Goal: Information Seeking & Learning: Learn about a topic

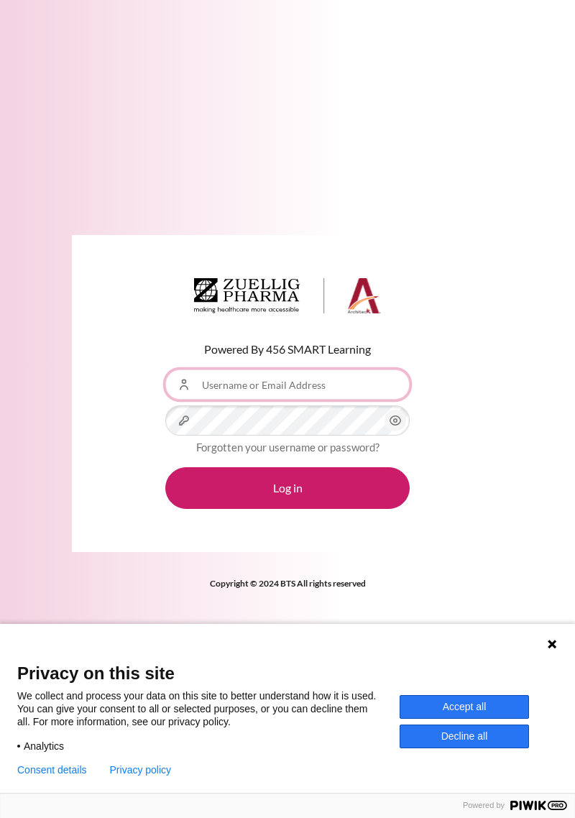
click at [317, 400] on input "Username or Email Address" at bounding box center [287, 384] width 244 height 30
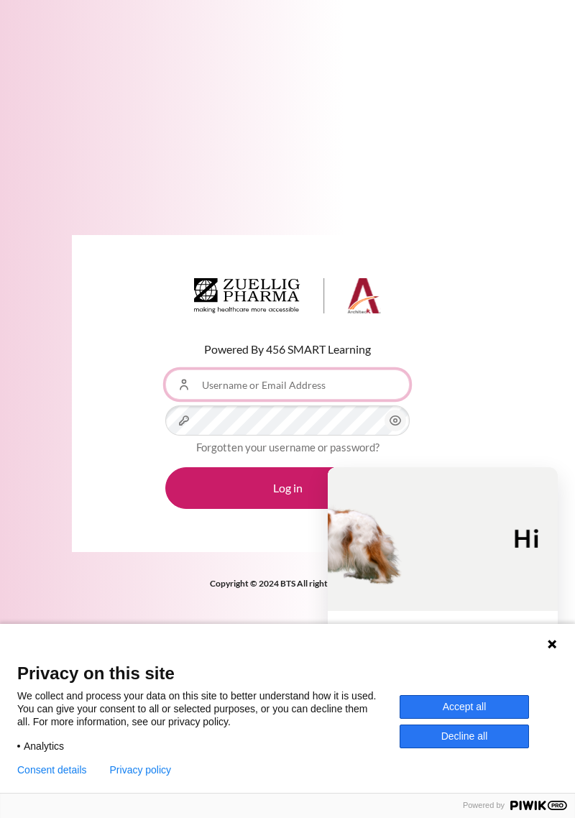
click at [292, 400] on input "Username or Email Address" at bounding box center [287, 384] width 244 height 30
type input "[EMAIL_ADDRESS][DOMAIN_NAME]"
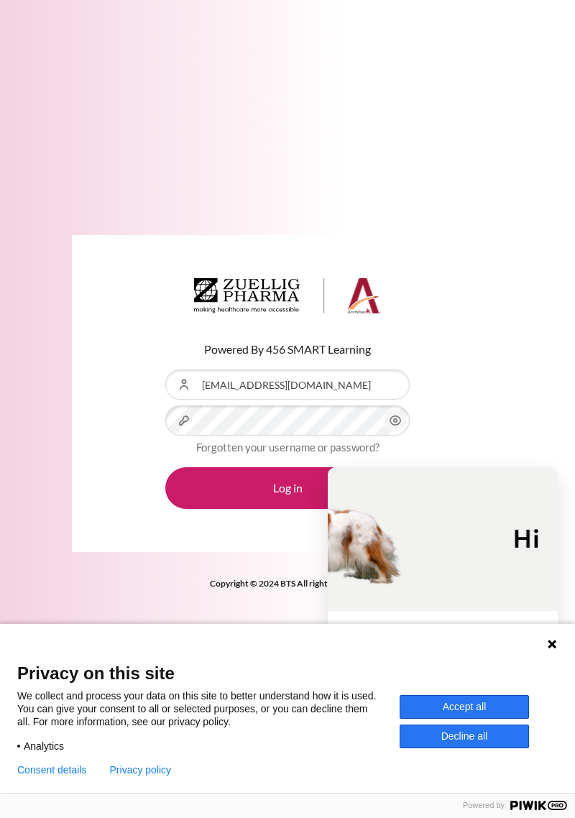
click at [262, 509] on button "Log in" at bounding box center [287, 488] width 244 height 42
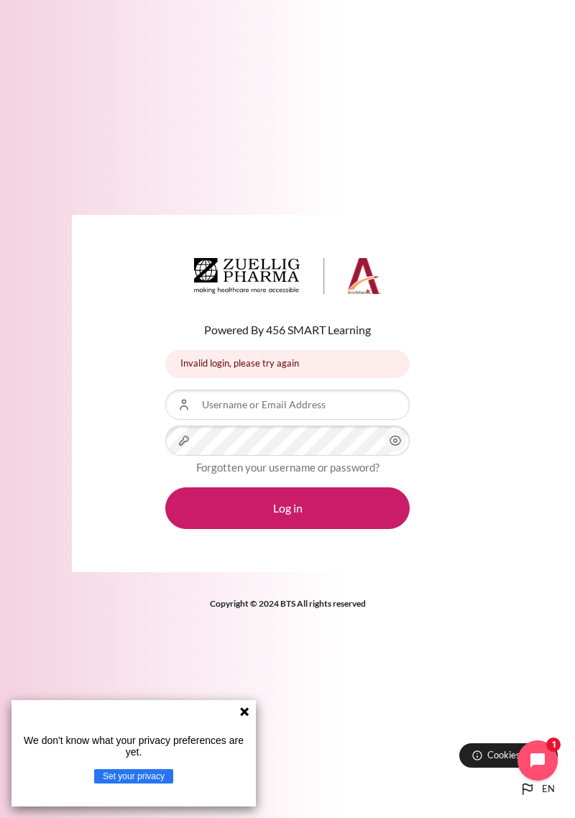
click at [246, 714] on icon at bounding box center [244, 711] width 9 height 9
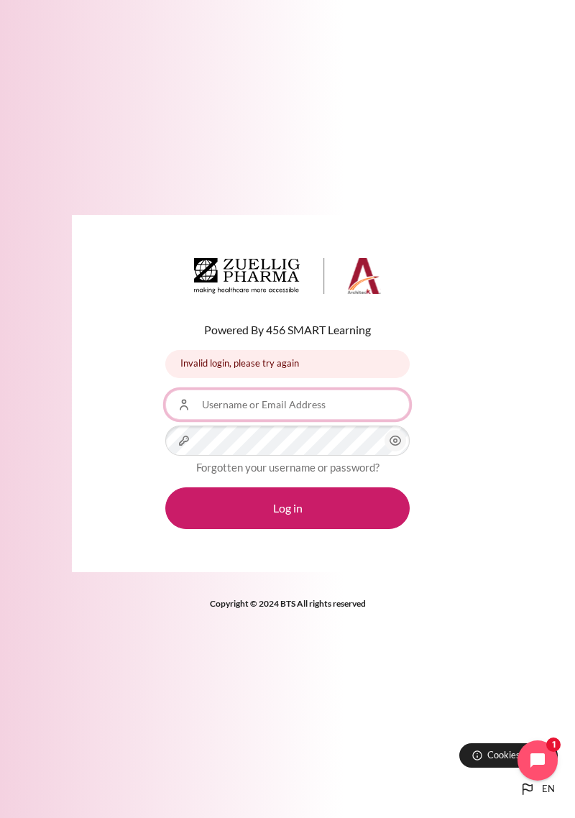
click at [287, 420] on input "Username or Email Address" at bounding box center [287, 404] width 244 height 30
type input "sechua@zuelligpharma.com.my"
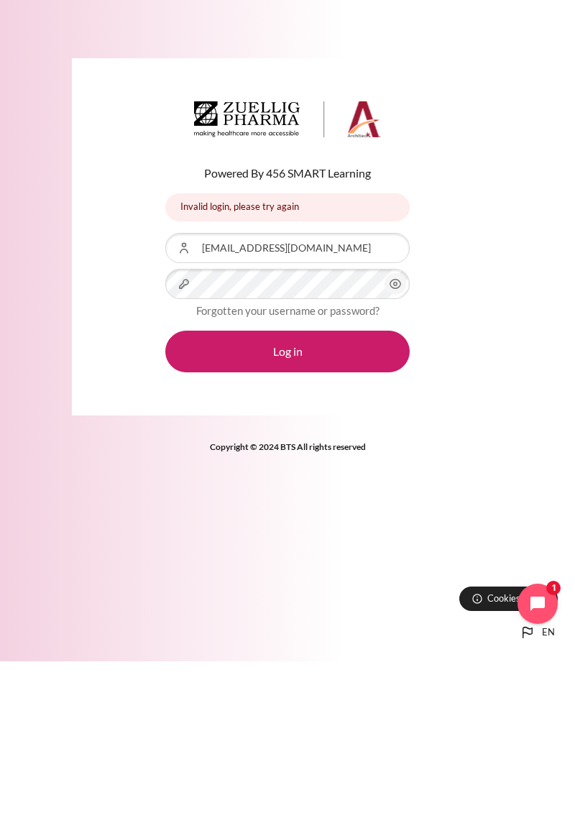
click at [337, 529] on button "Log in" at bounding box center [287, 508] width 244 height 42
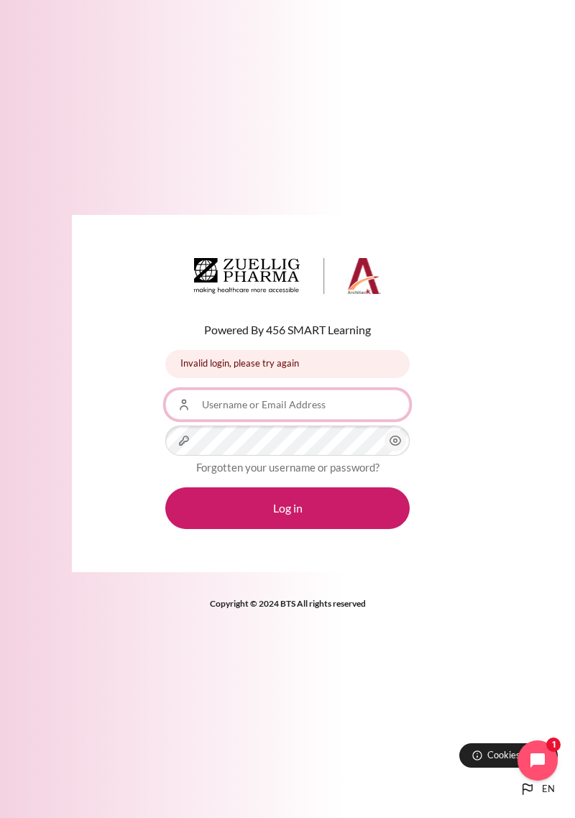
click at [323, 420] on input "Username or Email Address" at bounding box center [287, 404] width 244 height 30
click at [314, 420] on input "sechua" at bounding box center [287, 404] width 244 height 30
type input "[EMAIL_ADDRESS][DOMAIN_NAME]"
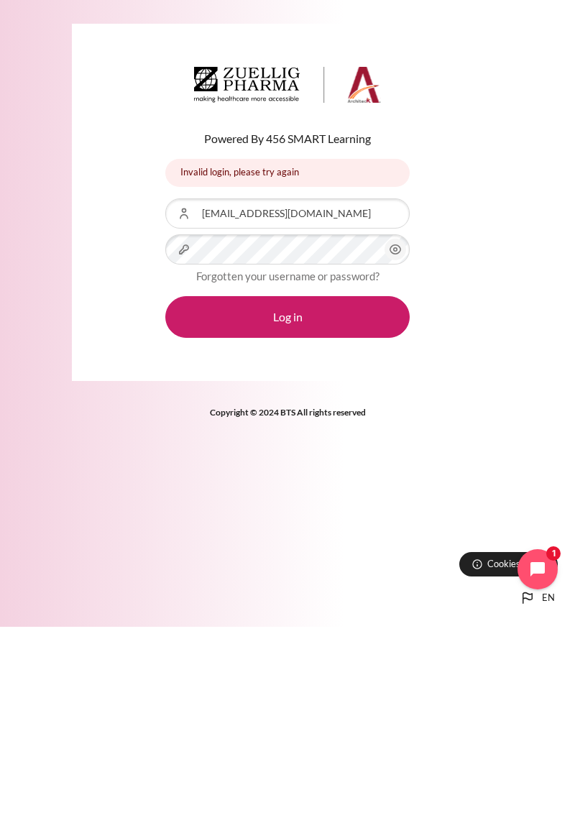
click at [320, 529] on button "Log in" at bounding box center [287, 508] width 244 height 42
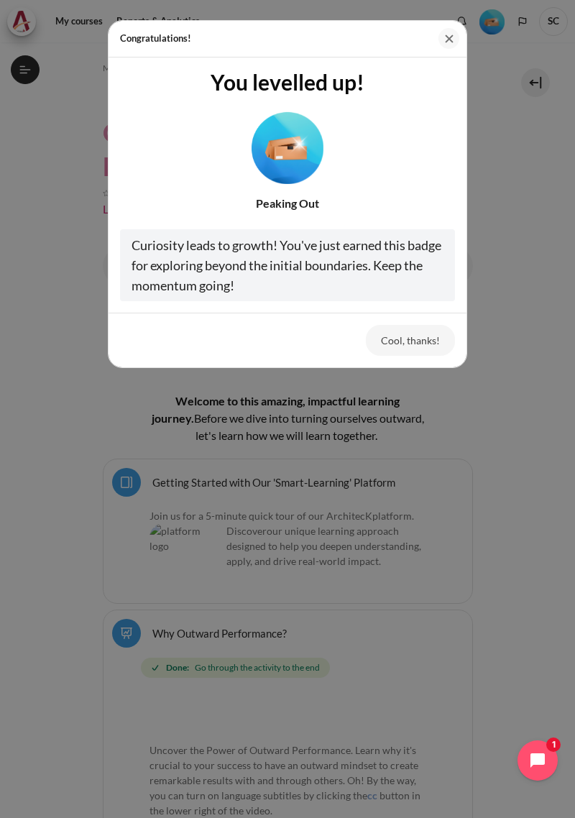
click at [451, 41] on button "Close" at bounding box center [448, 38] width 21 height 21
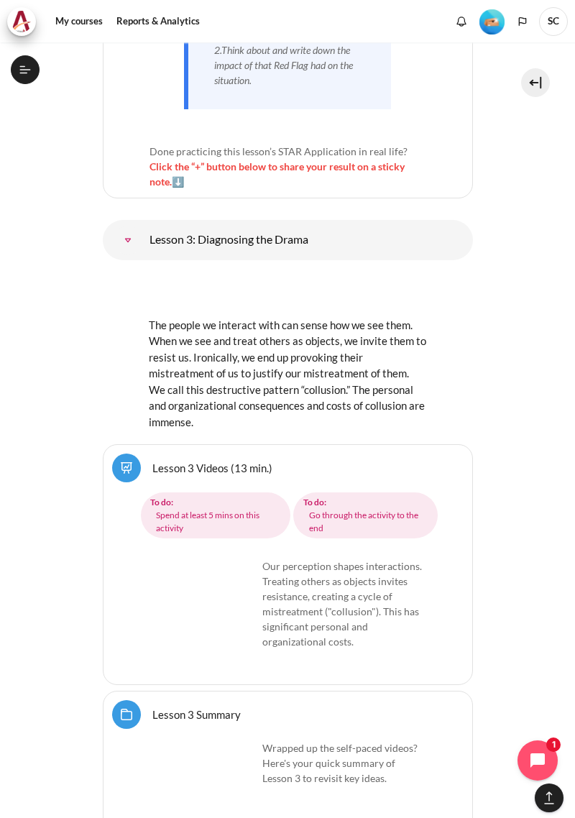
scroll to position [4621, 0]
click at [352, 277] on img "Content" at bounding box center [288, 293] width 278 height 44
click at [364, 284] on img "Content" at bounding box center [288, 293] width 278 height 44
click at [198, 593] on img "Content" at bounding box center [203, 612] width 108 height 108
click at [244, 629] on img "Content" at bounding box center [203, 612] width 108 height 108
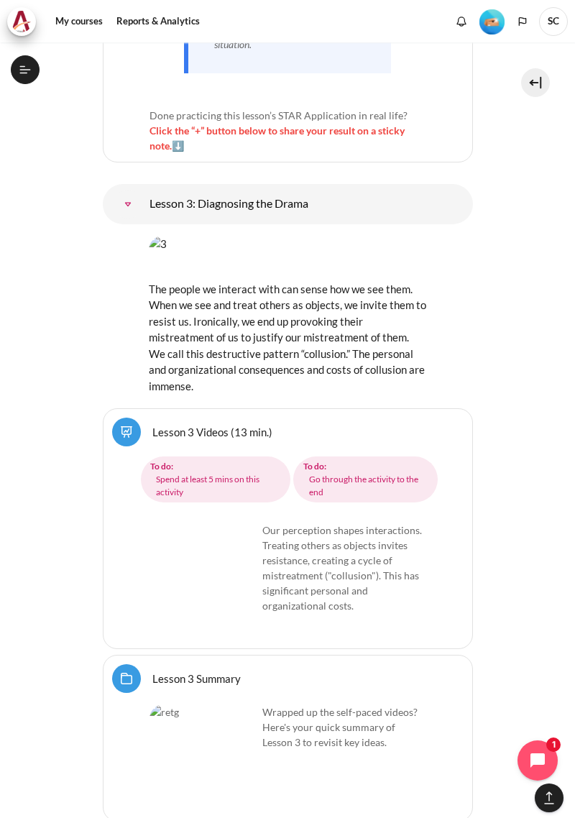
scroll to position [4656, 0]
click at [542, 762] on icon "Open chat widget" at bounding box center [545, 760] width 13 height 13
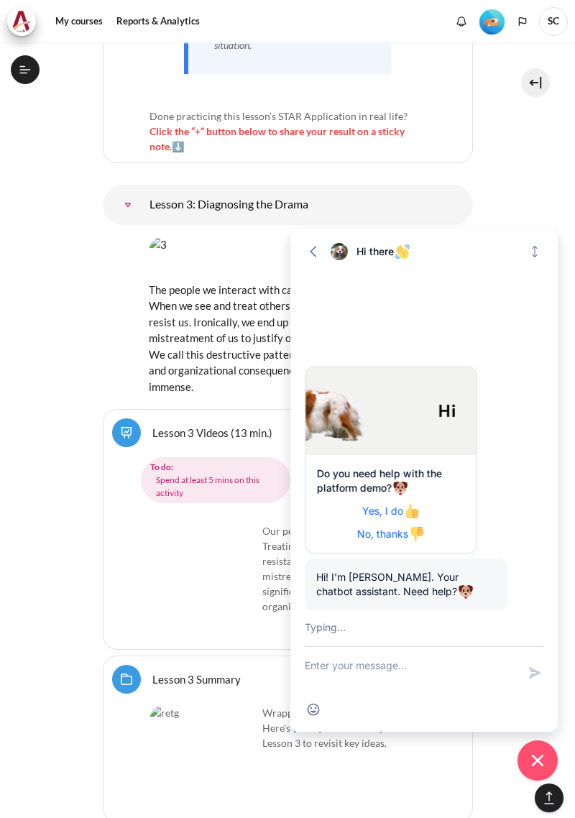
click at [310, 254] on icon "button" at bounding box center [313, 251] width 14 height 14
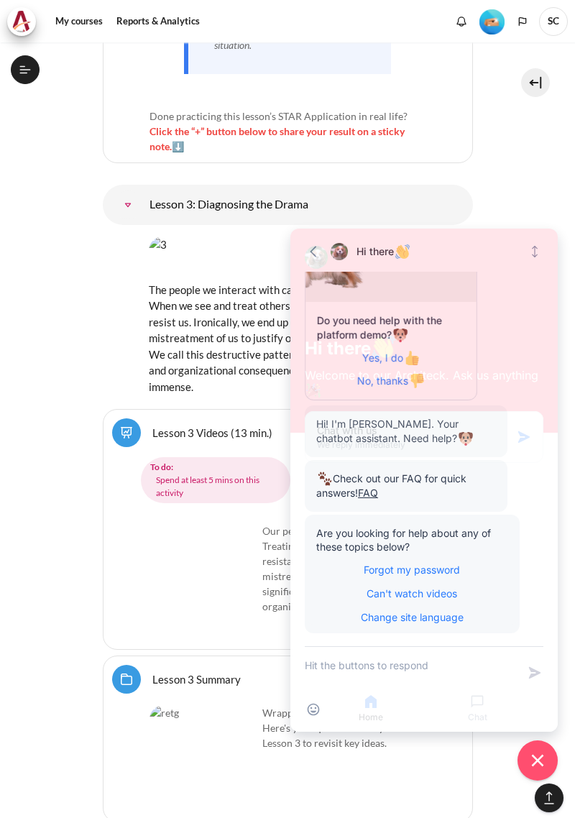
scroll to position [68, 0]
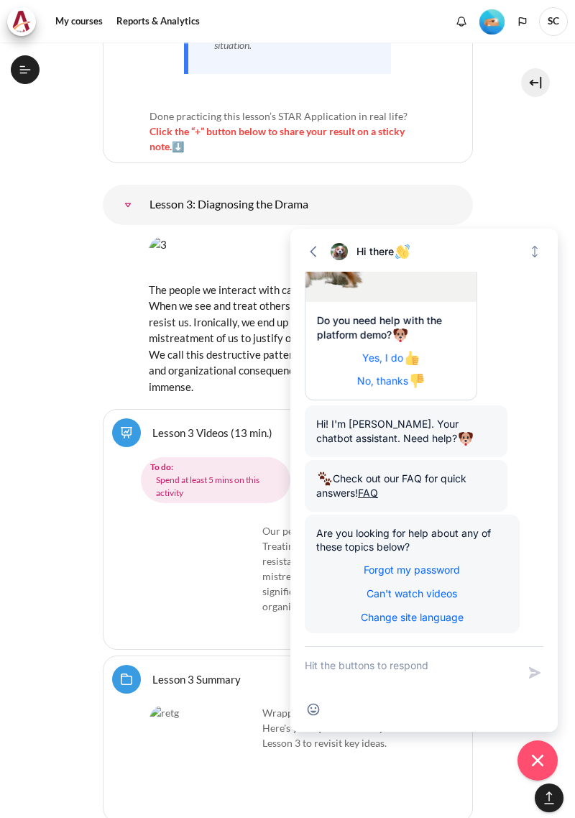
click at [309, 254] on icon "button" at bounding box center [313, 251] width 14 height 14
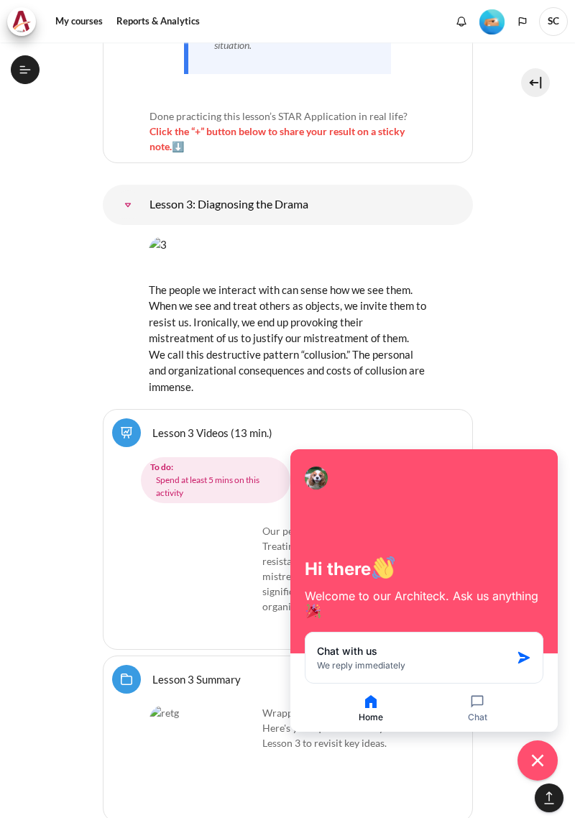
click at [533, 751] on icon "Close chat widget" at bounding box center [538, 760] width 22 height 22
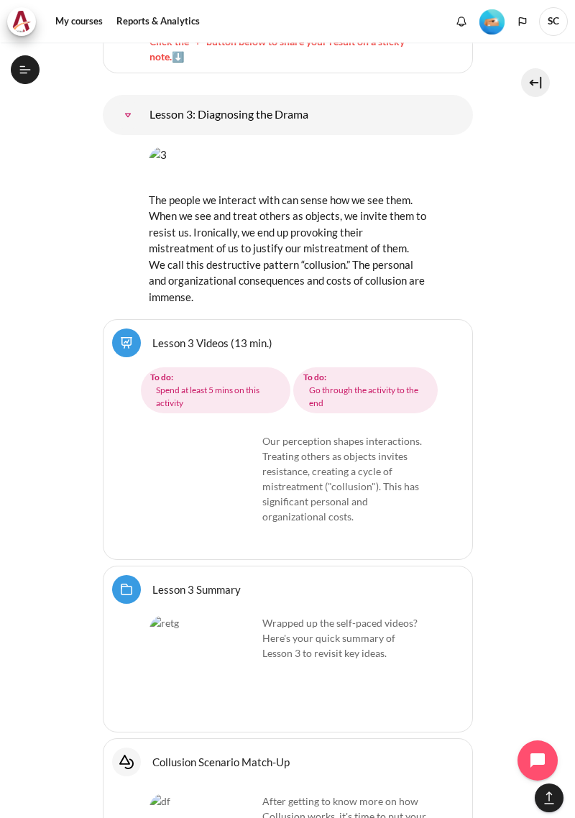
scroll to position [4747, 0]
click at [234, 490] on img "Content" at bounding box center [203, 486] width 108 height 108
click at [238, 504] on img "Content" at bounding box center [203, 486] width 108 height 108
click at [188, 466] on img "Content" at bounding box center [203, 486] width 108 height 108
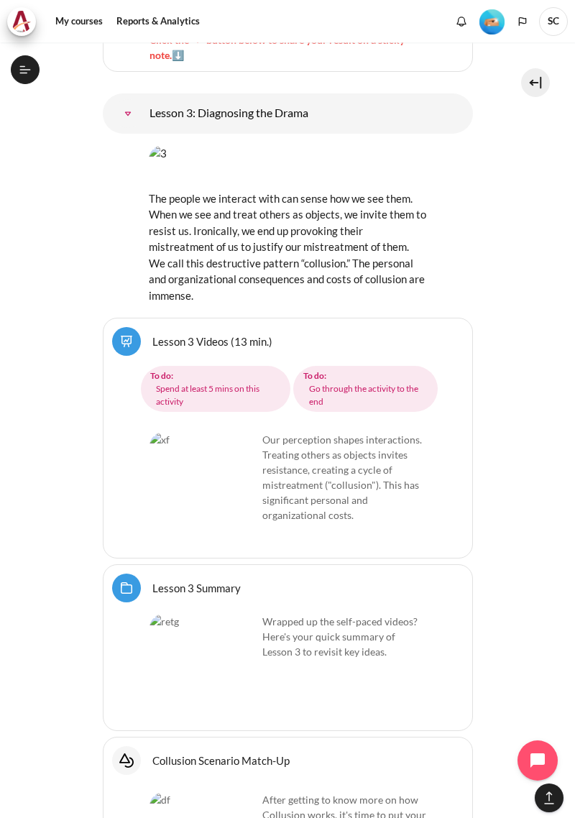
click at [201, 382] on span "Spend at least 5 mins on this activity" at bounding box center [218, 395] width 124 height 26
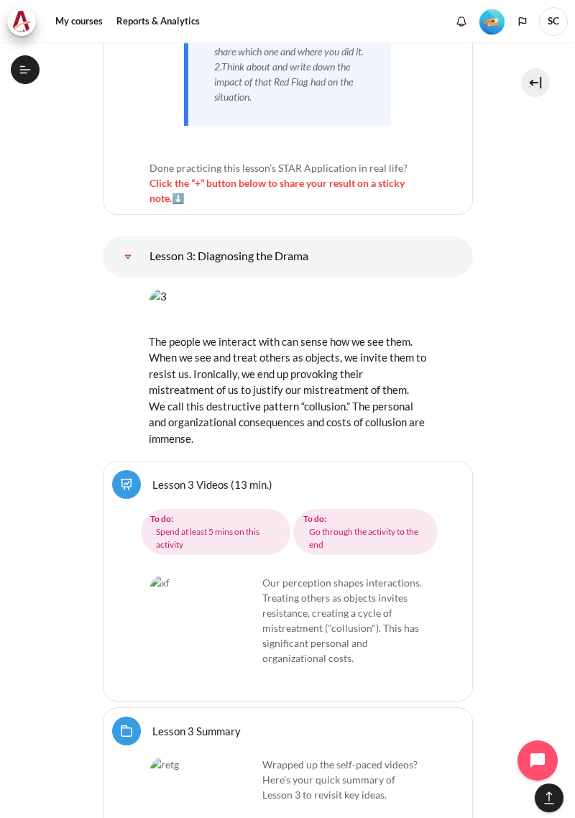
scroll to position [4584, 0]
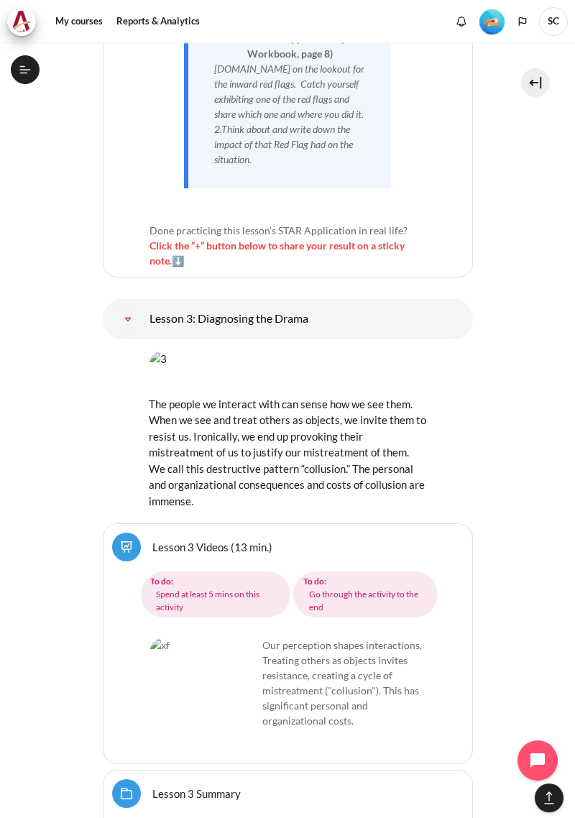
click at [323, 351] on img "Content" at bounding box center [288, 373] width 278 height 44
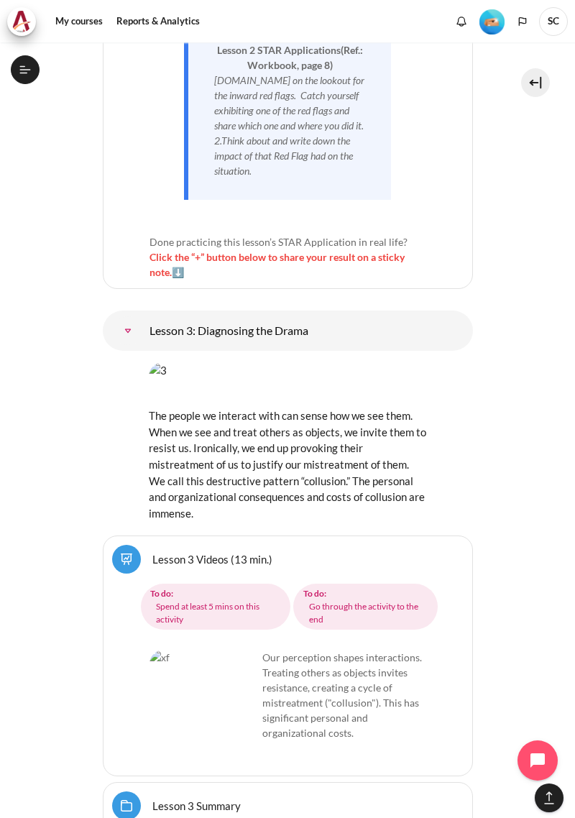
click at [142, 316] on link "Lesson 3: Diagnosing the Drama" at bounding box center [128, 330] width 29 height 29
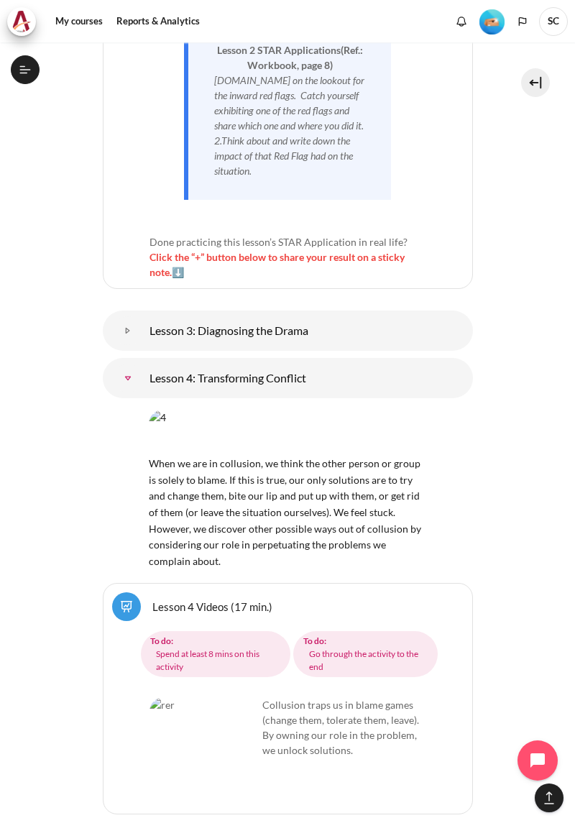
click at [142, 316] on link "Lesson 3: Diagnosing the Drama" at bounding box center [128, 330] width 29 height 29
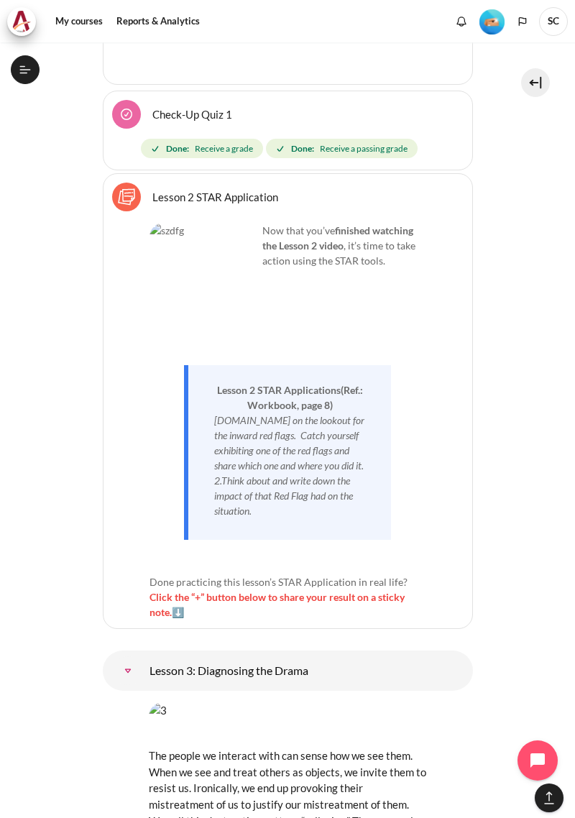
scroll to position [4243, 0]
click at [247, 591] on span "Click the “+” button below to share your result on a sticky note.⬇️" at bounding box center [276, 604] width 255 height 27
click at [173, 591] on span "Click the “+” button below to share your result on a sticky note.⬇️" at bounding box center [276, 604] width 255 height 27
click at [199, 591] on span "Click the “+” button below to share your result on a sticky note.⬇️" at bounding box center [276, 604] width 255 height 27
click at [342, 591] on span "Click the “+” button below to share your result on a sticky note.⬇️" at bounding box center [276, 604] width 255 height 27
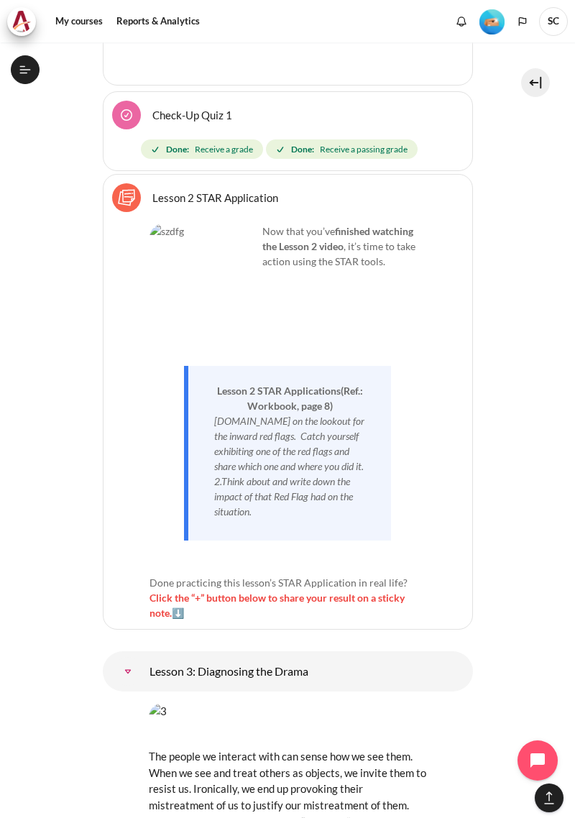
click at [24, 74] on icon at bounding box center [25, 69] width 13 height 13
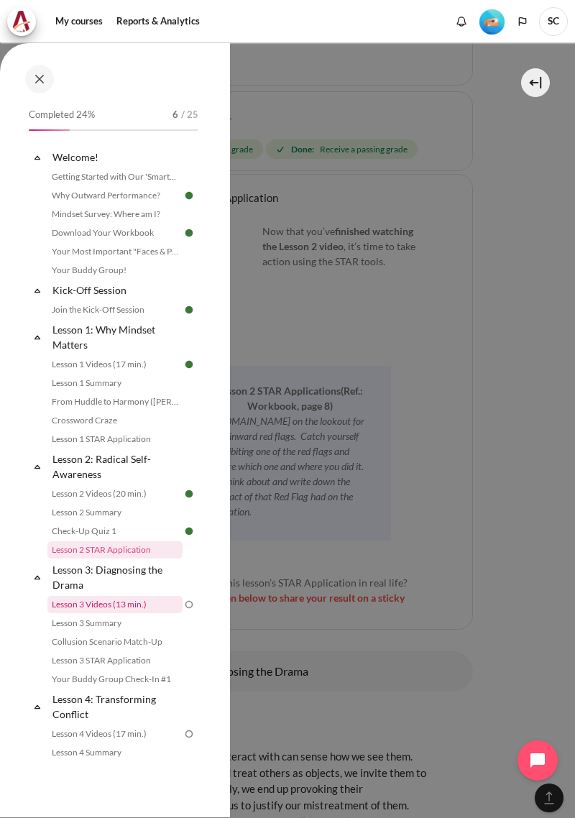
click at [139, 605] on link "Lesson 3 Videos (13 min.)" at bounding box center [114, 604] width 135 height 17
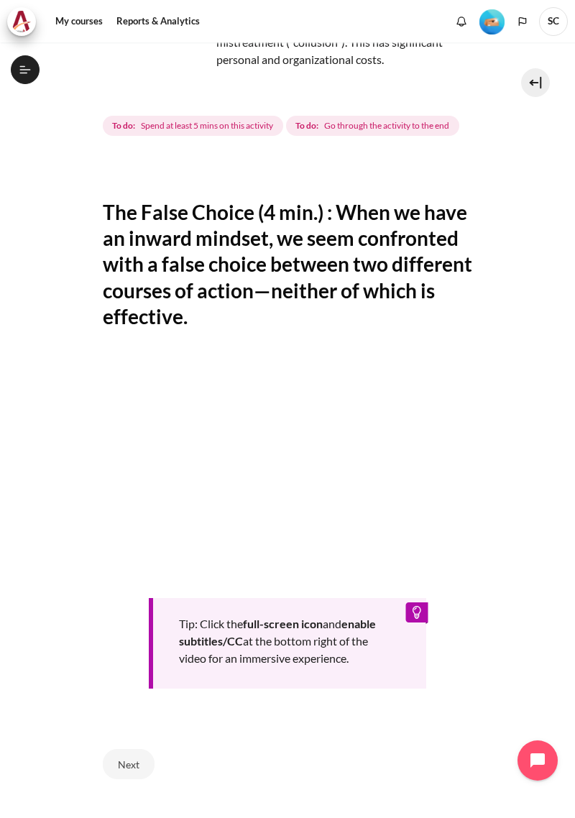
scroll to position [155, 0]
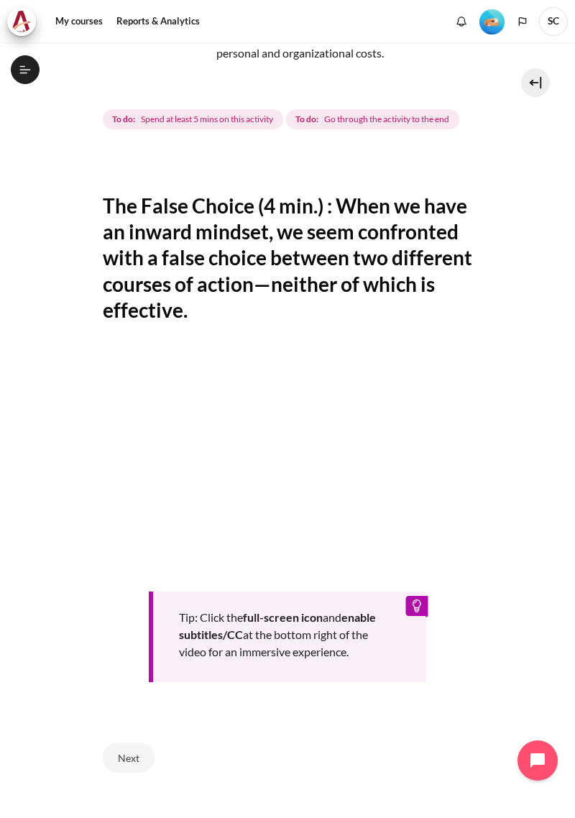
click at [395, 555] on div "Tip: Click the full-screen icon and enable subtitles/CC at the bottom right of …" at bounding box center [288, 515] width 370 height 333
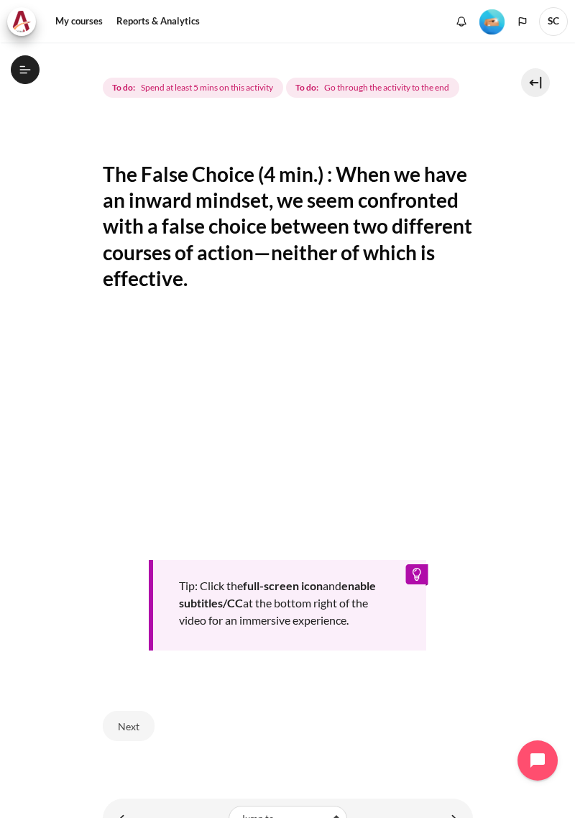
click at [142, 711] on button "Next" at bounding box center [129, 726] width 52 height 30
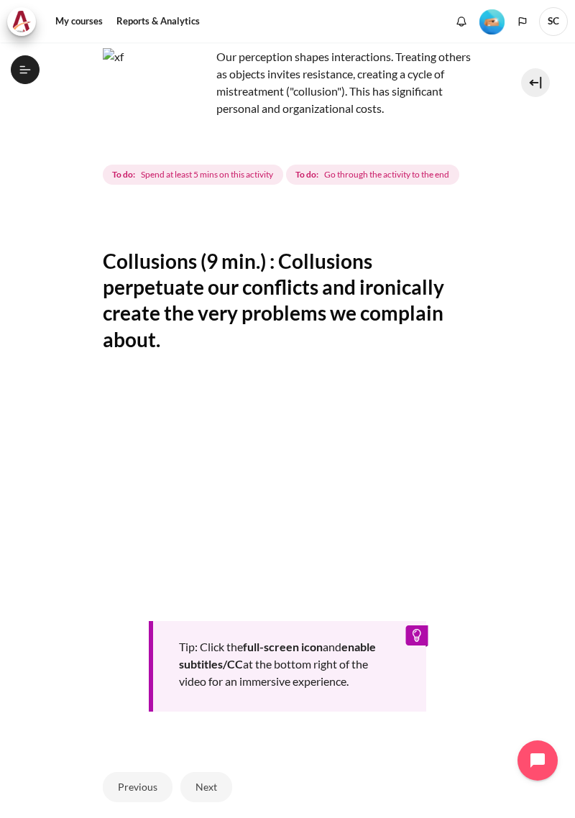
scroll to position [101, 0]
click at [545, 816] on section "My courses MYBN B3 Lesson 3: Diagnosing the Drama Lesson 3 Videos (13 min.) Les…" at bounding box center [287, 420] width 553 height 957
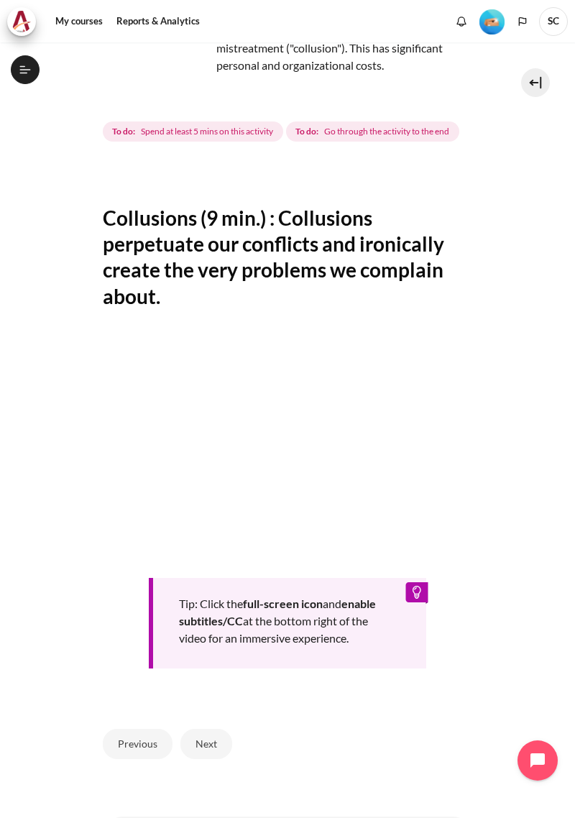
scroll to position [161, 0]
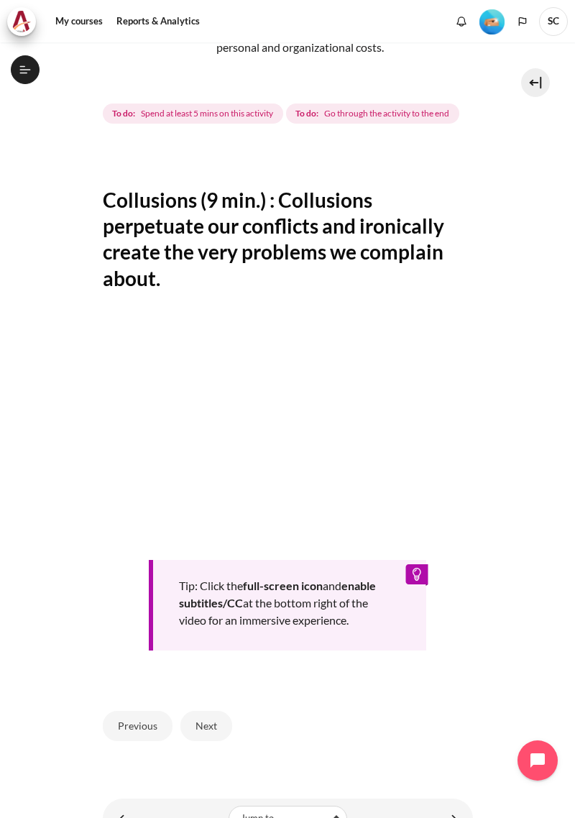
click at [213, 720] on button "Next" at bounding box center [206, 726] width 52 height 30
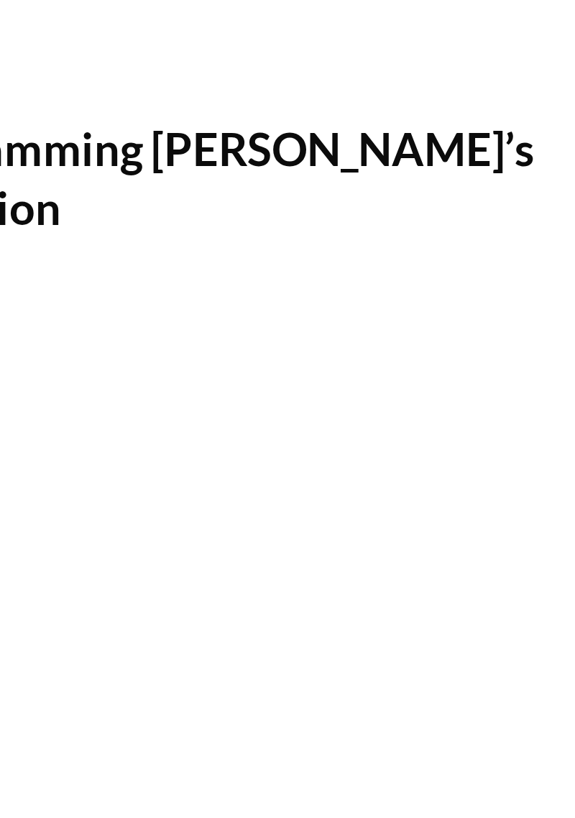
scroll to position [139, 0]
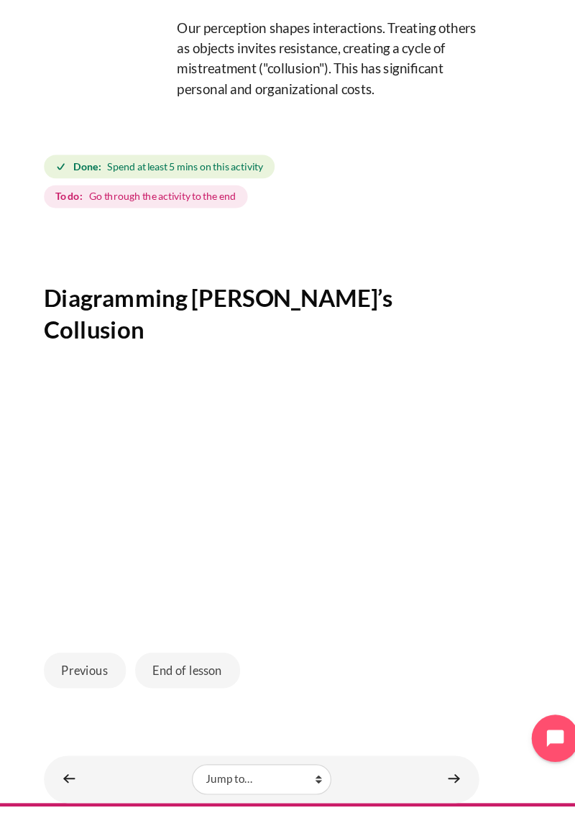
click at [238, 688] on button "End of lesson" at bounding box center [224, 703] width 89 height 30
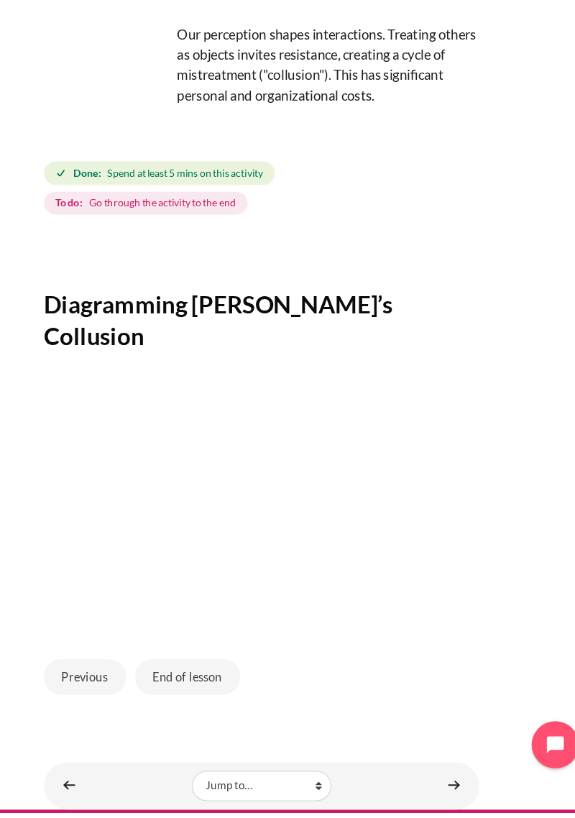
scroll to position [55, 0]
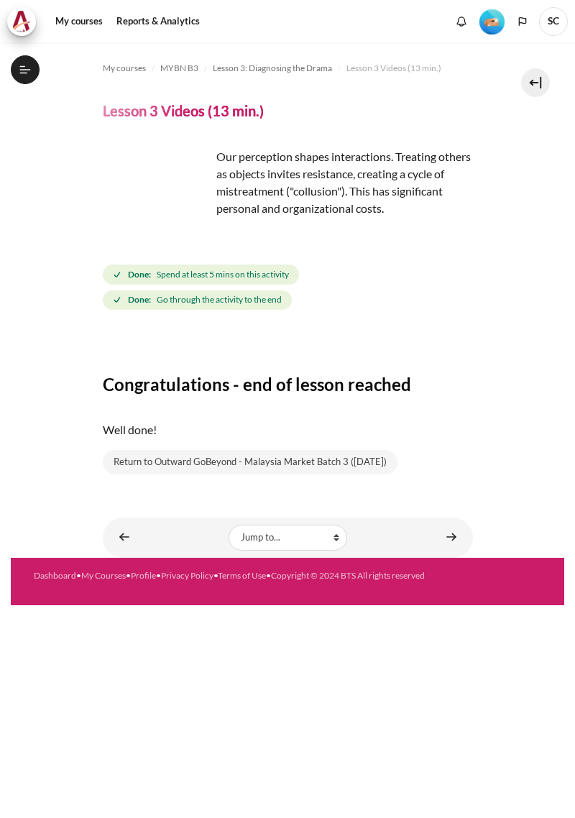
scroll to position [139, 0]
click at [443, 530] on link "Content" at bounding box center [451, 537] width 29 height 28
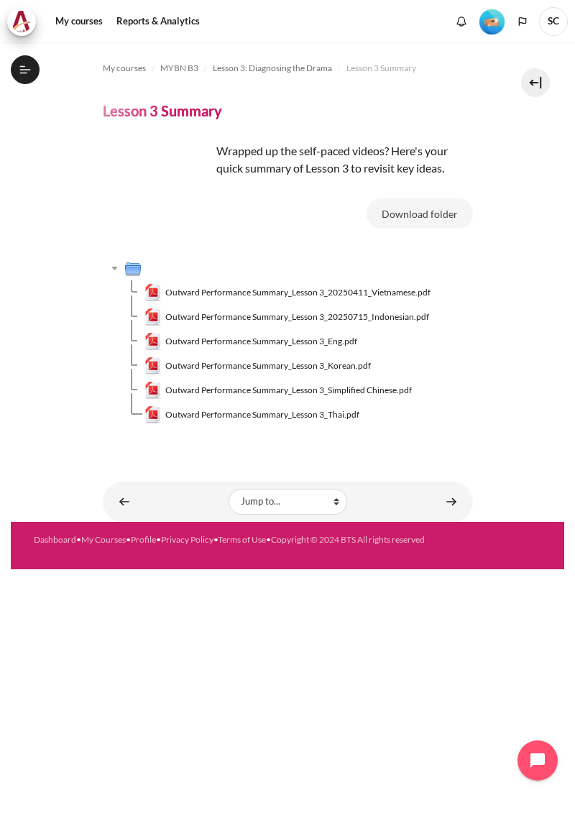
scroll to position [157, 0]
click at [452, 493] on link "Content" at bounding box center [451, 501] width 29 height 28
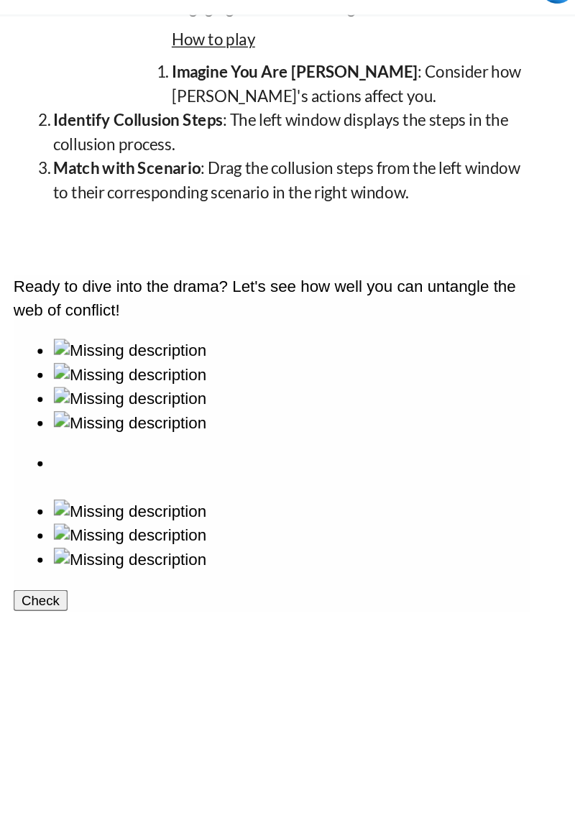
scroll to position [156, 0]
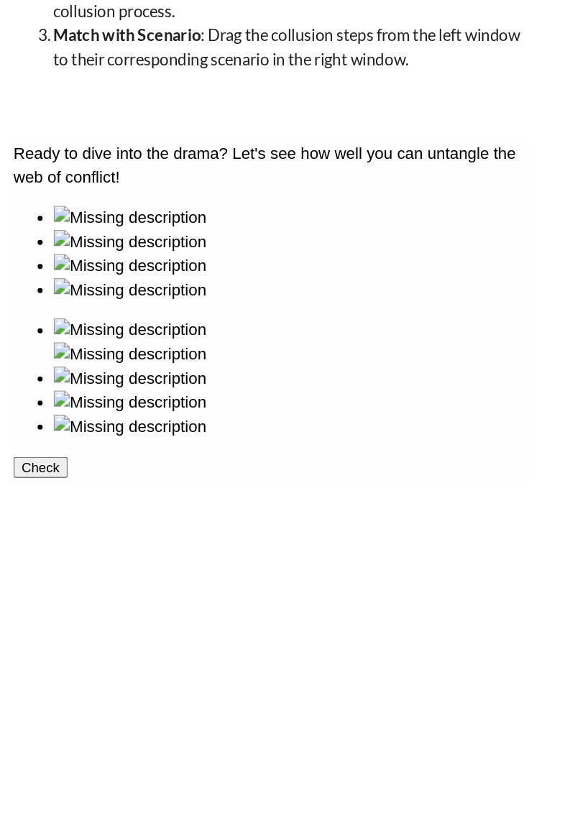
click at [151, 268] on img at bounding box center [96, 276] width 109 height 17
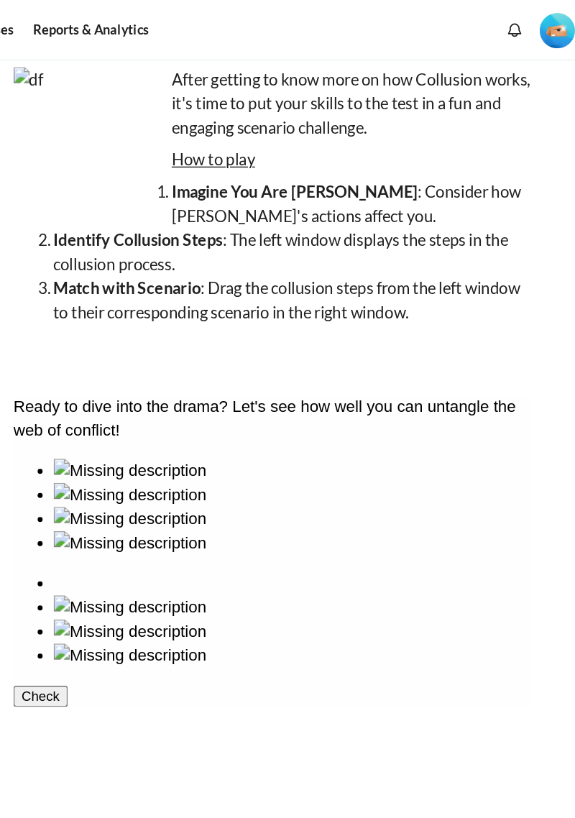
scroll to position [113, 0]
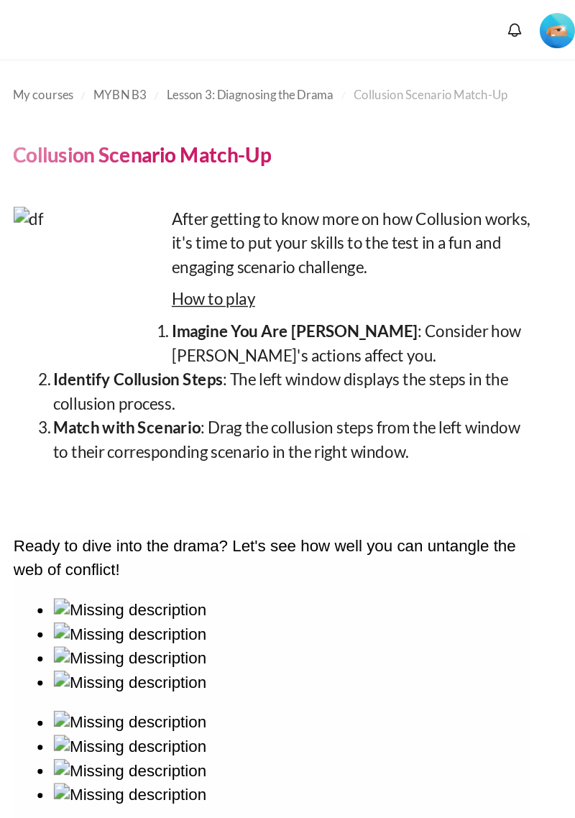
click at [495, 299] on section "My courses MYBN B3 Lesson 3: Diagnosing the Drama Collusion Scenario Match-Up C…" at bounding box center [287, 518] width 553 height 952
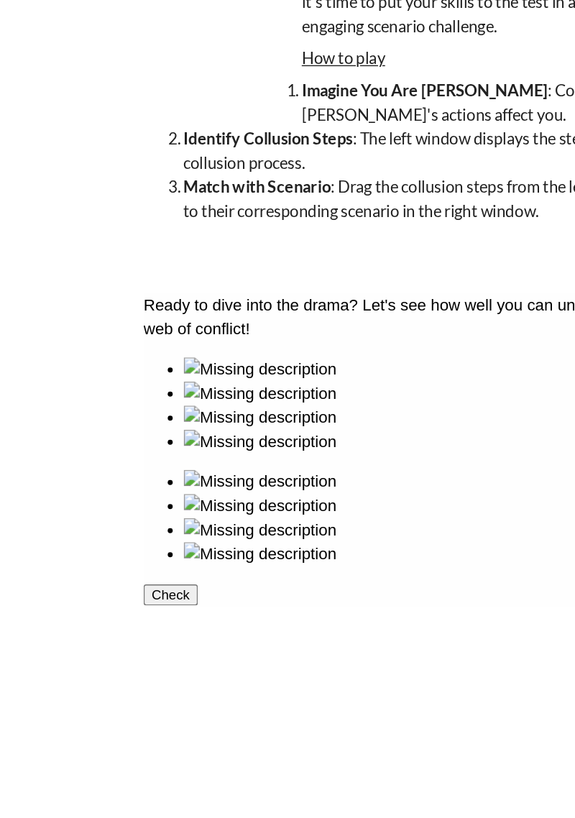
scroll to position [55, 0]
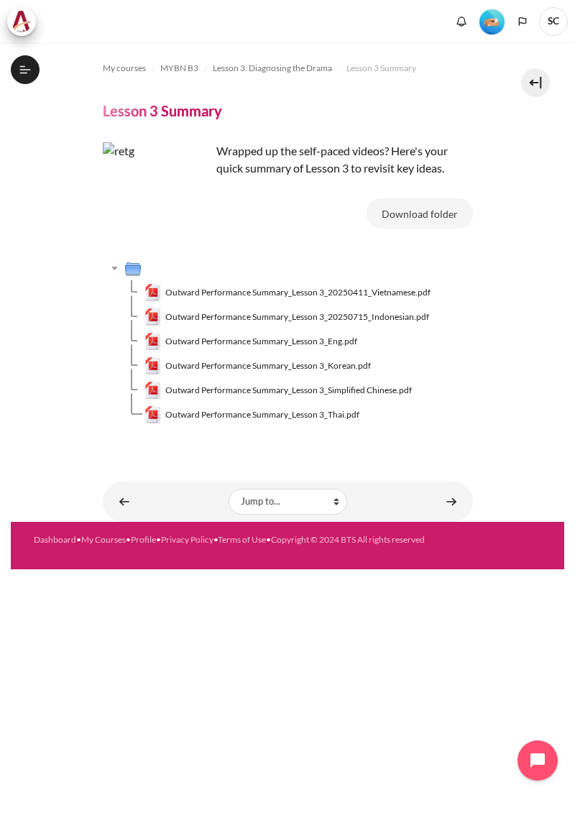
click at [131, 496] on link "Content" at bounding box center [124, 501] width 29 height 28
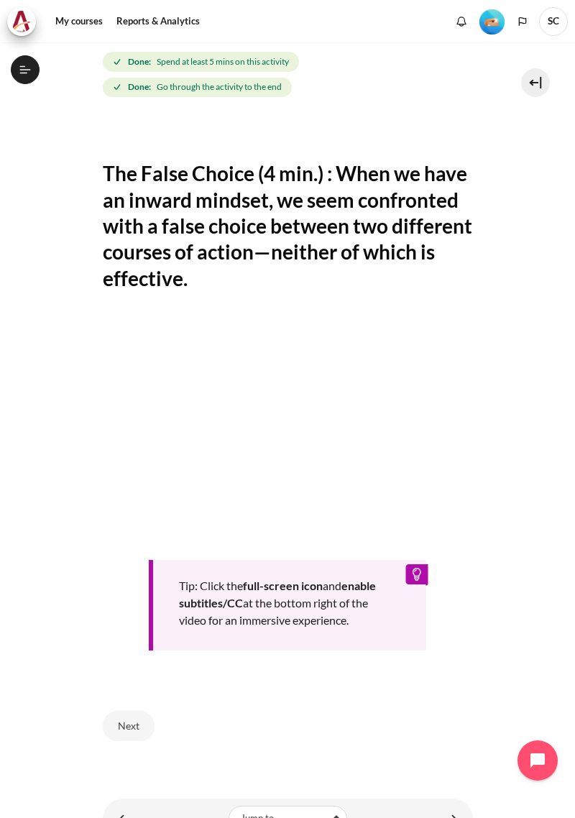
click at [449, 805] on link "Content" at bounding box center [451, 818] width 29 height 28
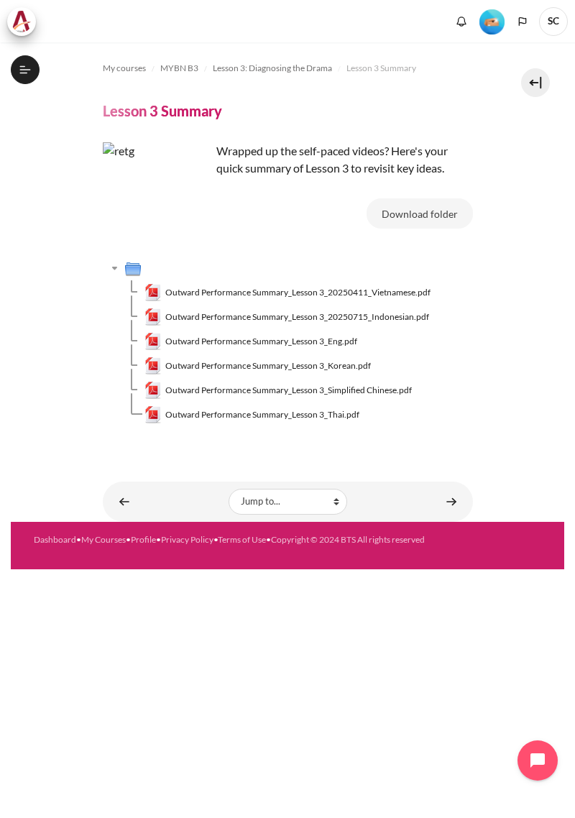
scroll to position [157, 0]
click at [447, 493] on link "Content" at bounding box center [451, 501] width 29 height 28
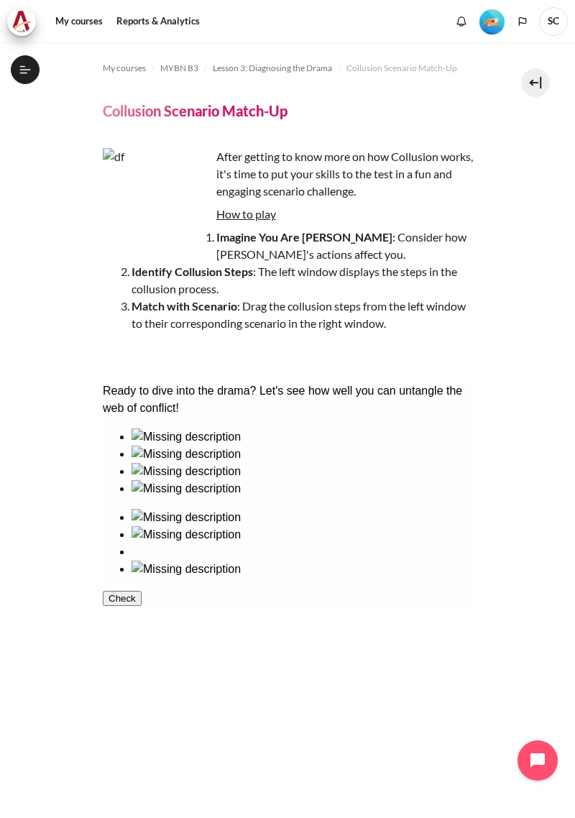
scroll to position [176, 0]
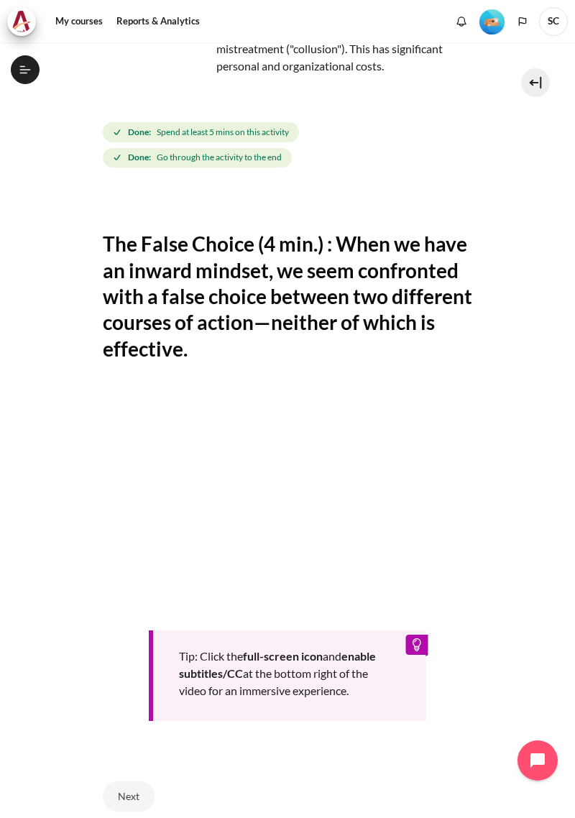
scroll to position [213, 0]
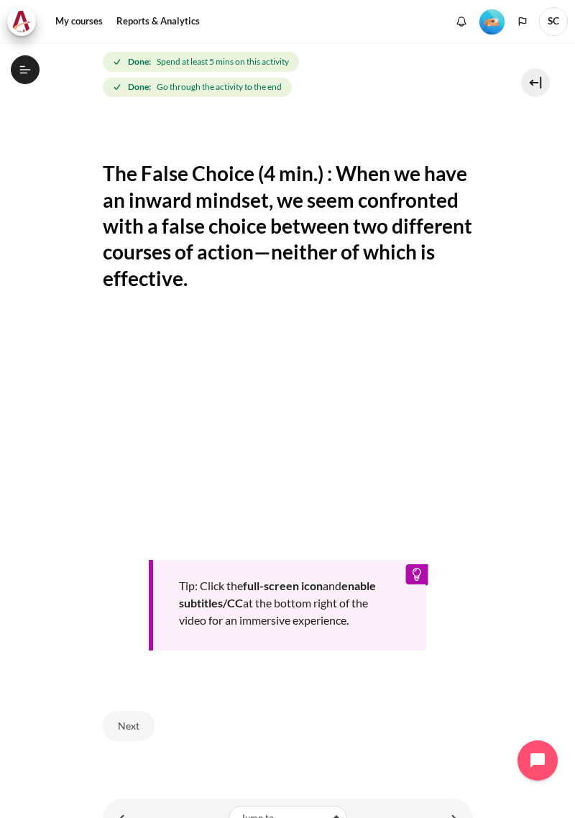
click at [129, 711] on button "Next" at bounding box center [129, 726] width 52 height 30
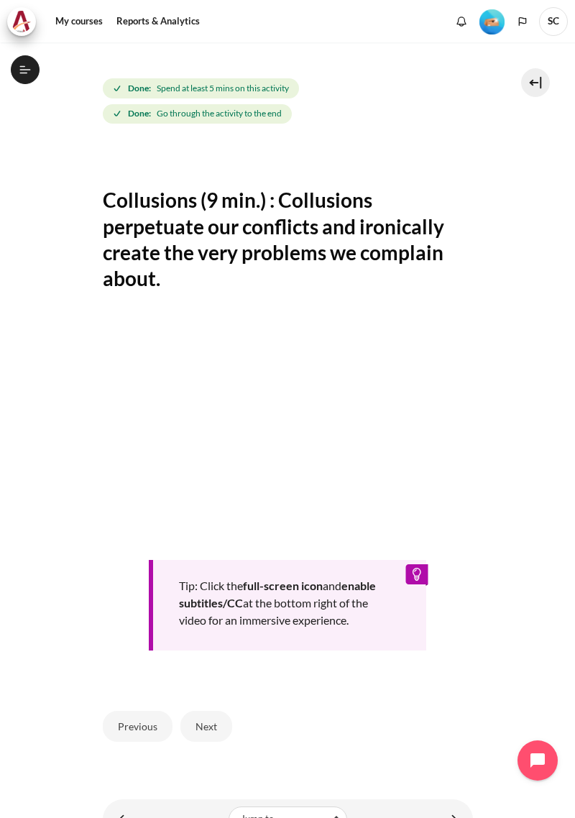
scroll to position [55, 0]
click at [213, 711] on button "Next" at bounding box center [206, 726] width 52 height 30
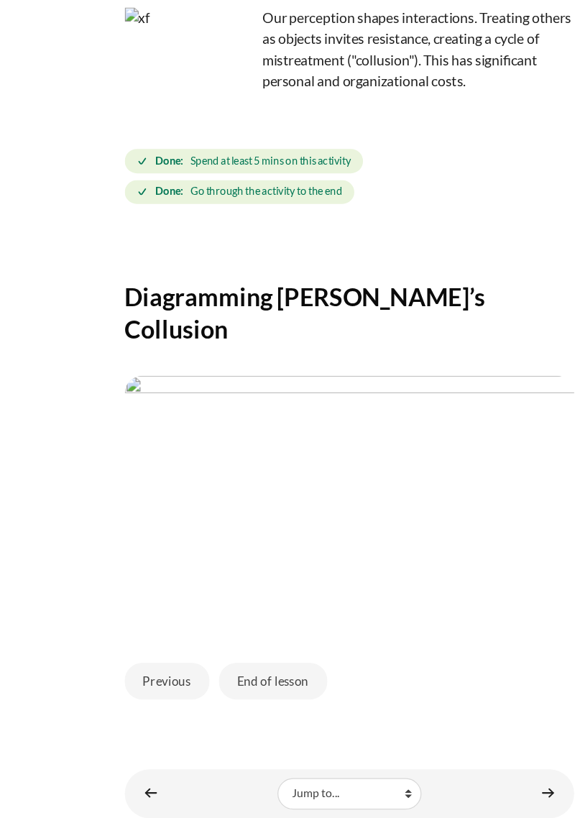
click at [456, 781] on link "Content" at bounding box center [451, 795] width 29 height 28
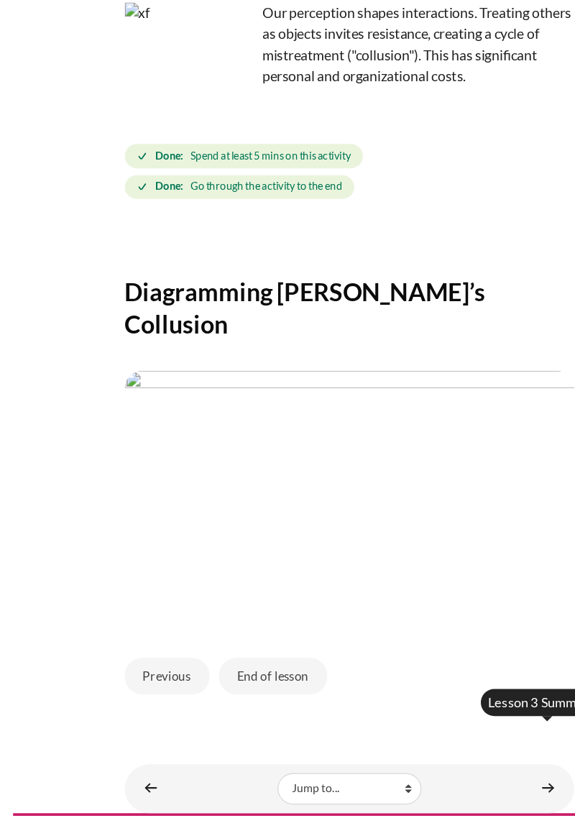
scroll to position [55, 0]
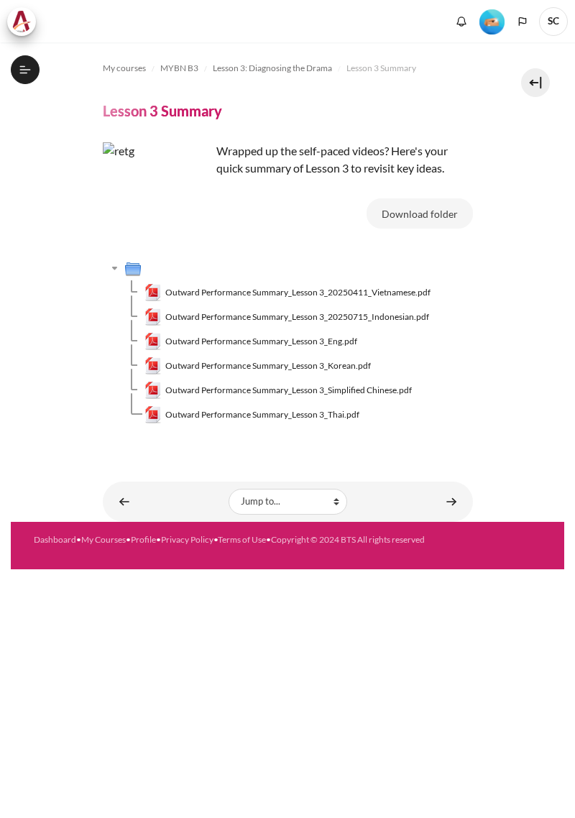
click at [460, 489] on link "Content" at bounding box center [451, 501] width 29 height 28
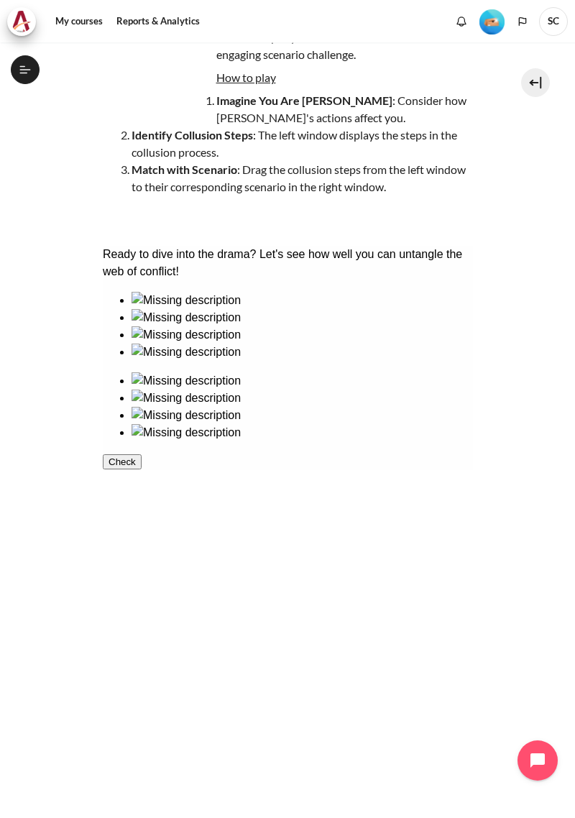
scroll to position [137, 0]
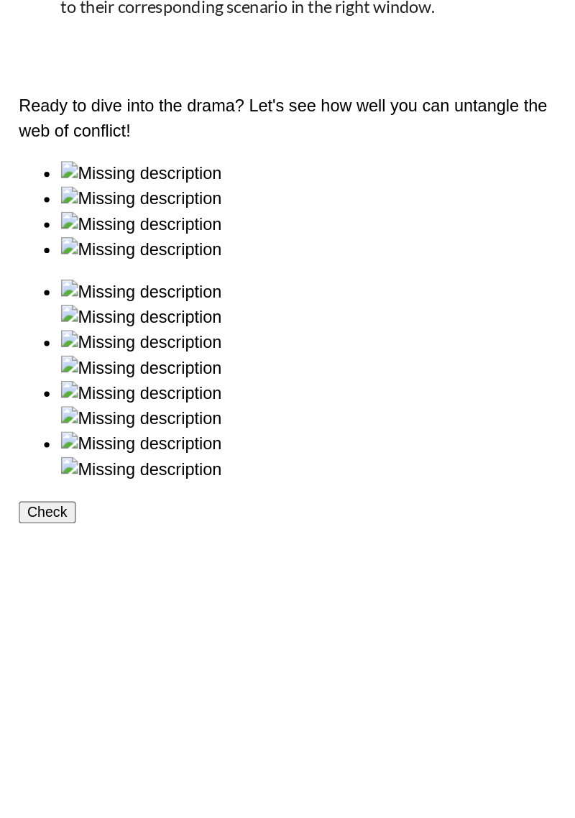
click at [57, 386] on button "Check" at bounding box center [37, 378] width 39 height 15
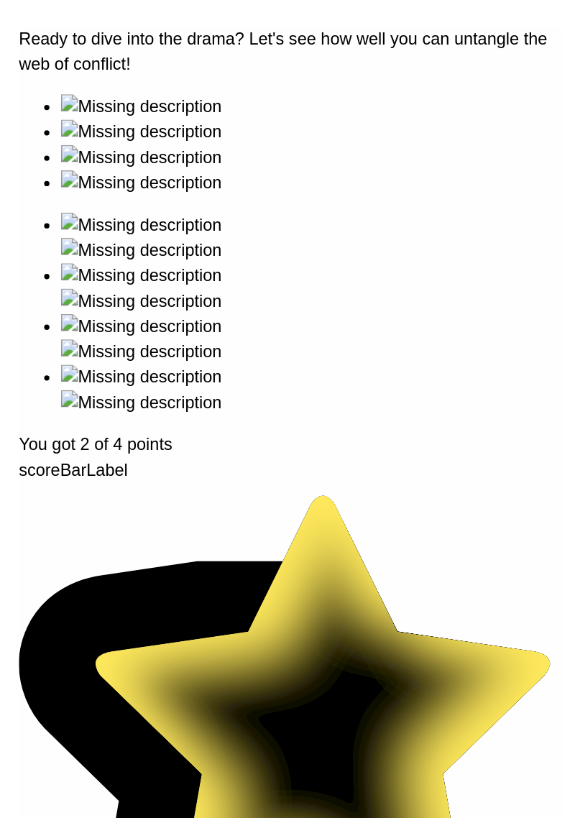
scroll to position [218, 0]
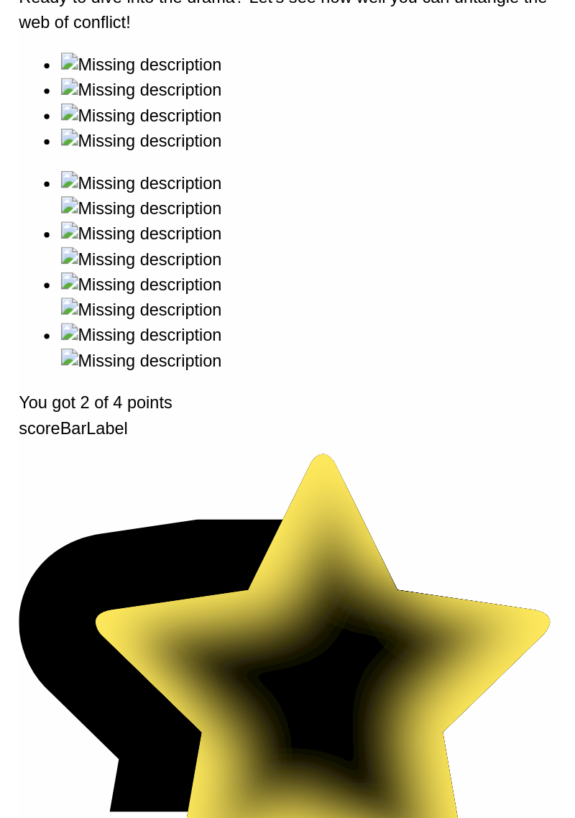
click at [91, 632] on button "Show Solution" at bounding box center [54, 639] width 73 height 15
click at [249, 97] on div "Ready to dive into the drama? Let's see how well you can untangle the web of co…" at bounding box center [203, 307] width 370 height 645
click at [259, 189] on div "Ready to dive into the drama? Let's see how well you can untangle the web of co…" at bounding box center [203, 307] width 370 height 645
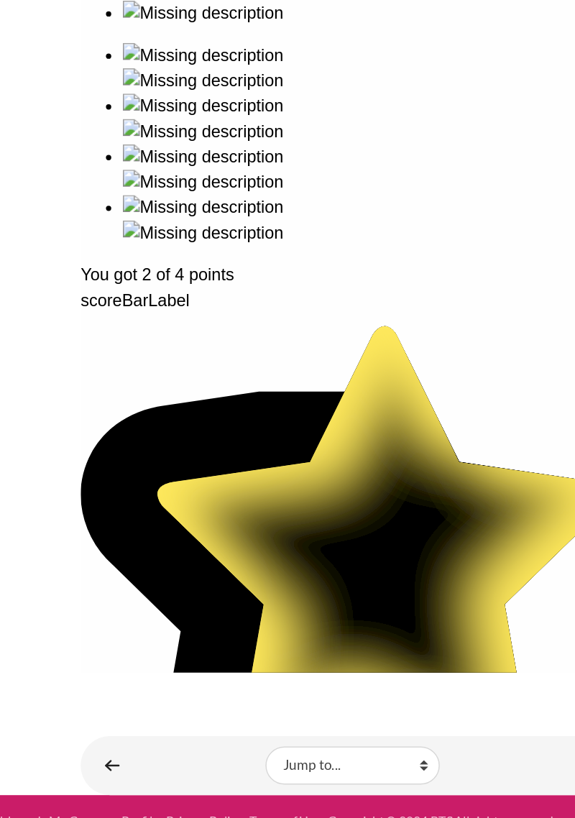
scroll to position [182, 0]
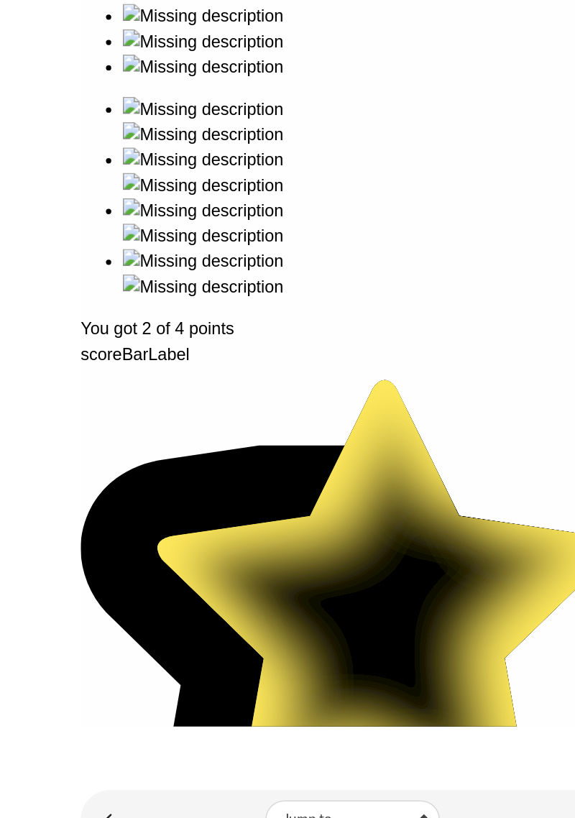
click at [129, 804] on link "Content" at bounding box center [124, 818] width 29 height 28
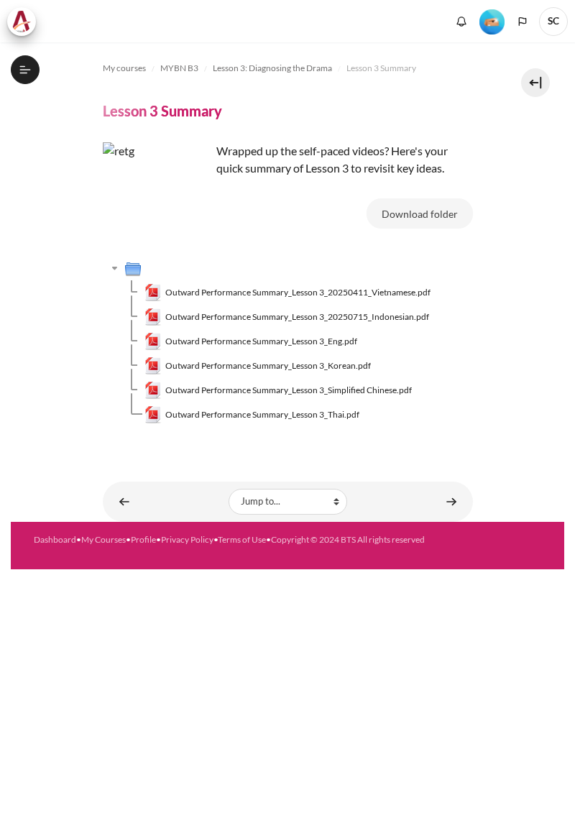
click at [453, 497] on link "Content" at bounding box center [451, 501] width 29 height 28
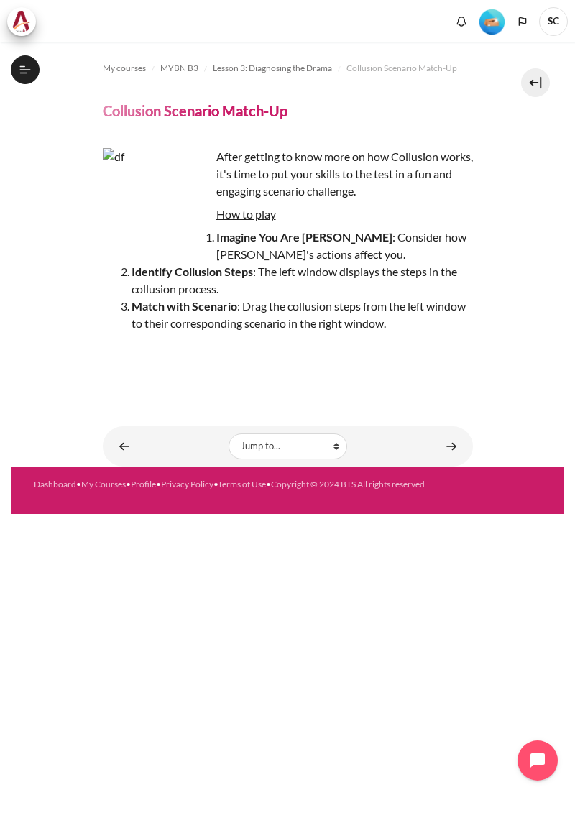
click at [437, 438] on div "Content" at bounding box center [451, 446] width 29 height 17
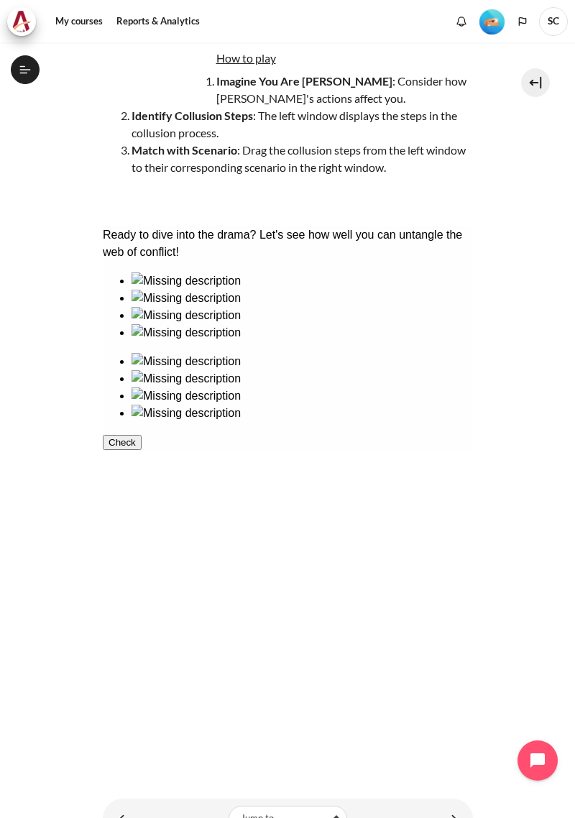
scroll to position [155, 0]
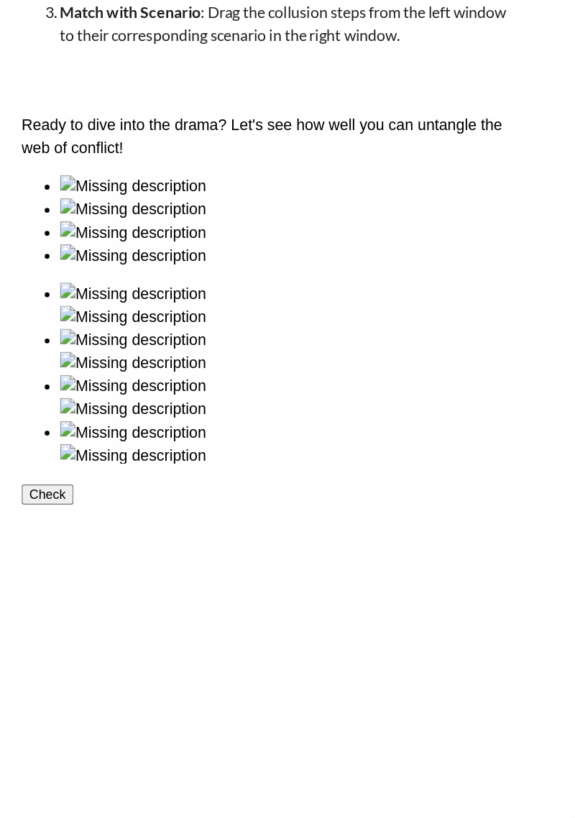
click at [60, 405] on button "Check" at bounding box center [40, 397] width 39 height 15
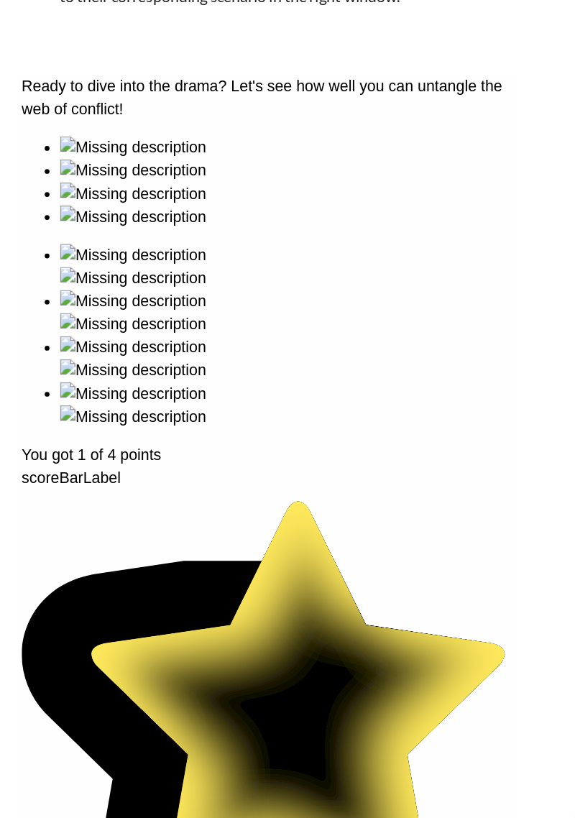
scroll to position [185, 0]
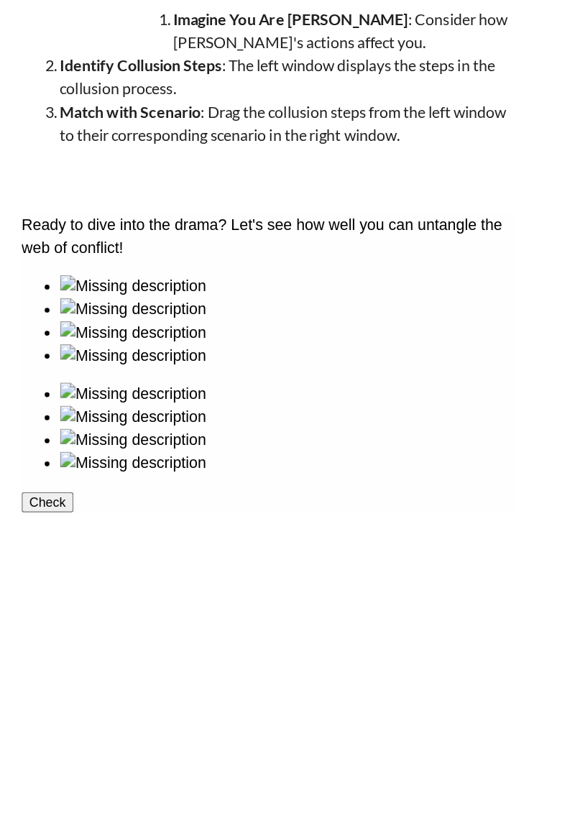
scroll to position [176, 0]
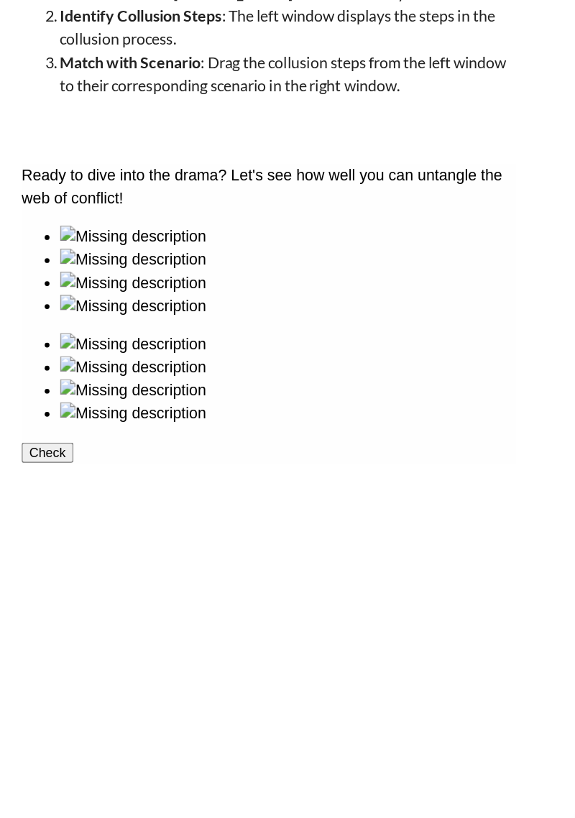
click at [362, 359] on ul at bounding box center [206, 324] width 370 height 69
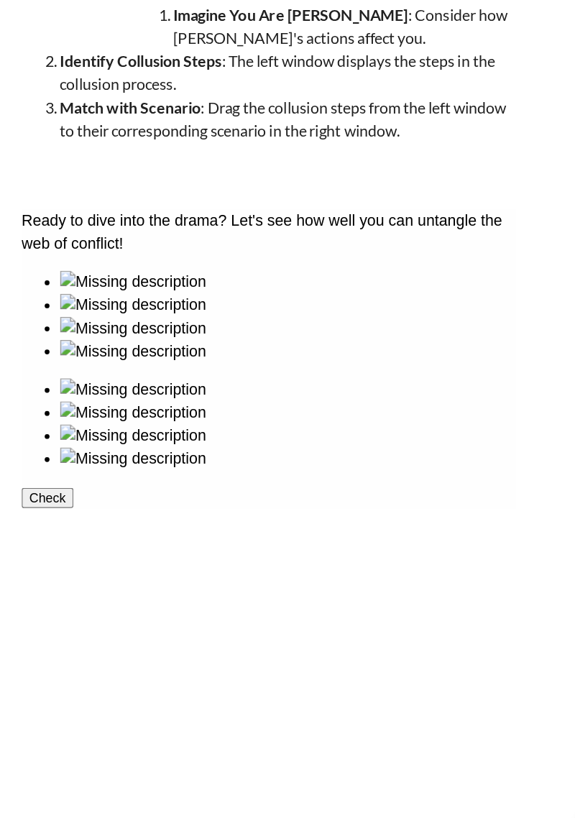
scroll to position [83, 0]
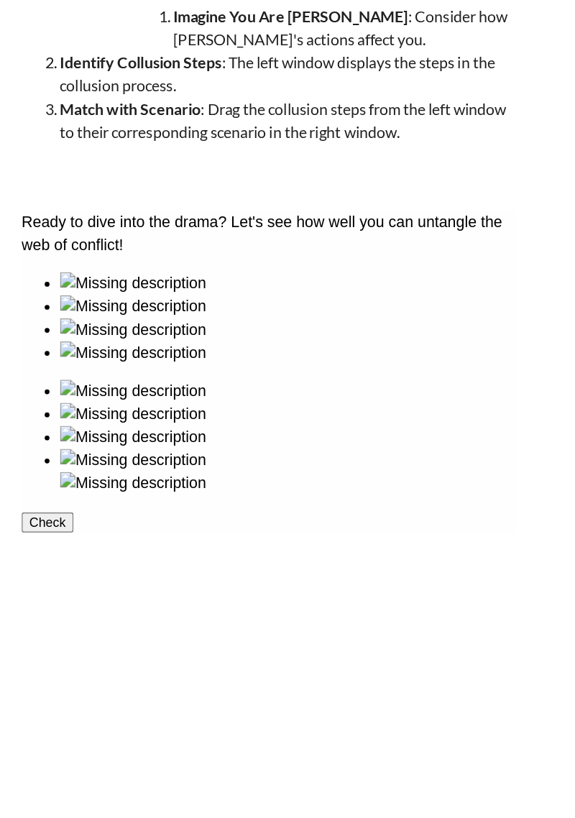
click at [159, 405] on img at bounding box center [104, 396] width 109 height 17
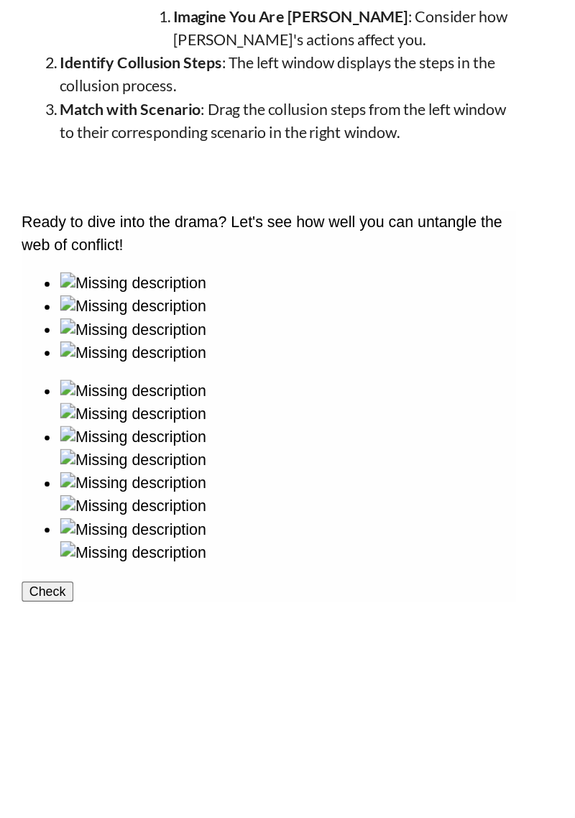
click at [60, 502] on button "Check" at bounding box center [40, 494] width 39 height 15
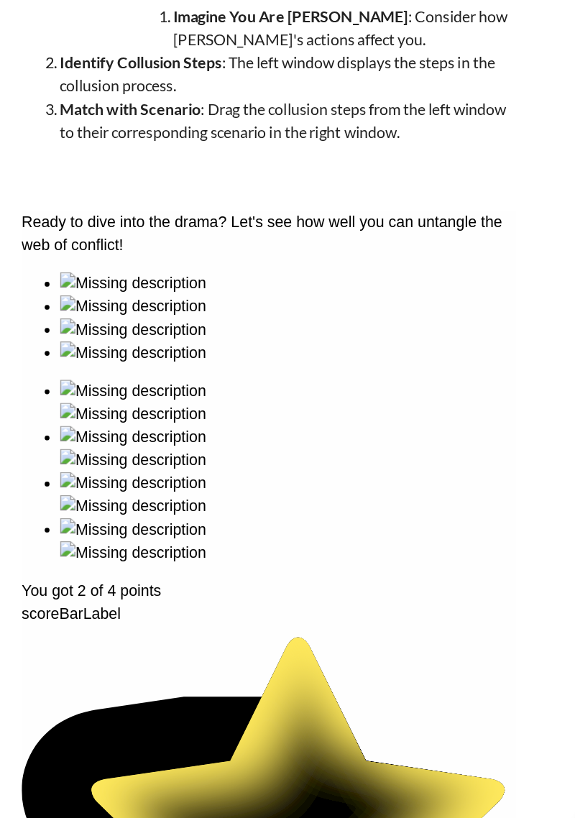
click at [253, 601] on div "Ready to dive into the drama? Let's see how well you can untangle the web of co…" at bounding box center [206, 541] width 370 height 663
click at [245, 566] on div "Ready to dive into the drama? Let's see how well you can untangle the web of co…" at bounding box center [206, 541] width 370 height 663
click at [257, 605] on div "Ready to dive into the drama? Let's see how well you can untangle the web of co…" at bounding box center [206, 541] width 370 height 663
click at [248, 569] on div "Ready to dive into the drama? Let's see how well you can untangle the web of co…" at bounding box center [206, 541] width 370 height 663
click at [255, 599] on div "Ready to dive into the drama? Let's see how well you can untangle the web of co…" at bounding box center [206, 541] width 370 height 663
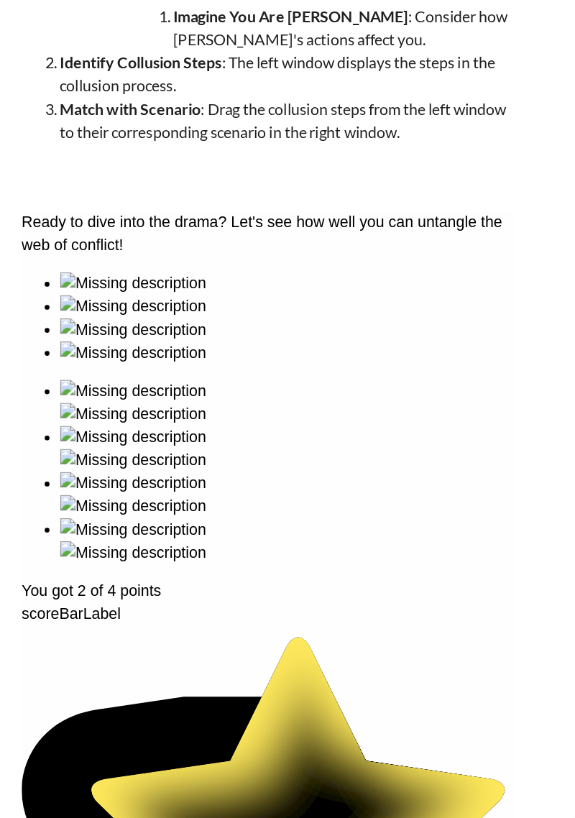
click at [251, 601] on div "Ready to dive into the drama? Let's see how well you can untangle the web of co…" at bounding box center [206, 541] width 370 height 663
click at [248, 571] on div "Ready to dive into the drama? Let's see how well you can untangle the web of co…" at bounding box center [206, 541] width 370 height 663
click at [255, 601] on div "Ready to dive into the drama? Let's see how well you can untangle the web of co…" at bounding box center [206, 541] width 370 height 663
click at [254, 597] on div "Ready to dive into the drama? Let's see how well you can untangle the web of co…" at bounding box center [206, 541] width 370 height 663
click at [253, 592] on div "Ready to dive into the drama? Let's see how well you can untangle the web of co…" at bounding box center [206, 541] width 370 height 663
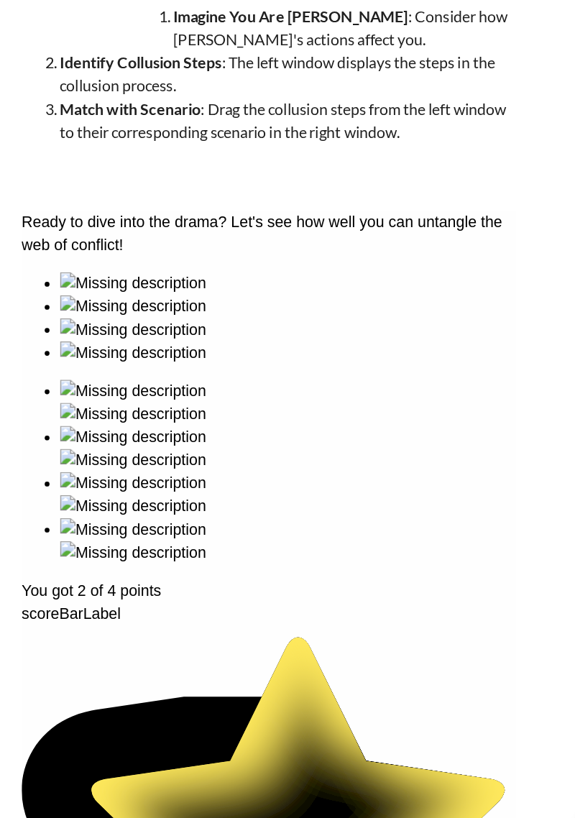
click at [259, 590] on div "Ready to dive into the drama? Let's see how well you can untangle the web of co…" at bounding box center [206, 541] width 370 height 663
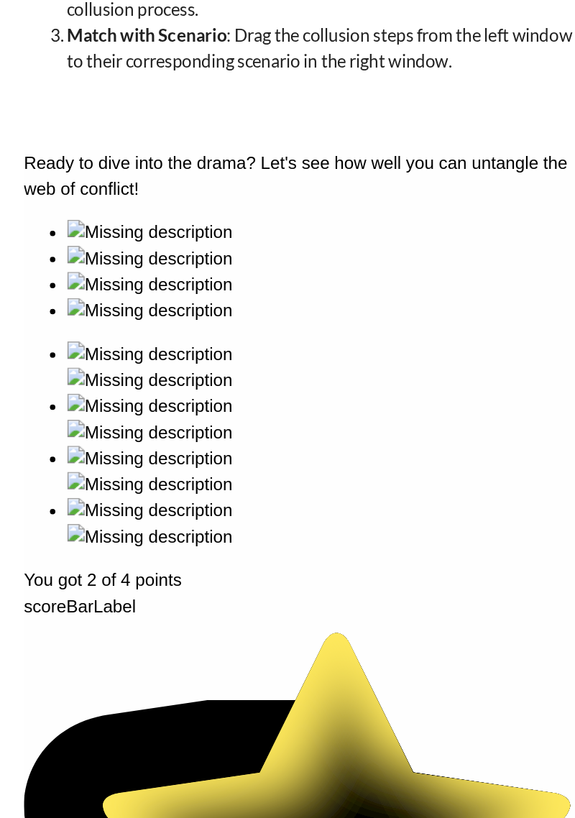
scroll to position [86, 0]
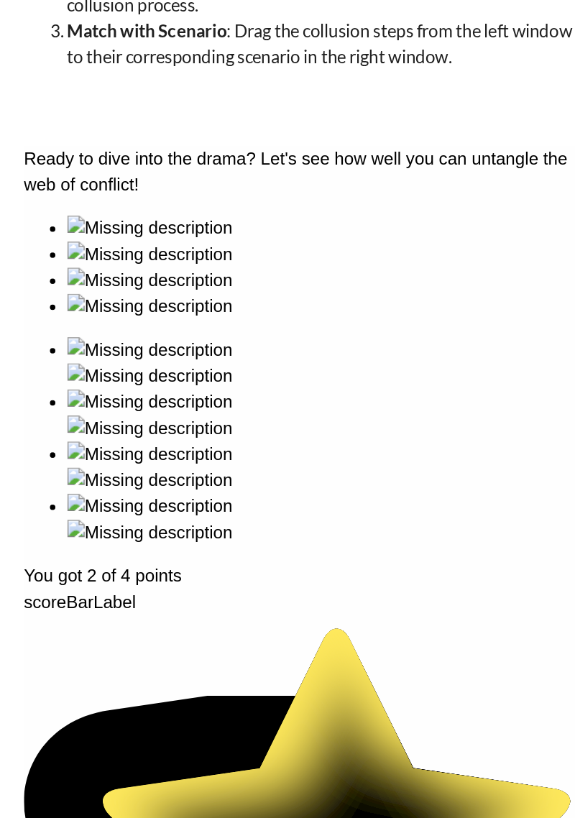
click at [244, 607] on div "Ready to dive into the drama? Let's see how well you can untangle the web of co…" at bounding box center [208, 476] width 370 height 663
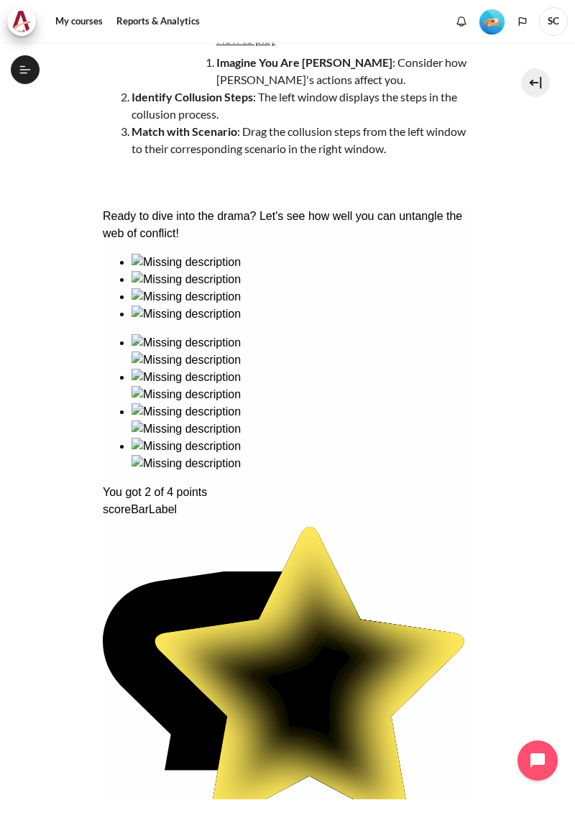
scroll to position [175, 0]
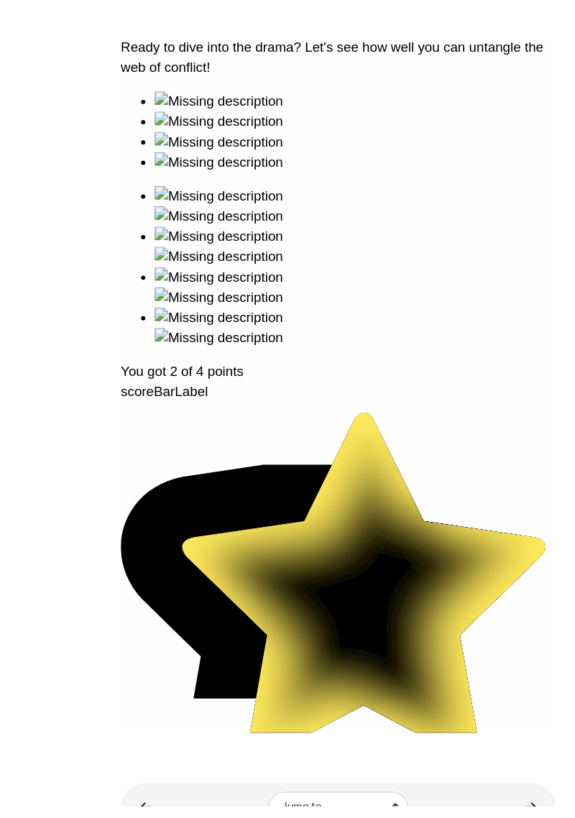
scroll to position [182, 0]
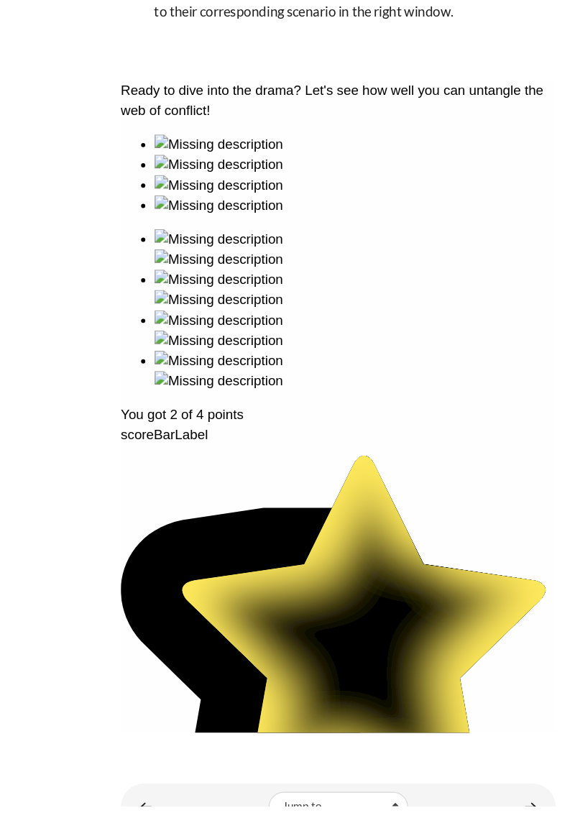
click at [146, 810] on div "Content" at bounding box center [169, 818] width 119 height 17
click at [122, 806] on link "Content" at bounding box center [124, 818] width 29 height 28
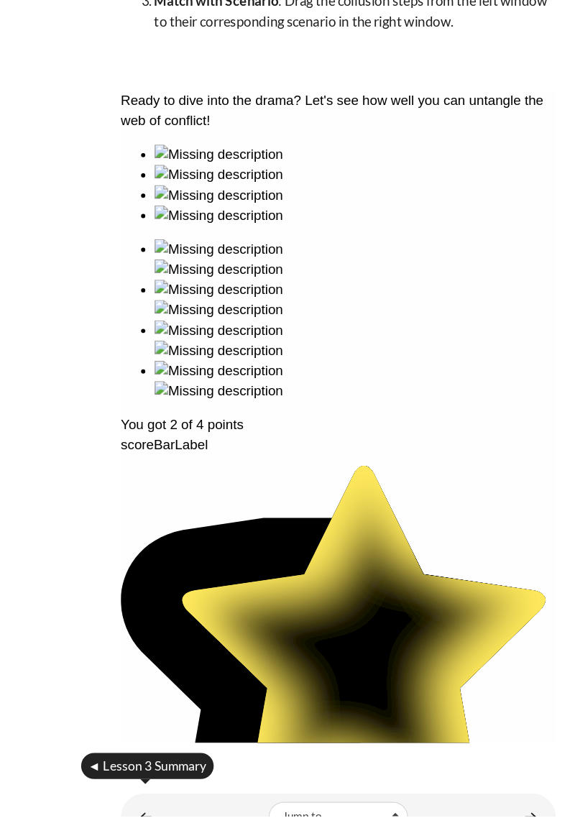
scroll to position [55, 0]
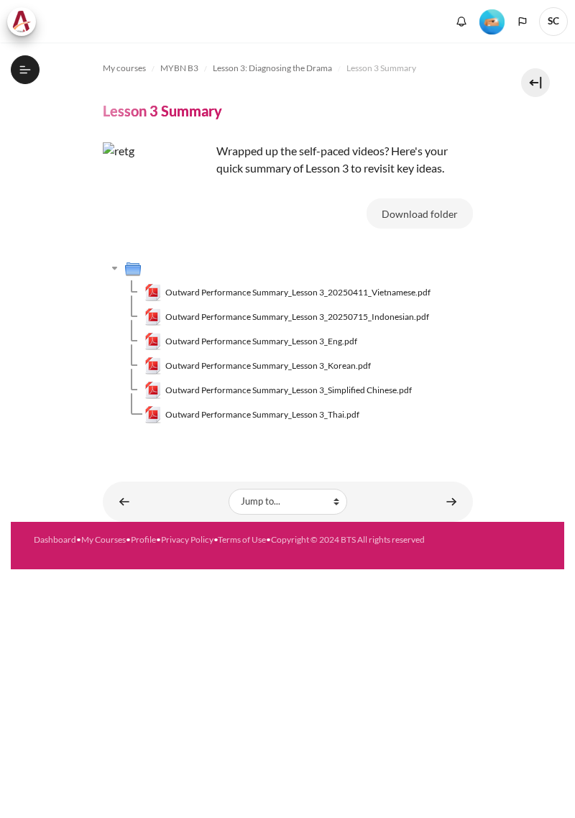
click at [443, 496] on link "Content" at bounding box center [451, 501] width 29 height 28
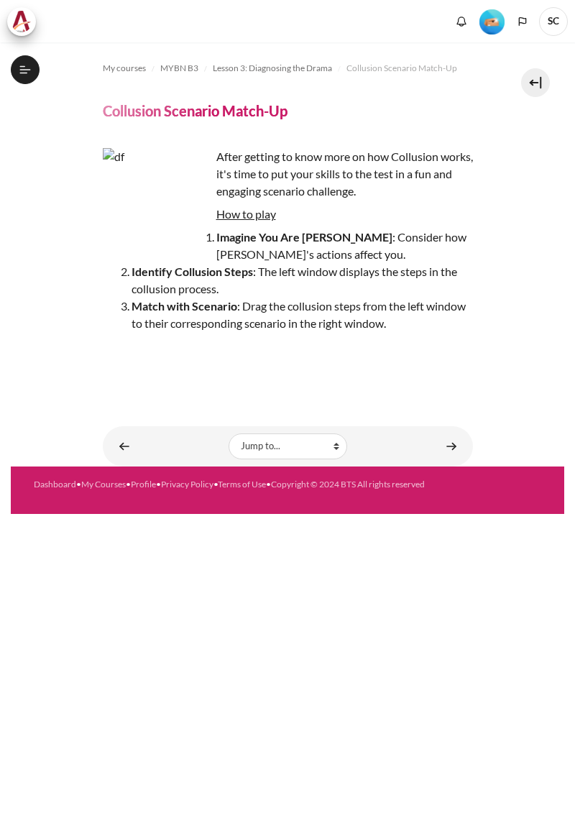
click at [461, 438] on link "Content" at bounding box center [451, 446] width 29 height 28
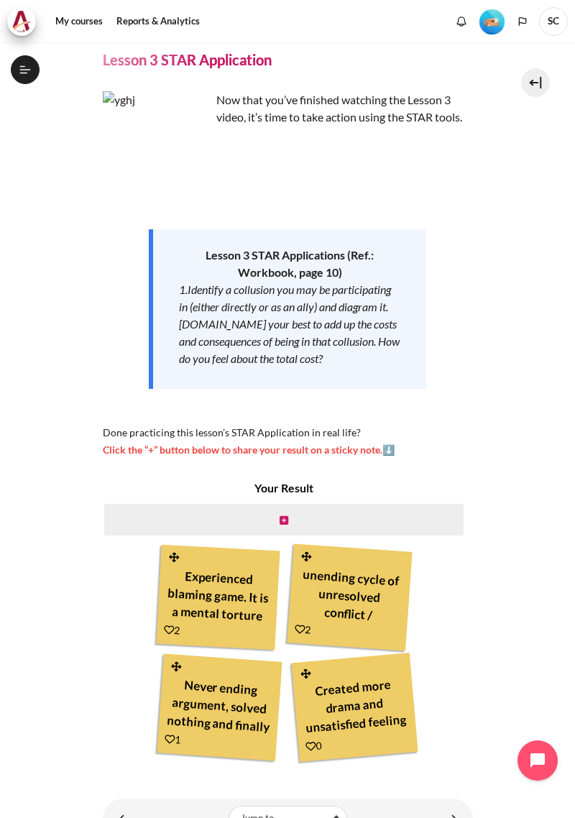
scroll to position [195, 0]
click at [128, 807] on link "Content" at bounding box center [124, 818] width 29 height 28
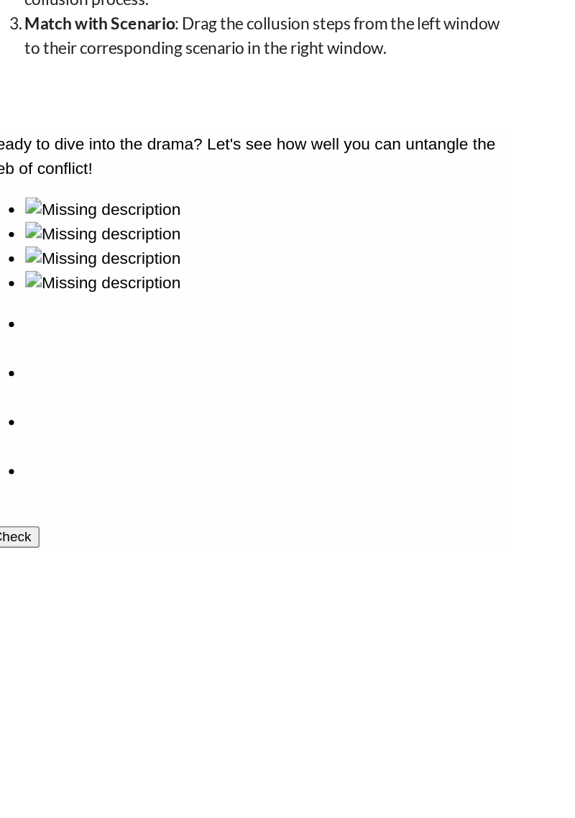
scroll to position [156, 0]
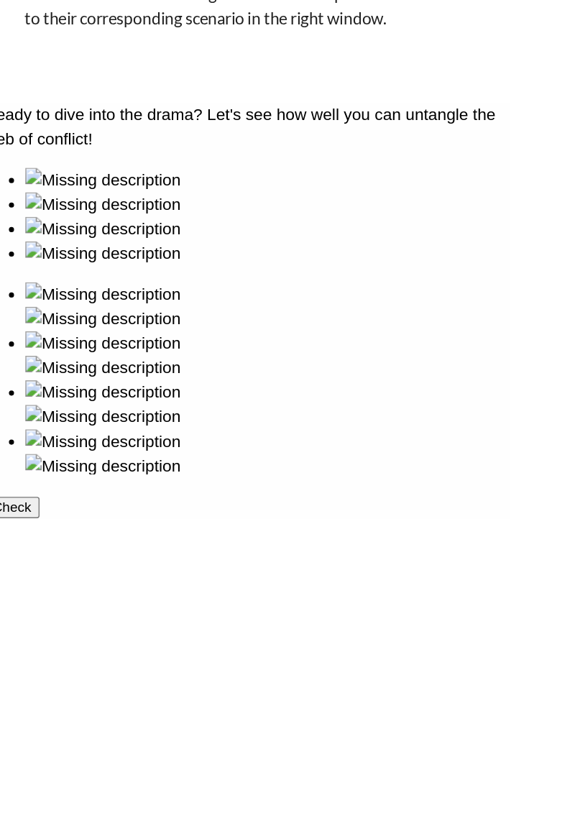
click at [23, 394] on button "Check" at bounding box center [3, 386] width 39 height 15
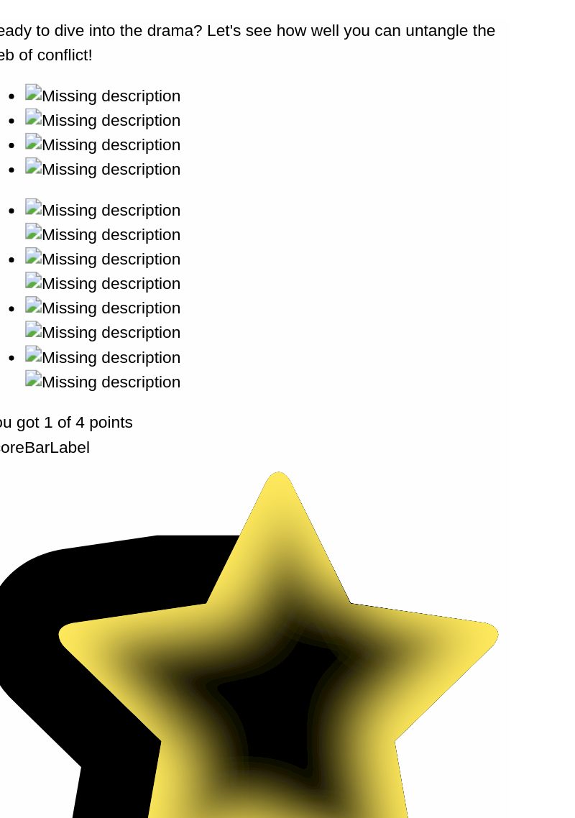
scroll to position [218, 0]
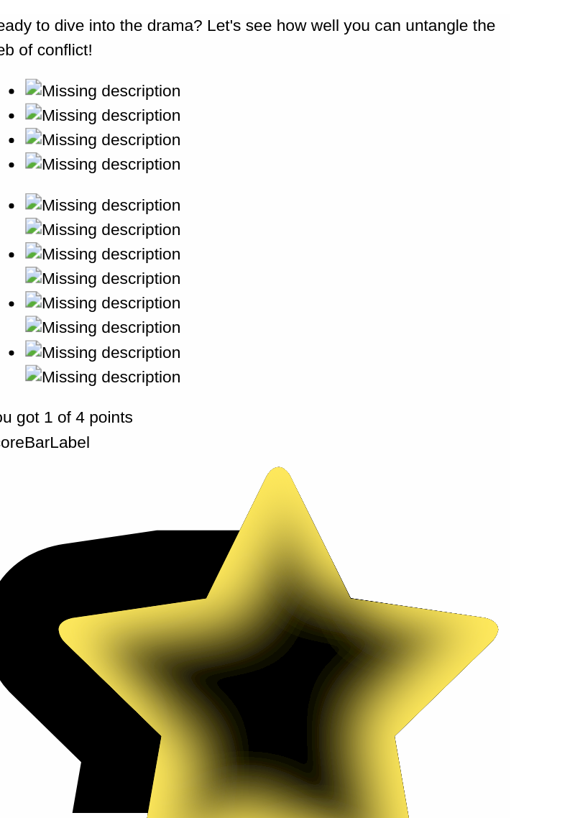
click at [57, 660] on button "Show Solution" at bounding box center [20, 667] width 73 height 15
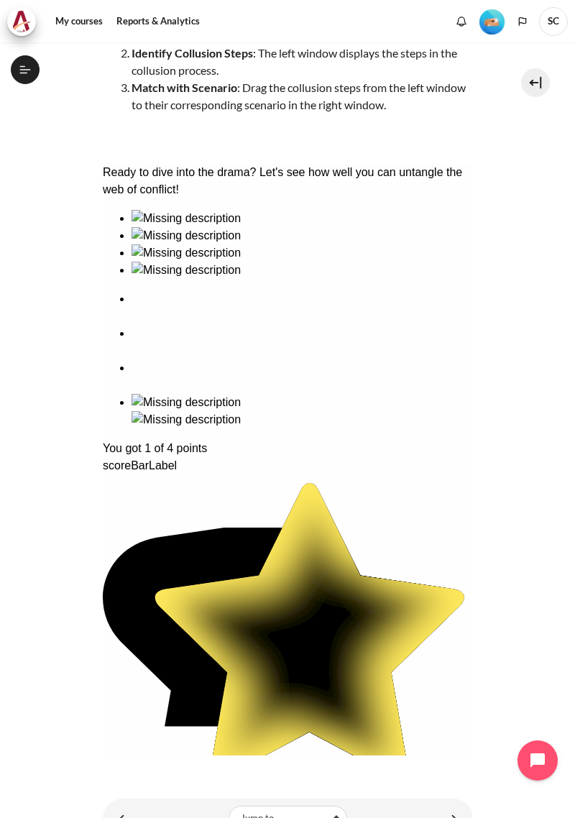
scroll to position [13, 0]
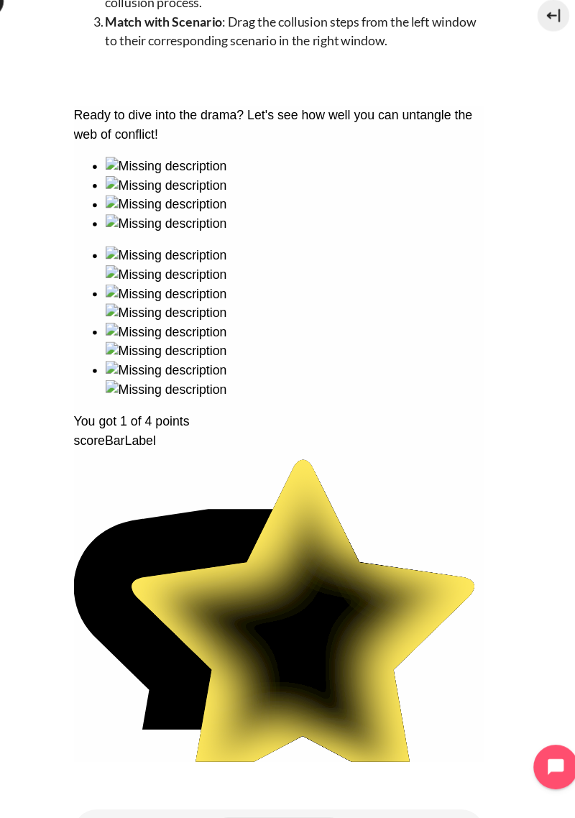
click at [134, 804] on link "Content" at bounding box center [124, 818] width 29 height 28
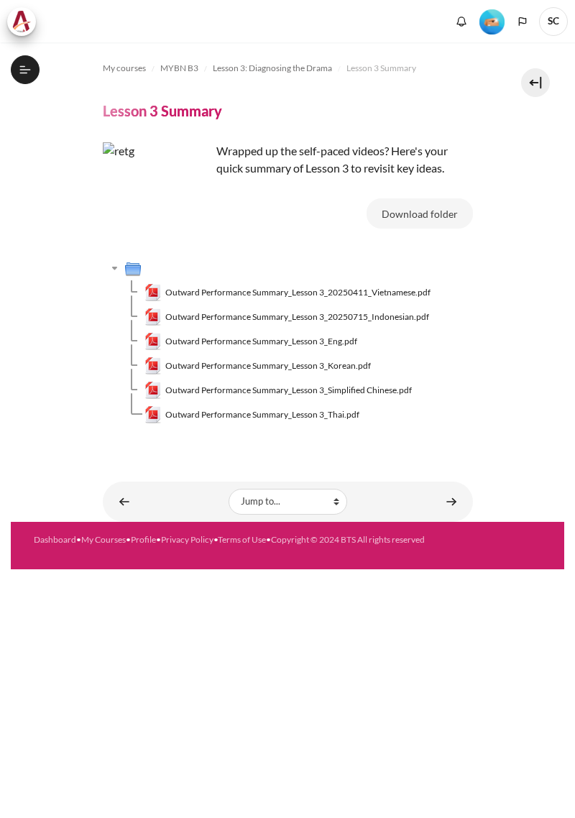
click at [453, 499] on link "Content" at bounding box center [451, 501] width 29 height 28
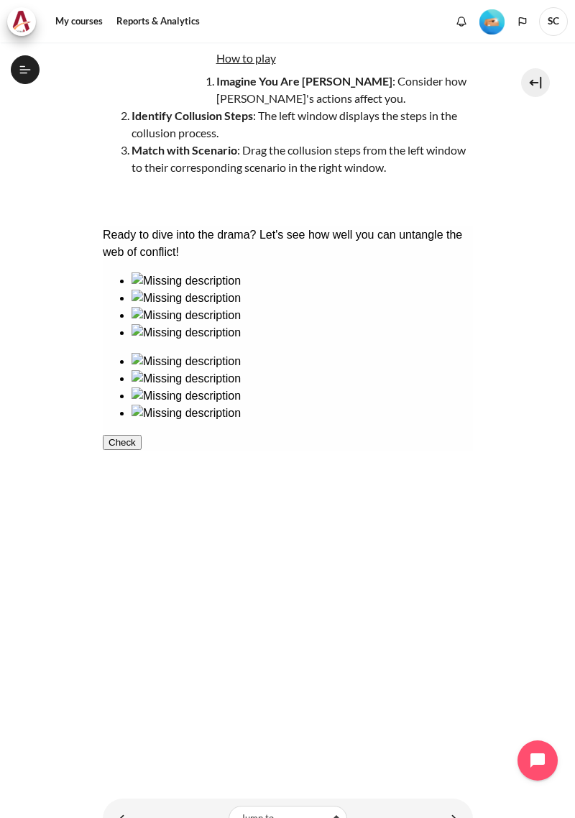
scroll to position [176, 0]
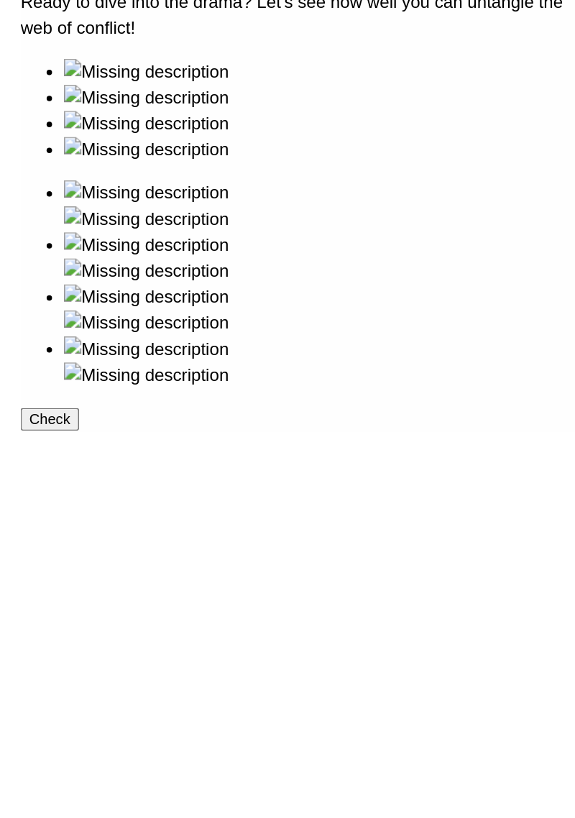
click at [58, 282] on button "Check" at bounding box center [38, 274] width 39 height 15
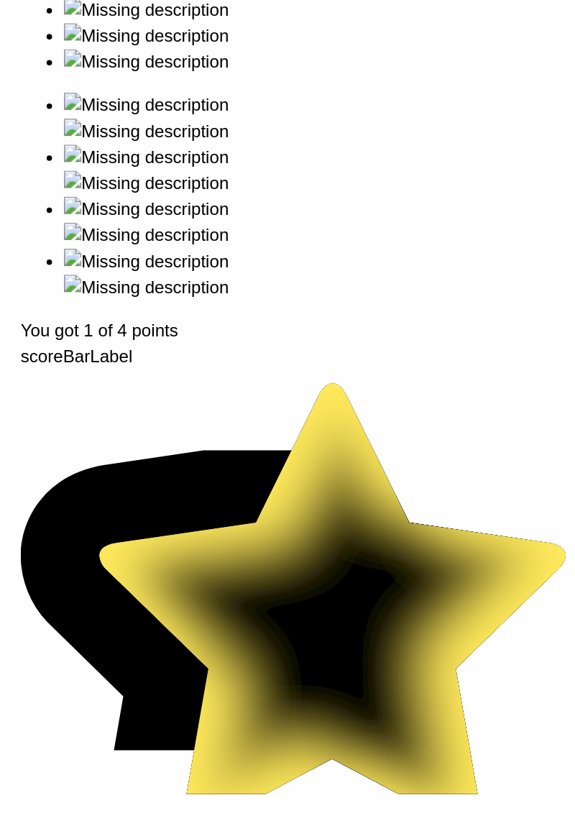
scroll to position [218, 0]
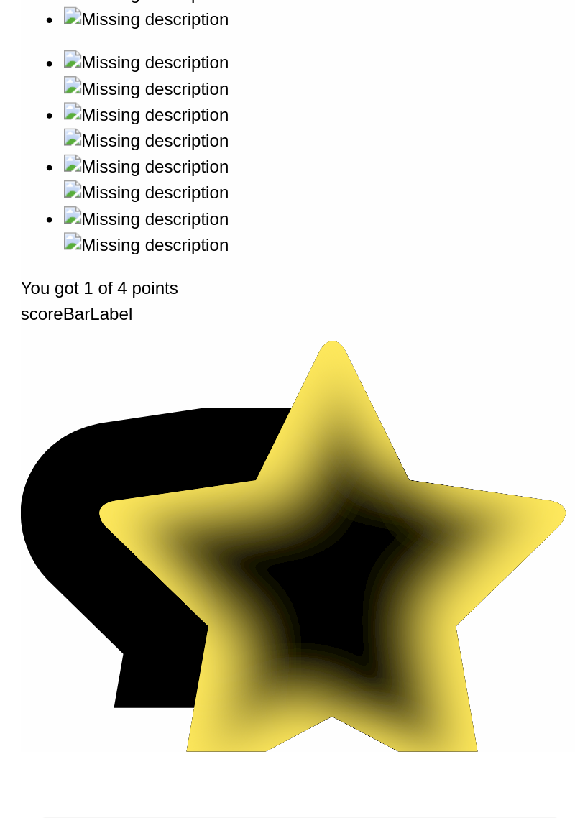
click at [92, 507] on button "Show Solution" at bounding box center [55, 514] width 73 height 15
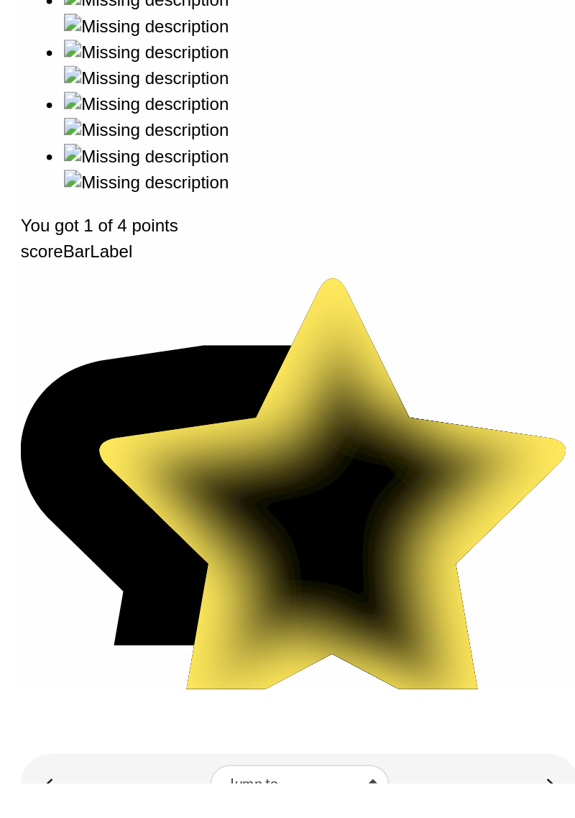
click at [448, 808] on link "Content" at bounding box center [451, 818] width 29 height 28
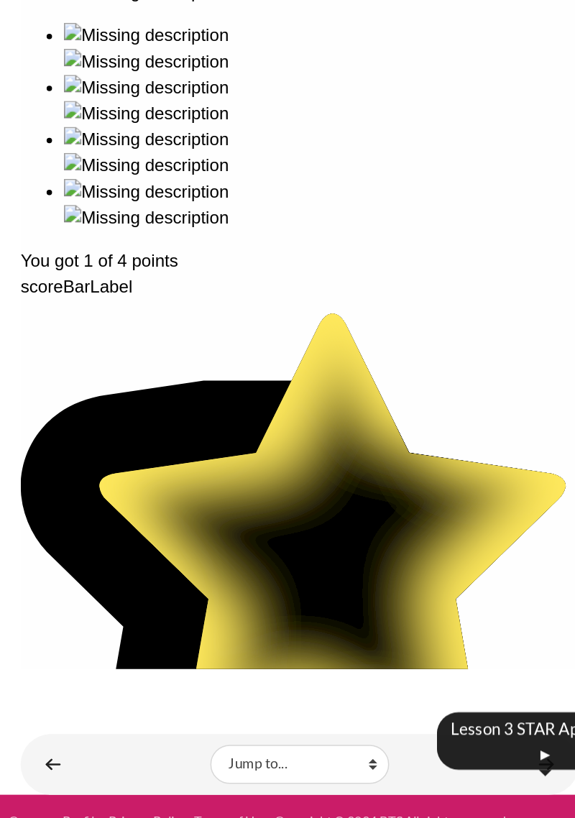
scroll to position [182, 0]
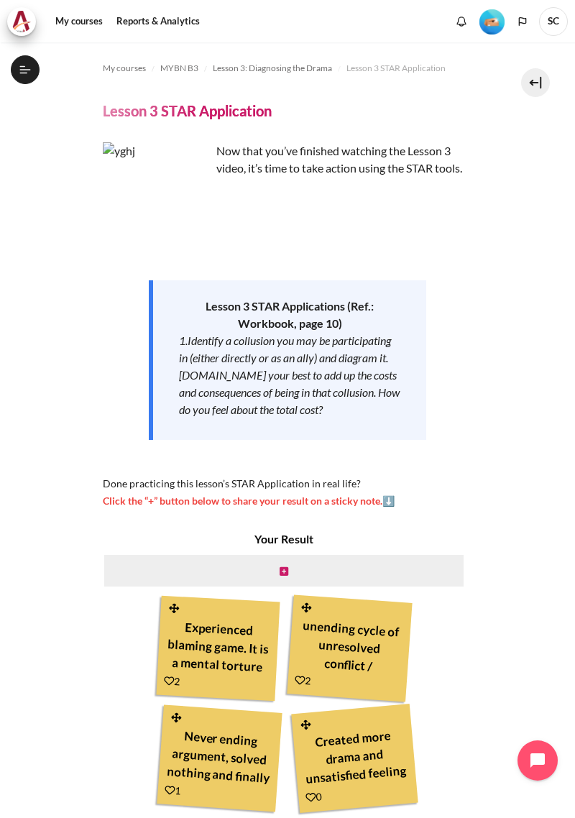
scroll to position [51, 0]
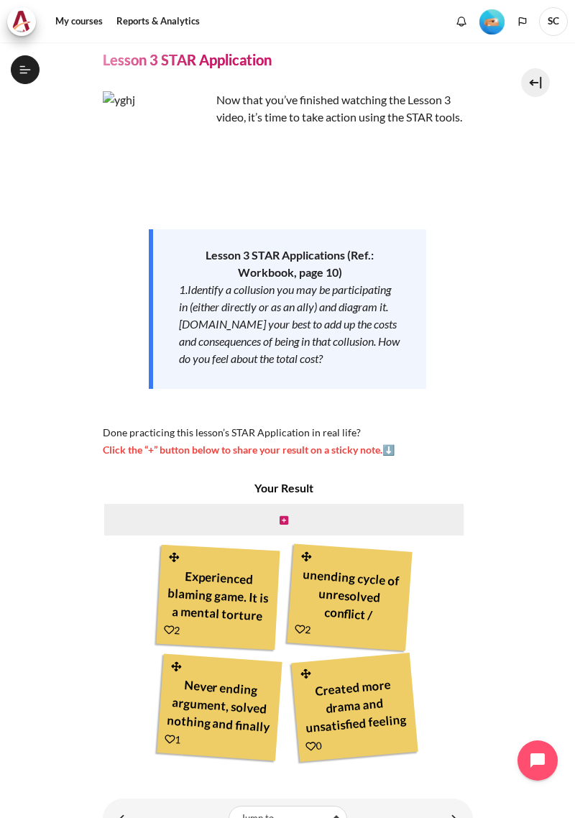
click at [283, 515] on icon "Content" at bounding box center [284, 520] width 9 height 10
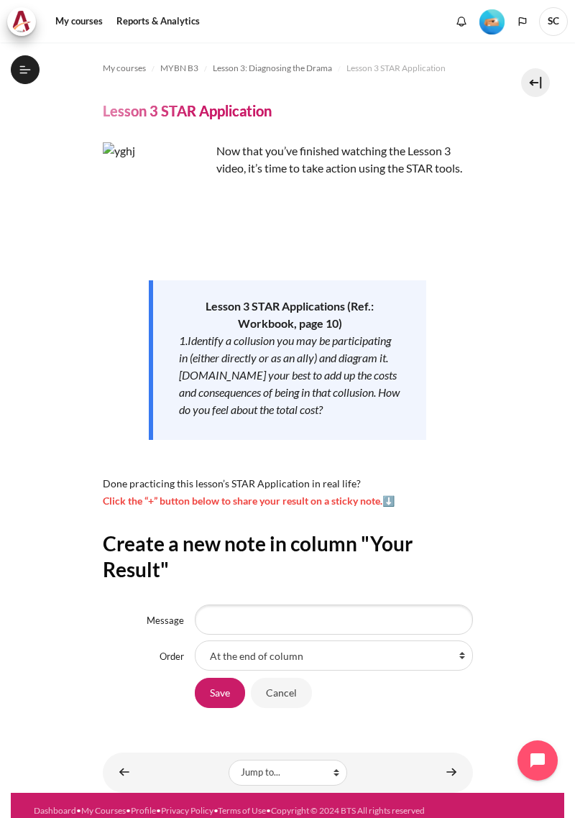
scroll to position [195, 0]
click at [114, 758] on link "Content" at bounding box center [124, 772] width 29 height 28
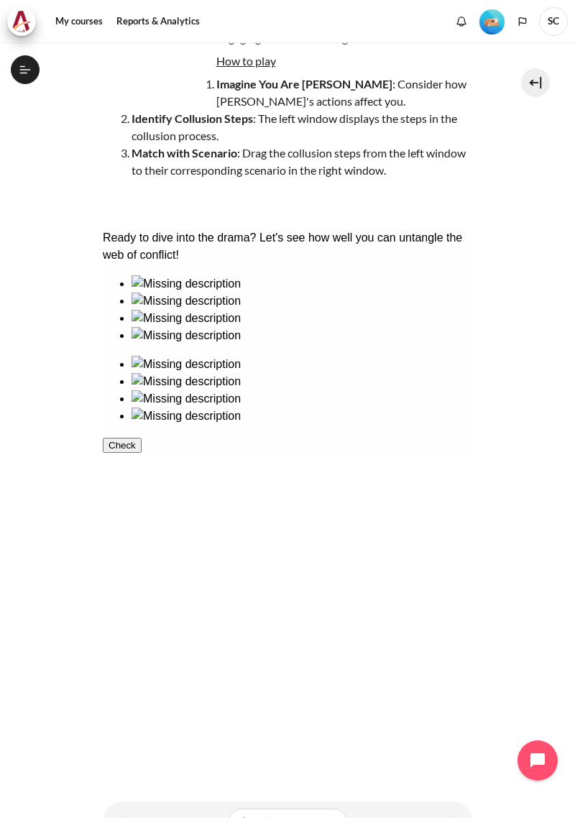
scroll to position [156, 0]
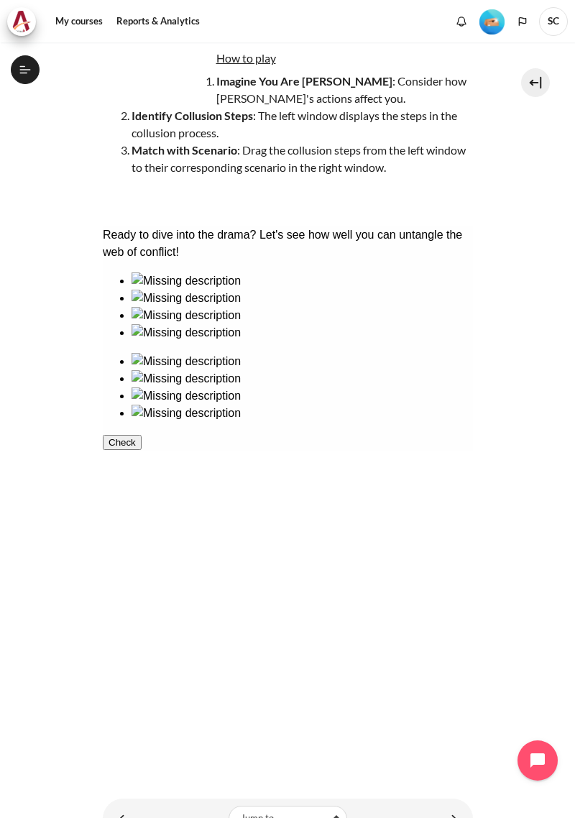
click at [449, 804] on link "Content" at bounding box center [451, 818] width 29 height 28
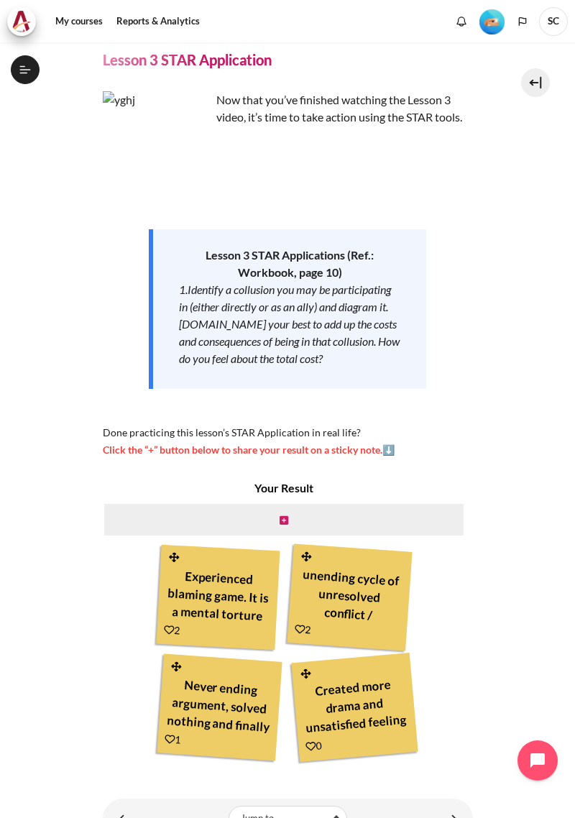
scroll to position [195, 0]
click at [285, 515] on icon "Content" at bounding box center [284, 520] width 9 height 10
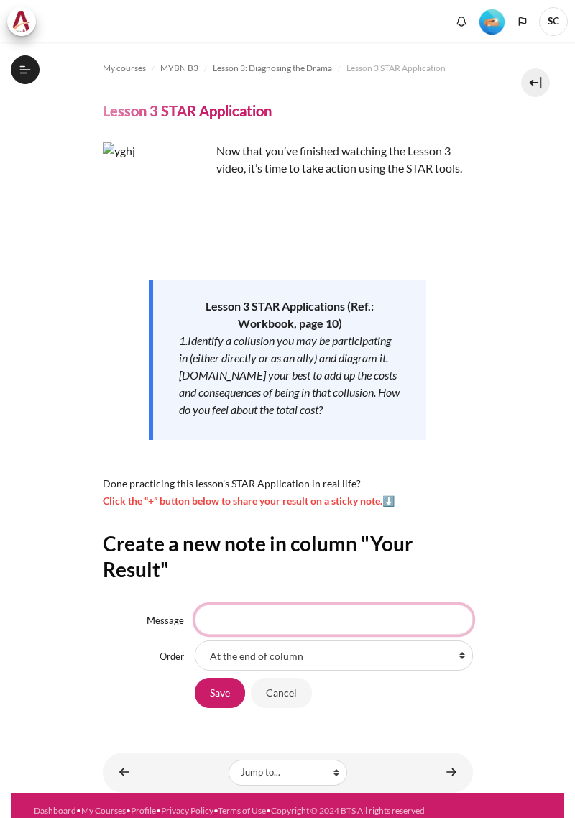
click at [285, 609] on input "Message" at bounding box center [333, 619] width 277 height 30
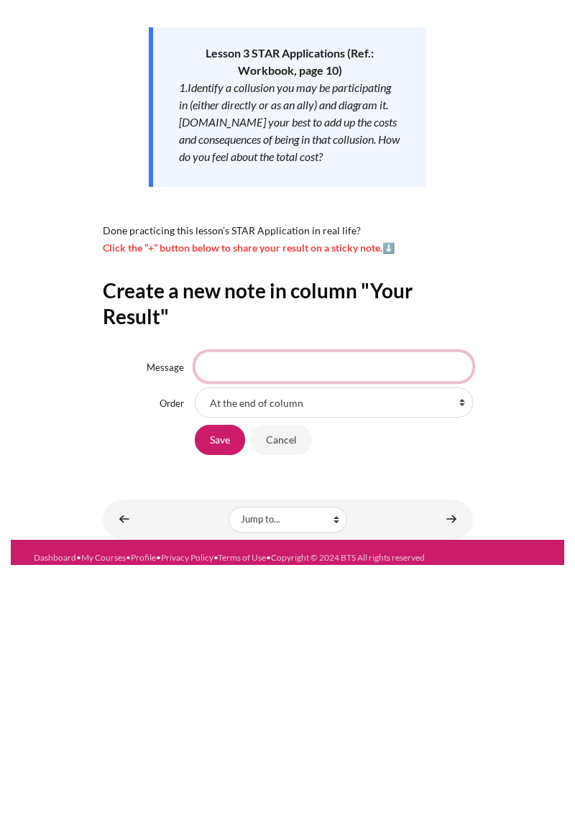
scroll to position [55, 0]
type input "Instead of solving the problem,it creates more problems"
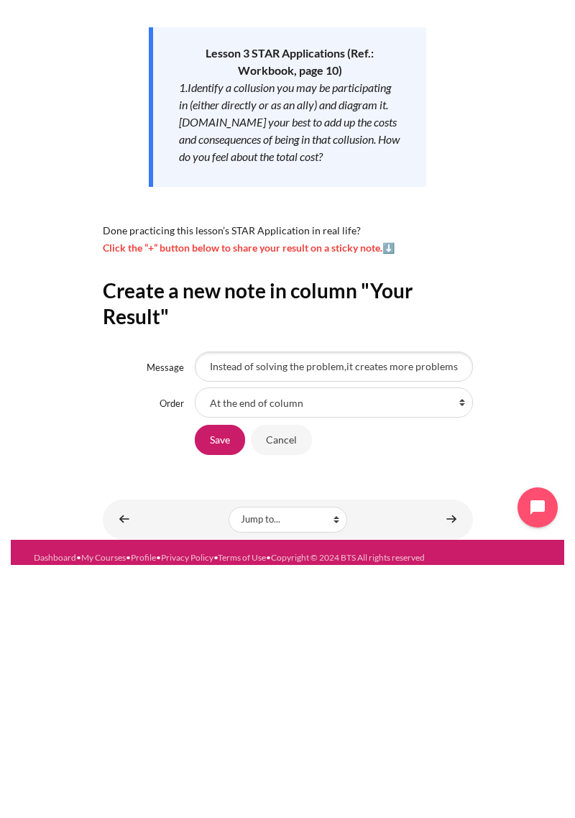
click at [216, 678] on input "Save" at bounding box center [220, 693] width 50 height 30
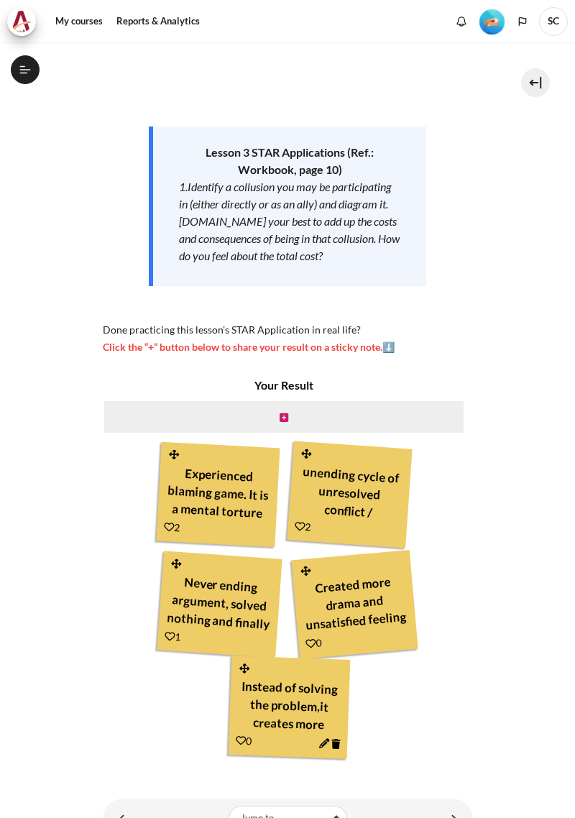
scroll to position [195, 0]
click at [448, 804] on link "Content" at bounding box center [451, 818] width 29 height 28
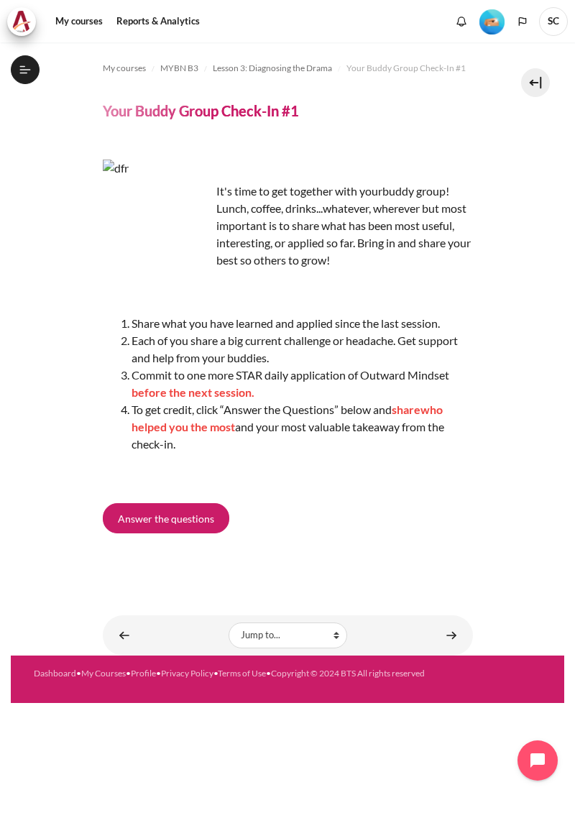
scroll to position [213, 0]
click at [184, 512] on span "Answer the questions" at bounding box center [166, 518] width 96 height 15
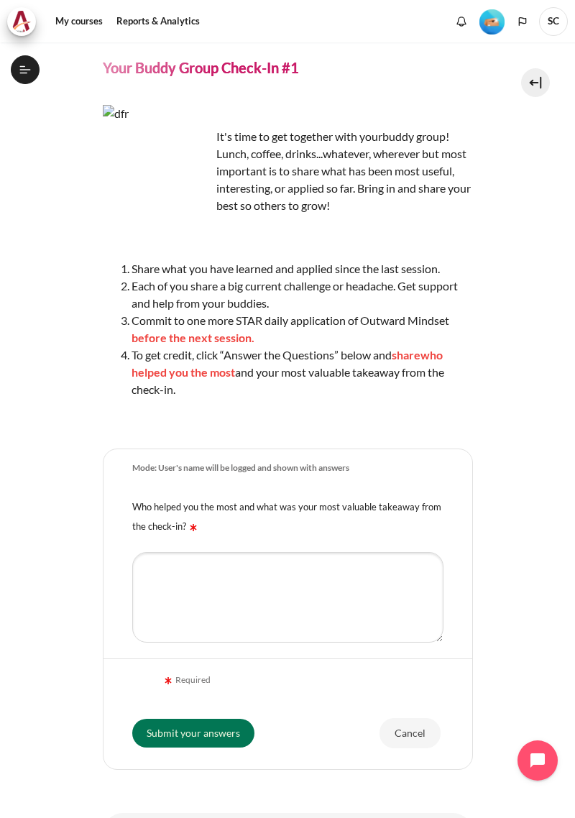
scroll to position [80, 0]
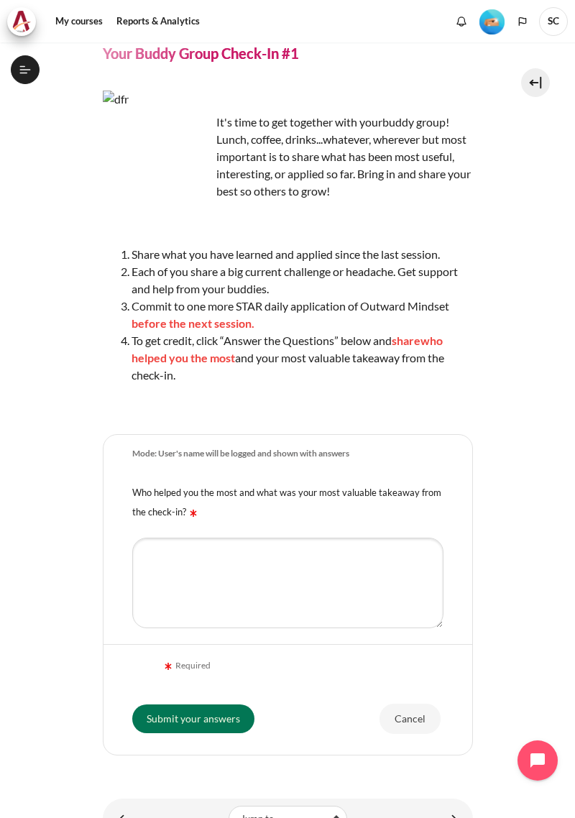
click at [448, 807] on link "Content" at bounding box center [451, 818] width 29 height 28
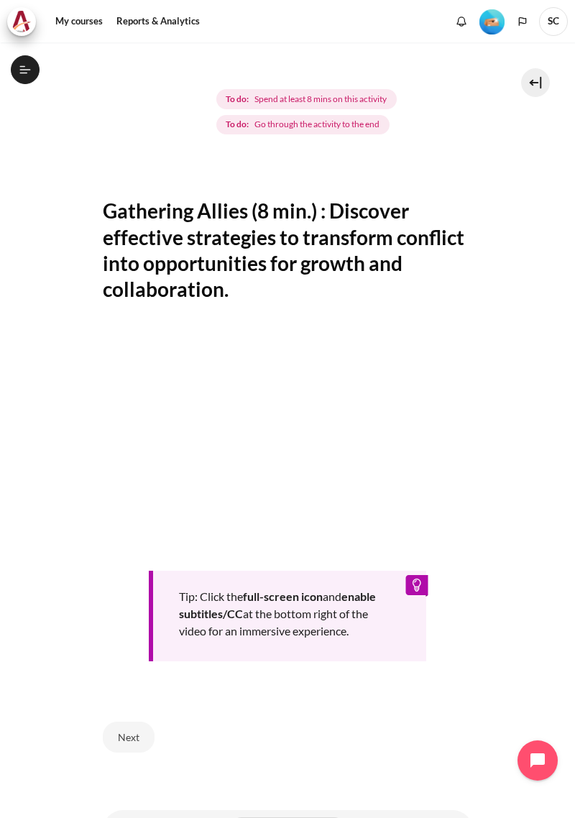
scroll to position [169, 0]
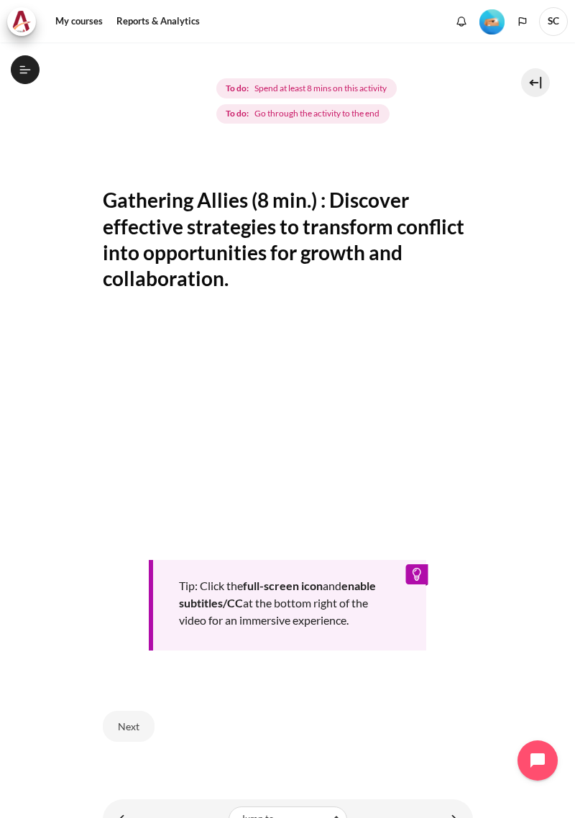
click at [127, 805] on link "Content" at bounding box center [124, 819] width 29 height 28
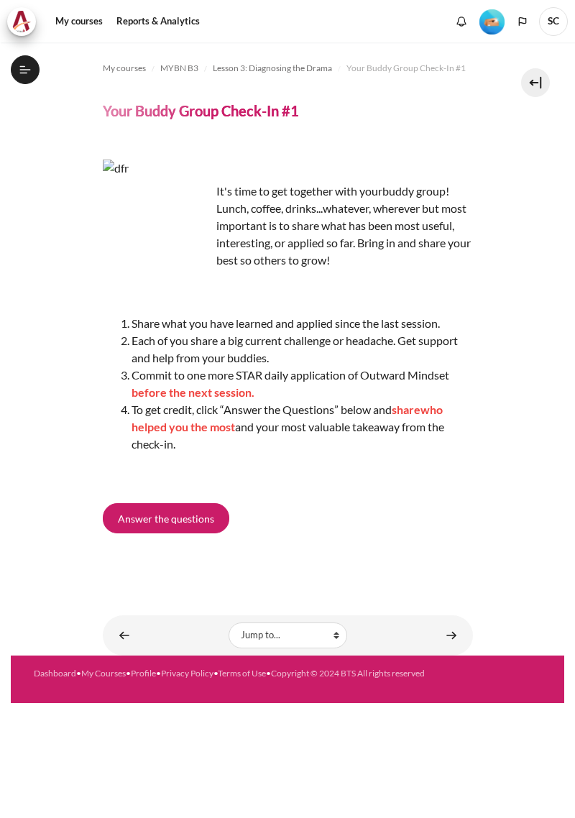
scroll to position [213, 0]
click at [456, 621] on link "Content" at bounding box center [451, 635] width 29 height 28
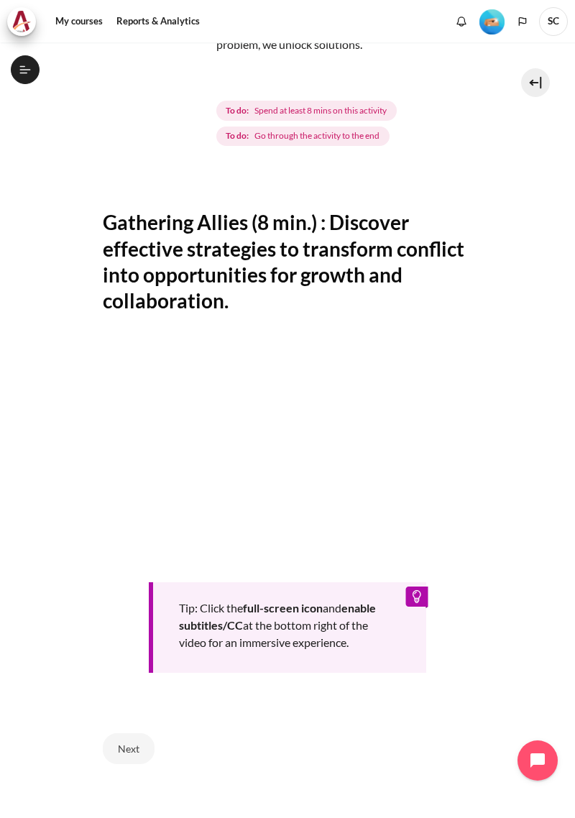
scroll to position [169, 0]
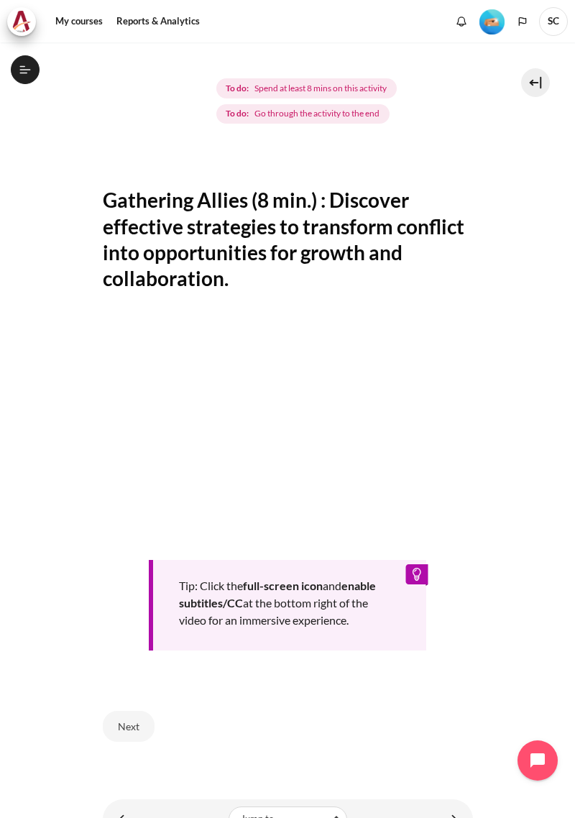
click at [131, 711] on button "Next" at bounding box center [129, 726] width 52 height 30
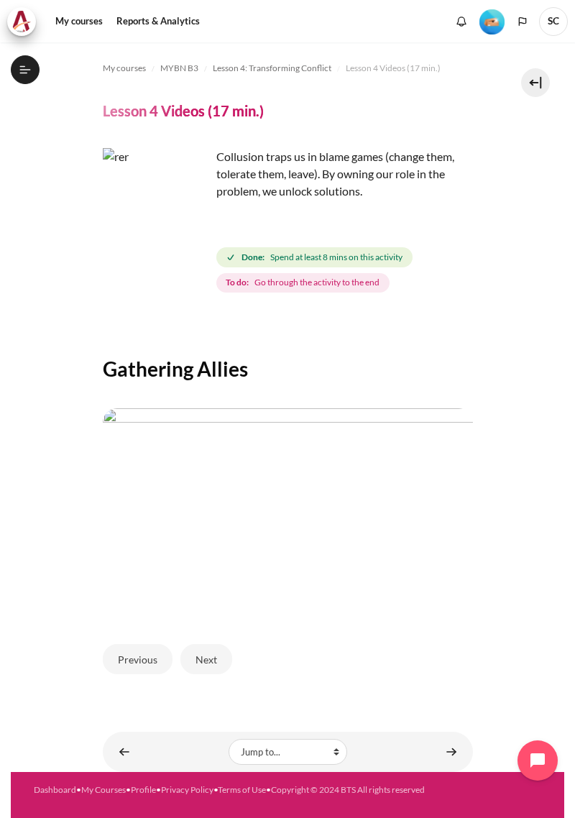
scroll to position [55, 0]
click at [206, 644] on button "Next" at bounding box center [206, 659] width 52 height 30
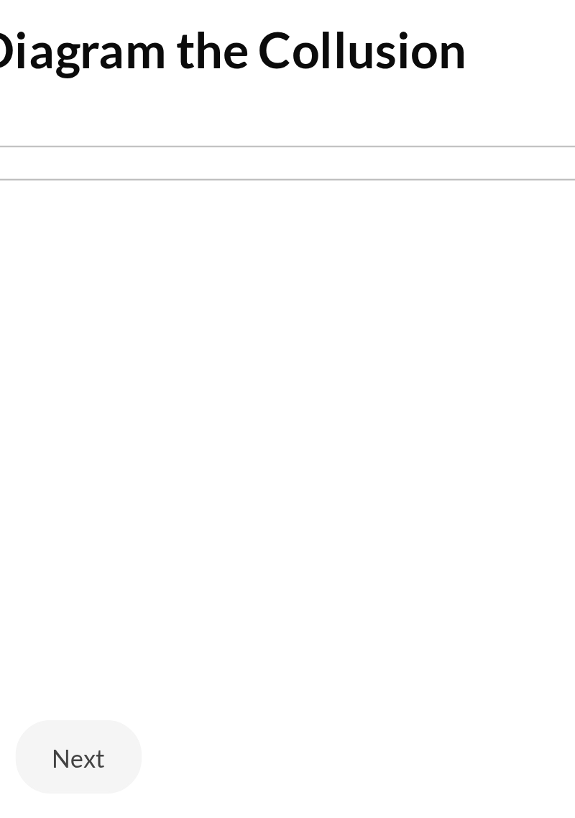
click at [389, 515] on img "Content" at bounding box center [288, 512] width 370 height 208
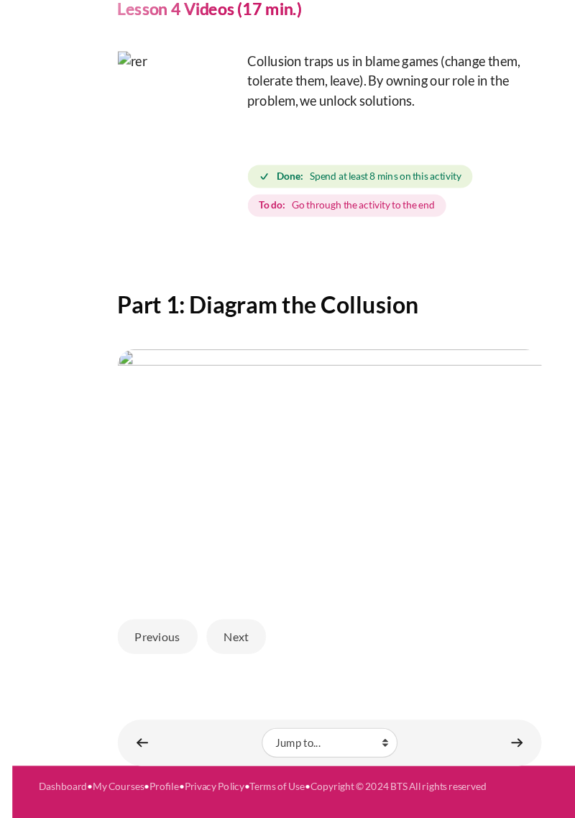
scroll to position [4, 0]
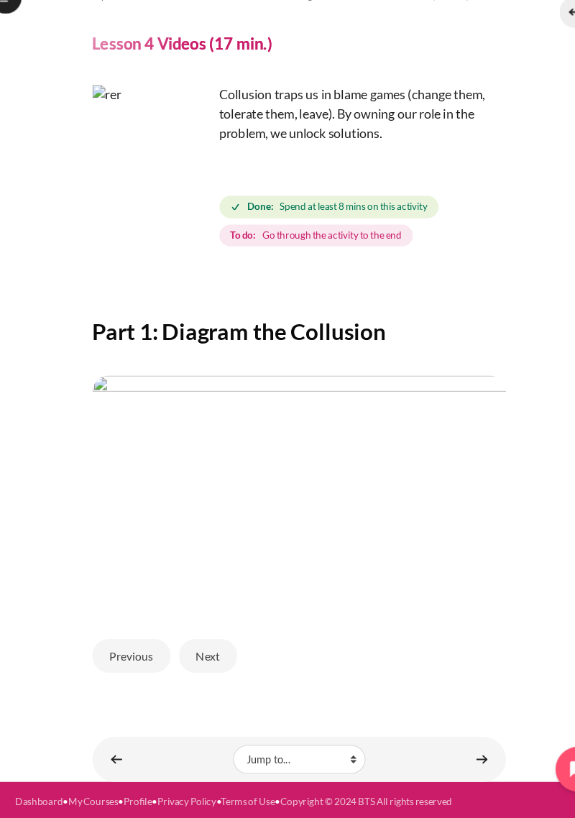
click at [214, 644] on button "Next" at bounding box center [206, 659] width 52 height 30
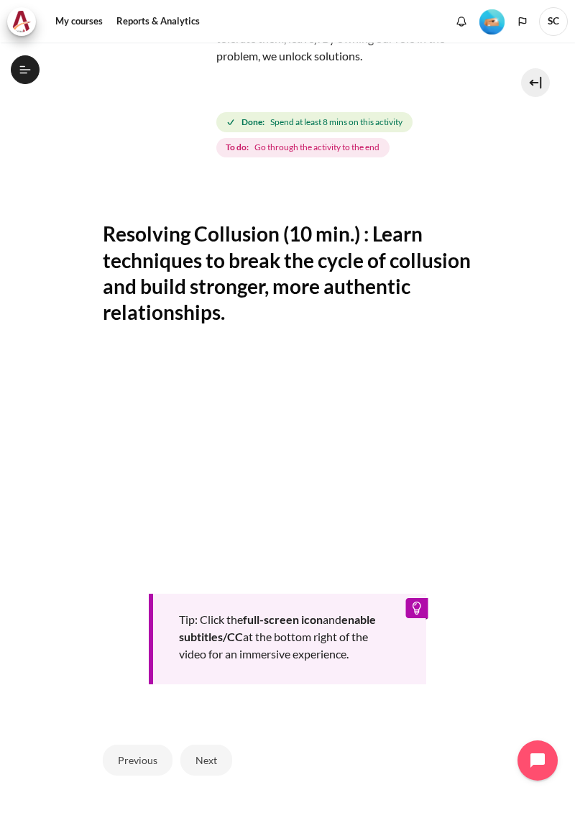
scroll to position [169, 0]
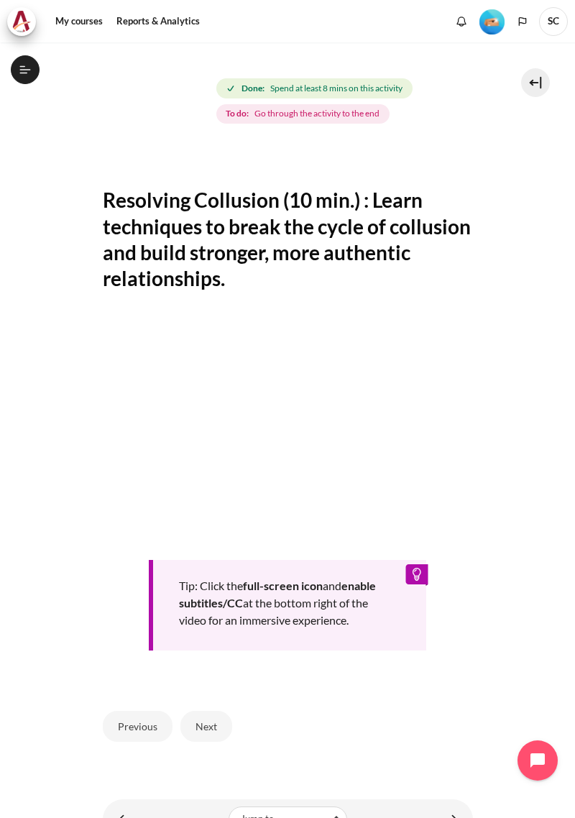
click at [215, 714] on button "Next" at bounding box center [206, 726] width 52 height 30
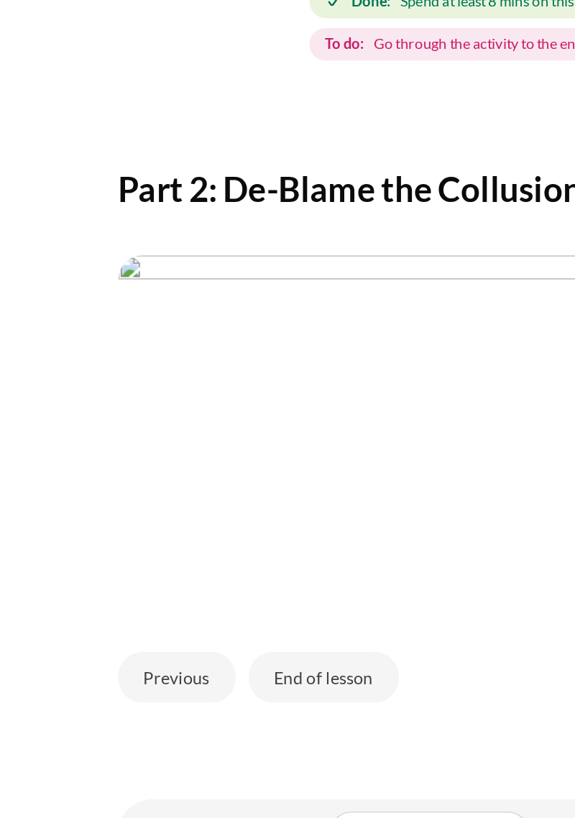
click at [229, 645] on button "End of lesson" at bounding box center [224, 659] width 89 height 30
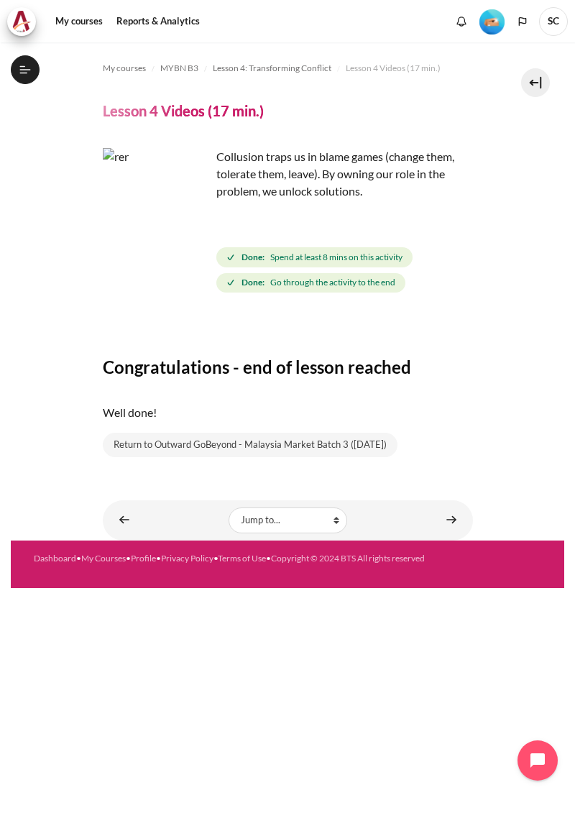
scroll to position [268, 0]
click at [18, 68] on button "Open course index" at bounding box center [25, 69] width 29 height 29
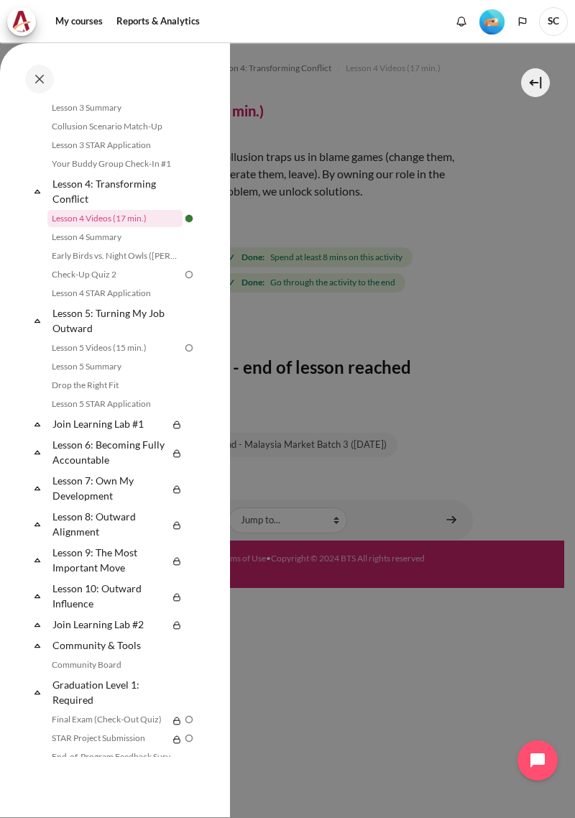
scroll to position [517, 0]
click at [499, 430] on div at bounding box center [287, 409] width 575 height 818
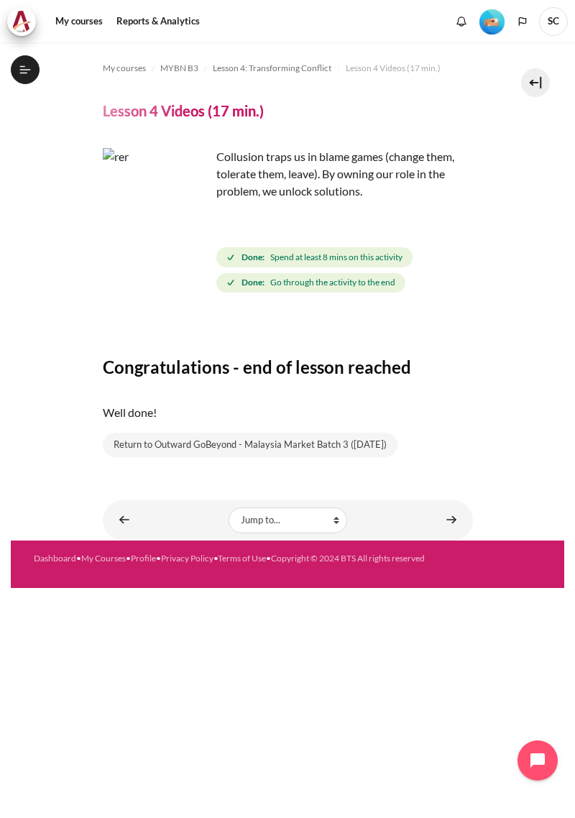
click at [439, 511] on link "Content" at bounding box center [451, 520] width 29 height 28
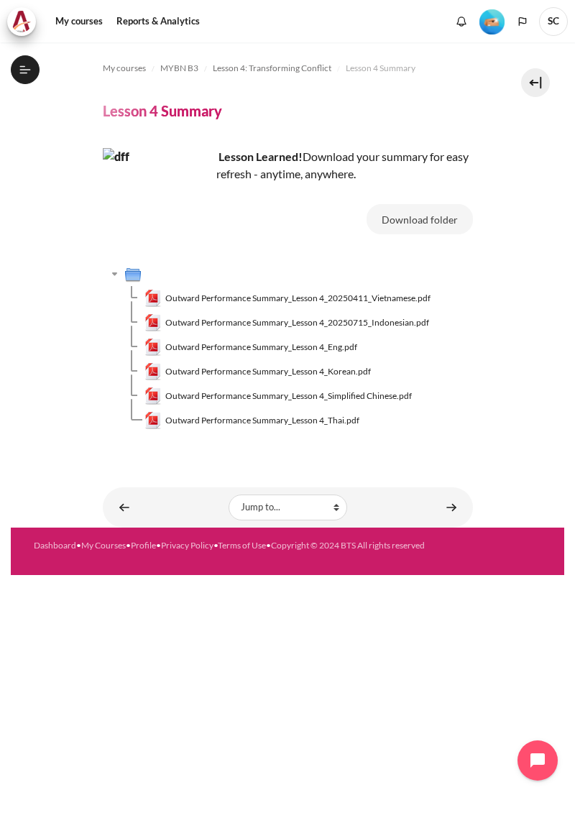
scroll to position [287, 0]
click at [448, 494] on link "Content" at bounding box center [451, 507] width 29 height 28
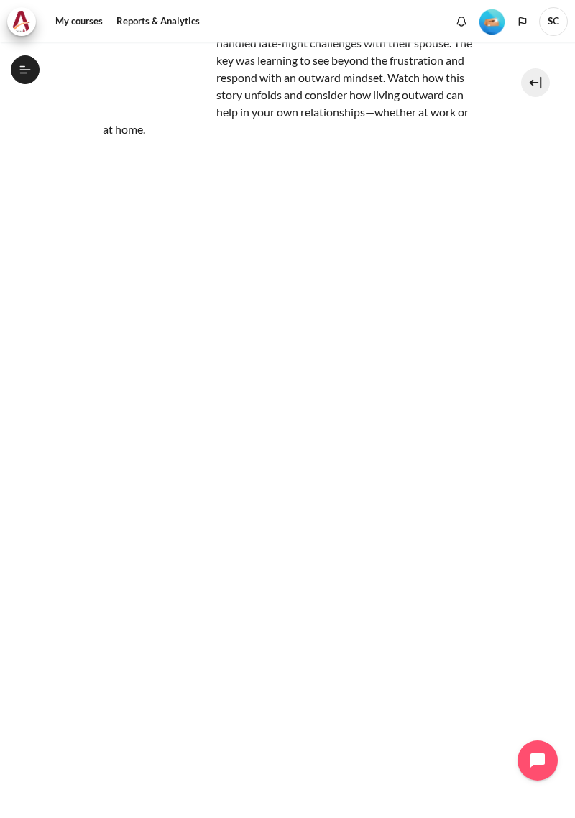
scroll to position [172, 0]
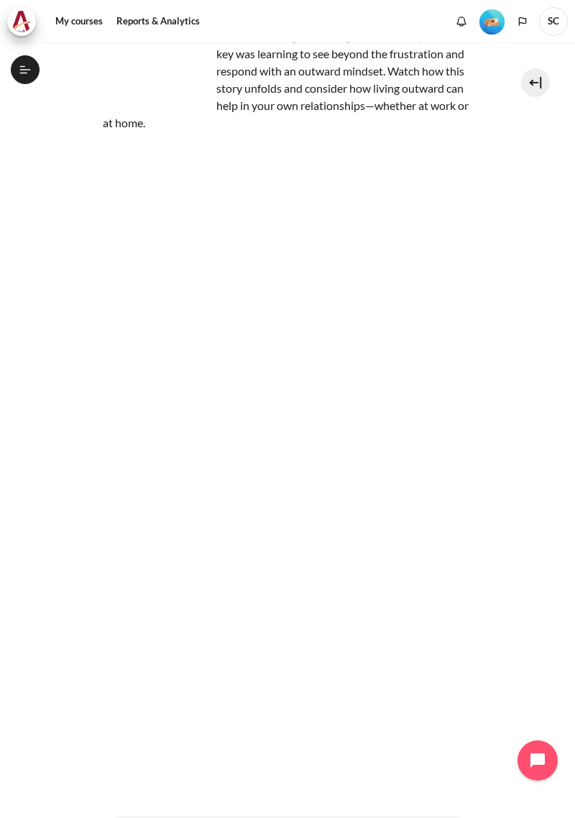
click at [507, 506] on section "My courses MYBN B3 Lesson 4: Transforming Conflict Early Birds vs. Night Owls (…" at bounding box center [287, 363] width 553 height 985
click at [514, 499] on section "My courses MYBN B3 Lesson 4: Transforming Conflict Early Birds vs. Night Owls (…" at bounding box center [287, 363] width 553 height 985
click at [30, 68] on icon at bounding box center [25, 69] width 13 height 13
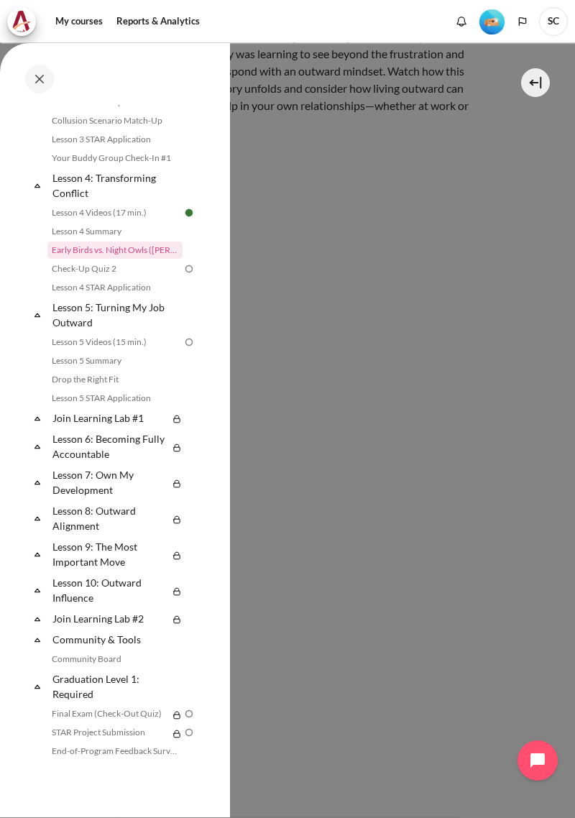
scroll to position [522, 0]
click at [502, 403] on div at bounding box center [287, 409] width 575 height 818
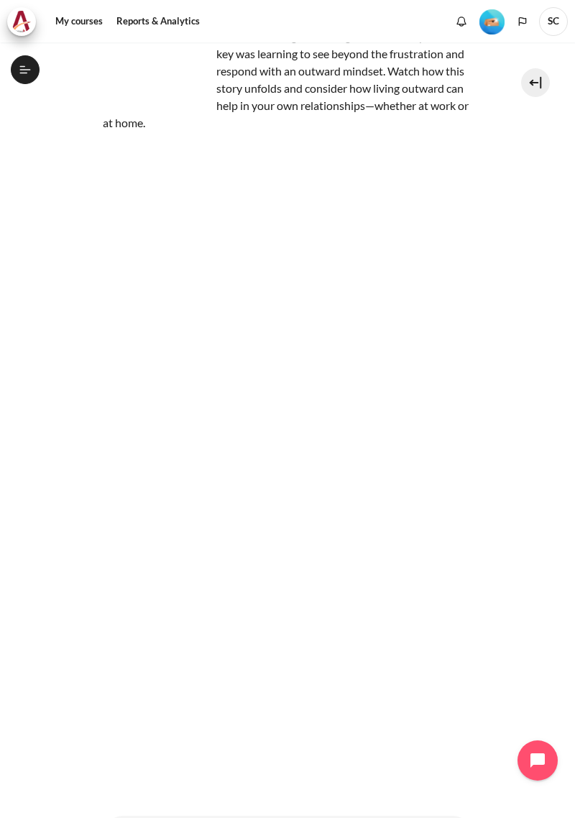
scroll to position [0, 0]
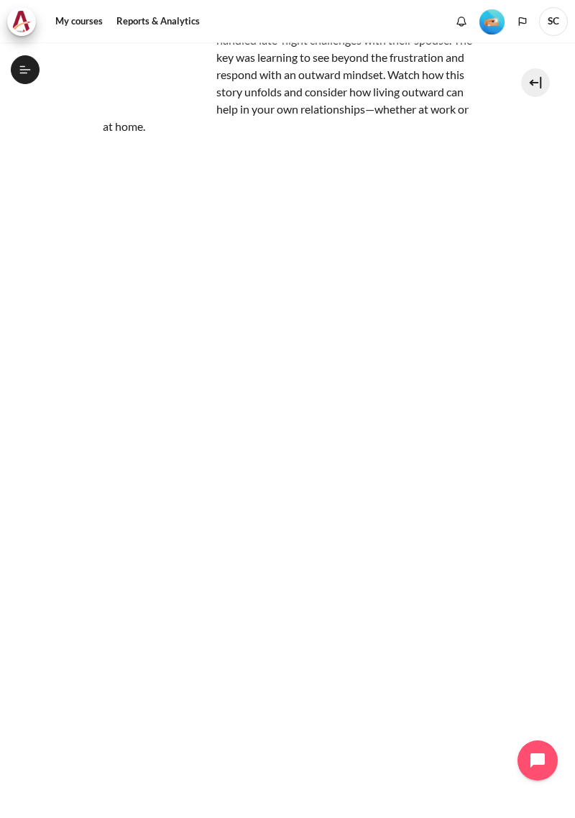
scroll to position [172, 0]
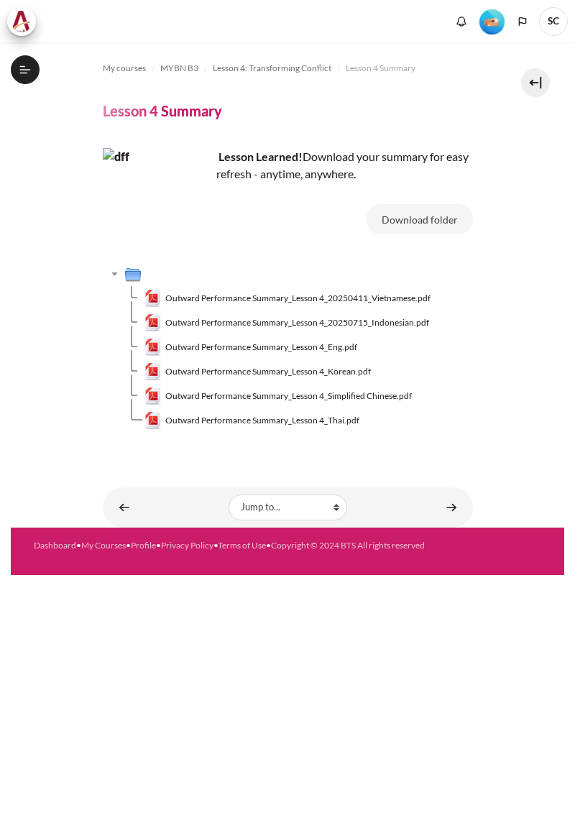
click at [455, 499] on link "Content" at bounding box center [451, 507] width 29 height 28
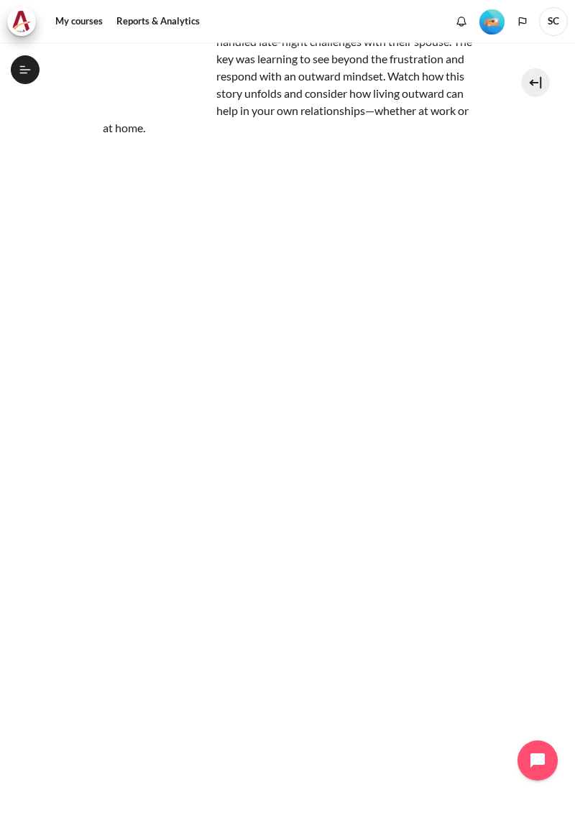
scroll to position [172, 0]
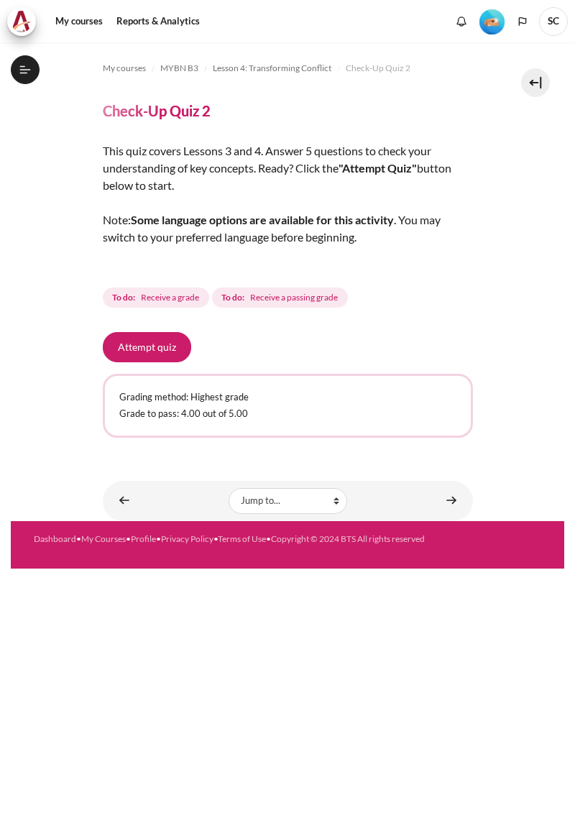
scroll to position [324, 0]
click at [161, 333] on button "Attempt quiz" at bounding box center [147, 347] width 88 height 30
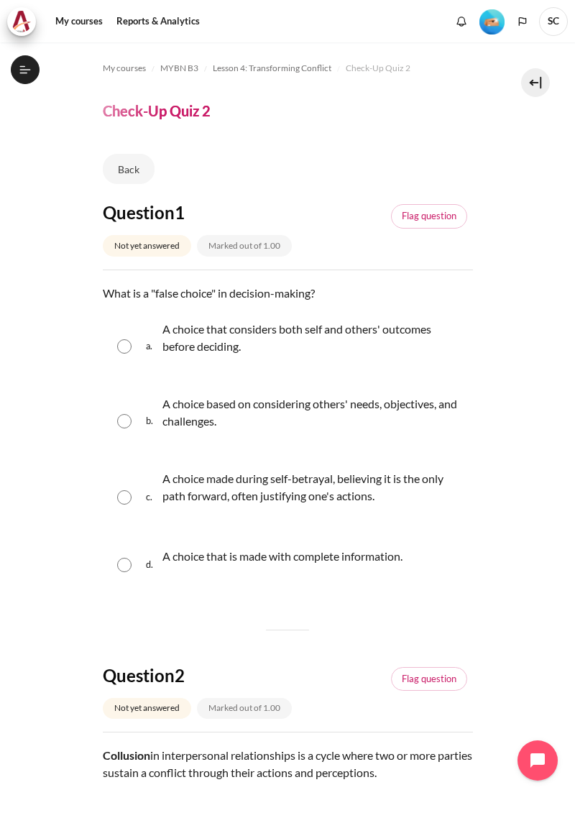
scroll to position [324, 0]
click at [118, 490] on input "Content" at bounding box center [124, 497] width 14 height 14
radio input "true"
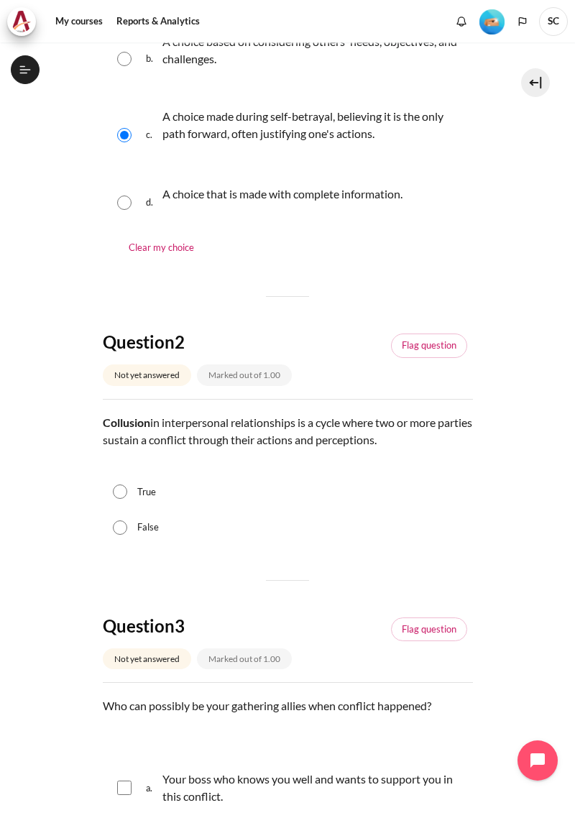
scroll to position [363, 0]
click at [153, 484] on label "True" at bounding box center [146, 491] width 19 height 14
click at [127, 484] on input "True" at bounding box center [120, 491] width 14 height 14
radio input "true"
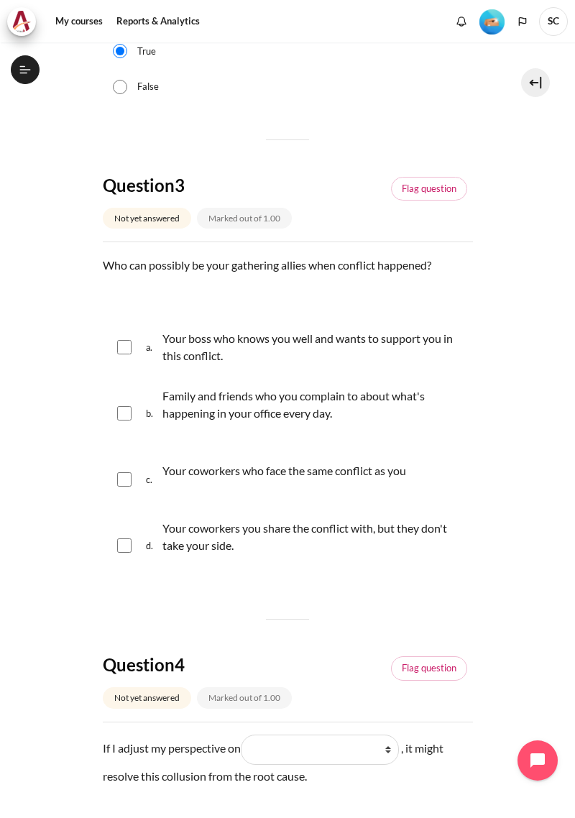
scroll to position [803, 0]
click at [383, 465] on p "Your coworkers who face the same conflict as you" at bounding box center [284, 470] width 244 height 17
checkbox input "true"
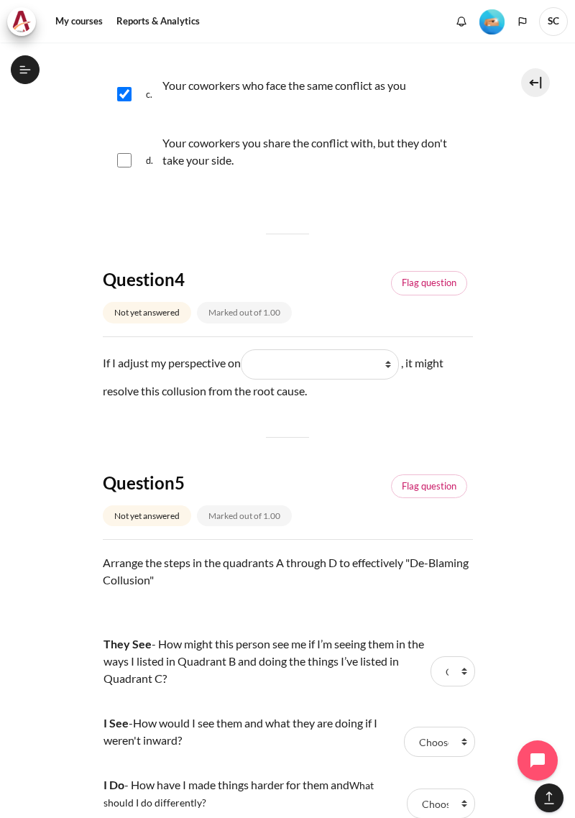
scroll to position [1190, 0]
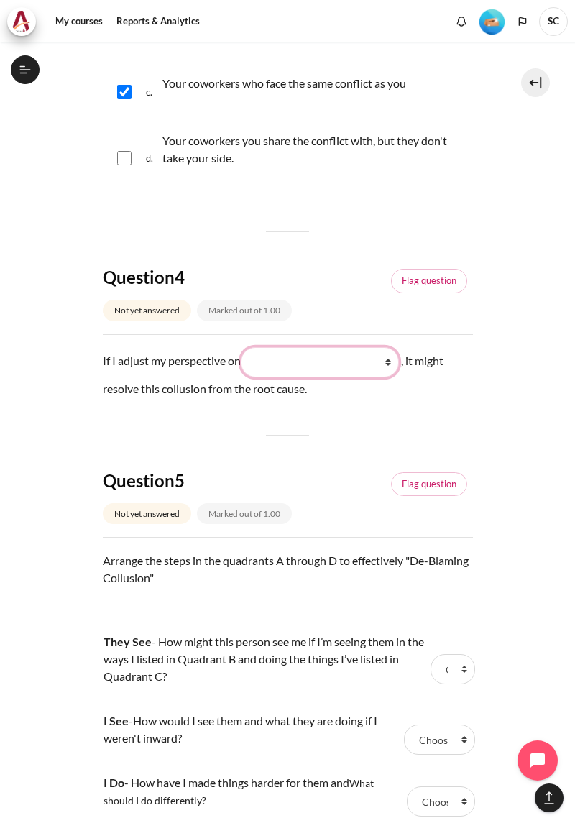
click at [387, 351] on select "What they do (他们做了什么) What I do (我做了什么) What I see and feel about what they do …" at bounding box center [320, 362] width 158 height 30
select select "3"
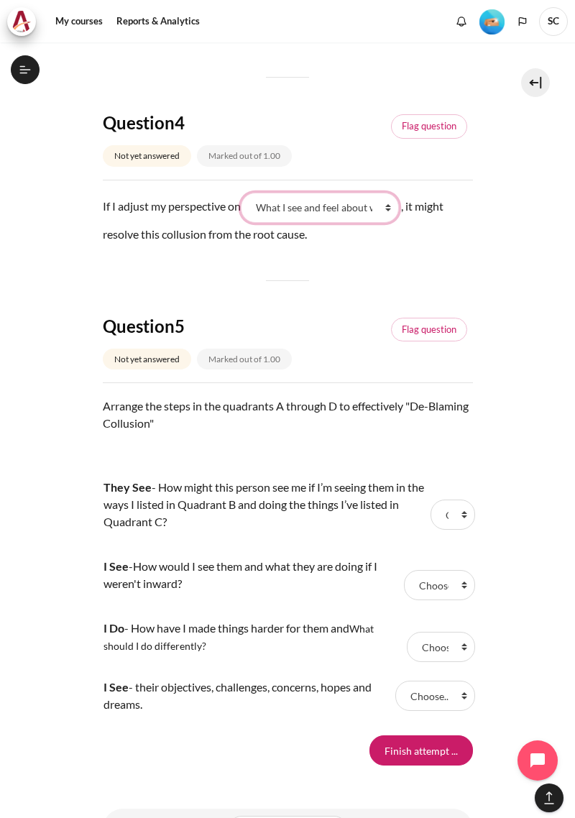
scroll to position [1355, 0]
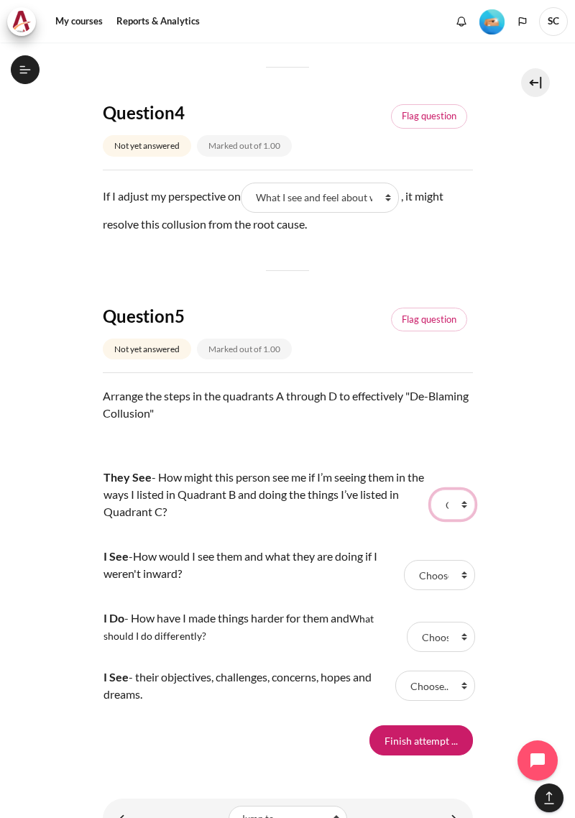
click at [469, 493] on select "Choose... B A C D" at bounding box center [452, 504] width 45 height 30
click at [463, 566] on select "Choose... B A C D" at bounding box center [439, 575] width 71 height 30
click at [458, 563] on select "Choose... B A C D" at bounding box center [439, 575] width 71 height 30
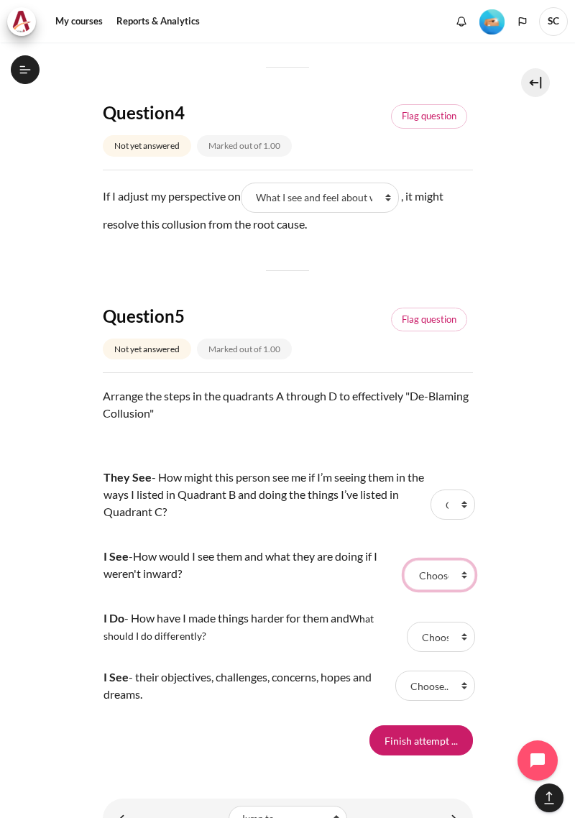
select select "1"
click at [449, 624] on select "Choose... B A C D" at bounding box center [441, 637] width 68 height 30
select select "3"
click at [442, 678] on select "Choose... B A C D" at bounding box center [434, 685] width 79 height 30
select select "4"
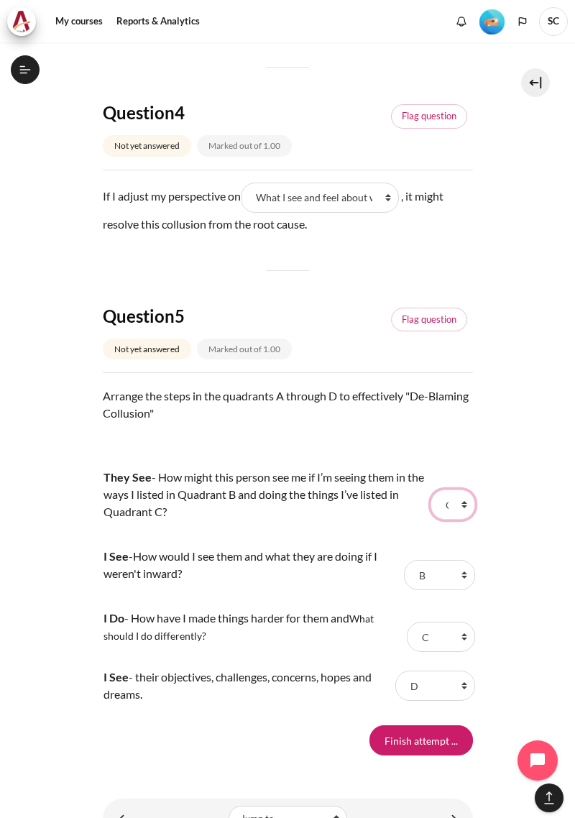
click at [466, 495] on select "Choose... B A C D" at bounding box center [452, 504] width 45 height 30
select select "4"
click at [456, 565] on select "Choose... B A C D" at bounding box center [439, 575] width 71 height 30
select select "2"
click at [462, 628] on select "Choose... B A C D" at bounding box center [441, 637] width 68 height 30
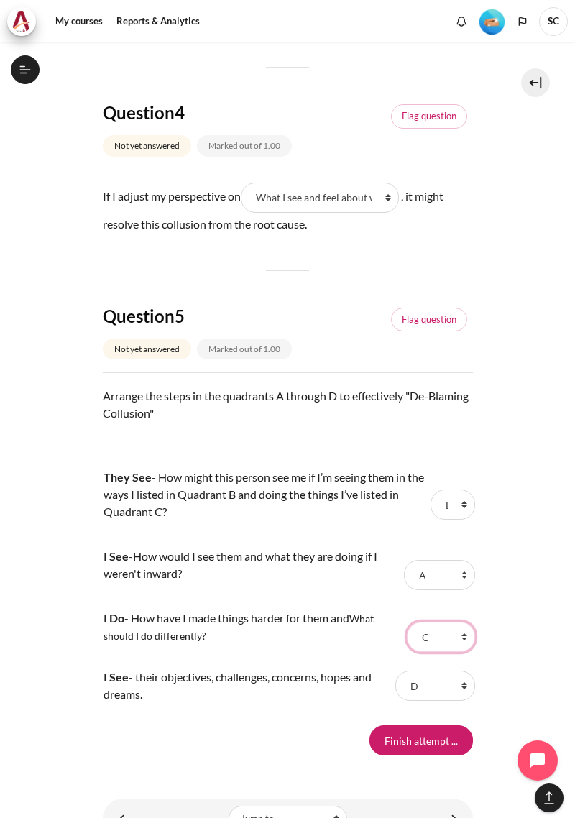
select select "1"
click at [466, 493] on select "Choose... B A C D" at bounding box center [452, 504] width 45 height 30
select select "3"
click at [456, 675] on select "Choose... B A C D" at bounding box center [434, 685] width 79 height 30
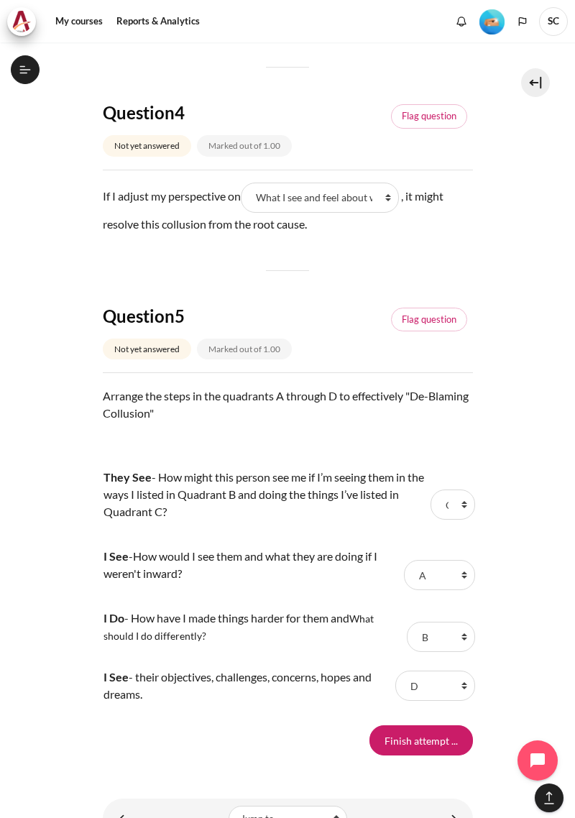
click at [439, 731] on input "Finish attempt ..." at bounding box center [420, 740] width 103 height 30
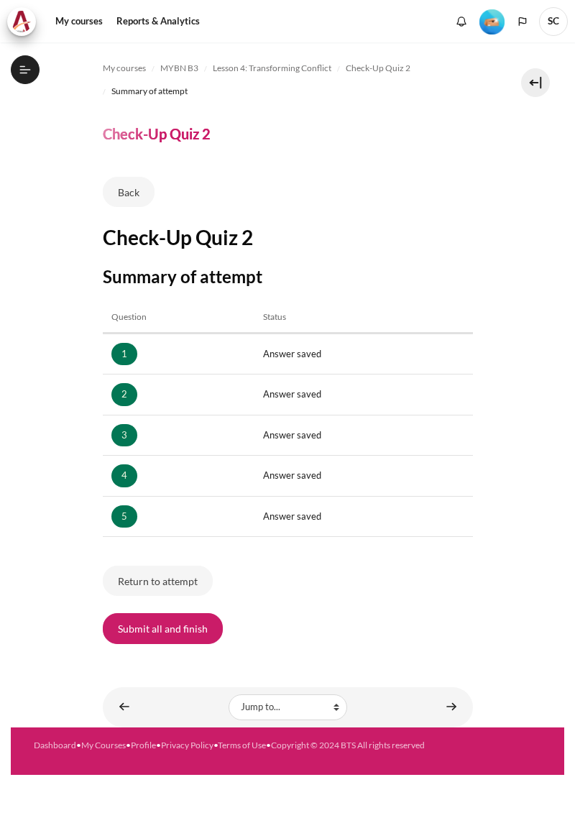
scroll to position [324, 0]
click at [189, 613] on button "Submit all and finish" at bounding box center [163, 628] width 120 height 30
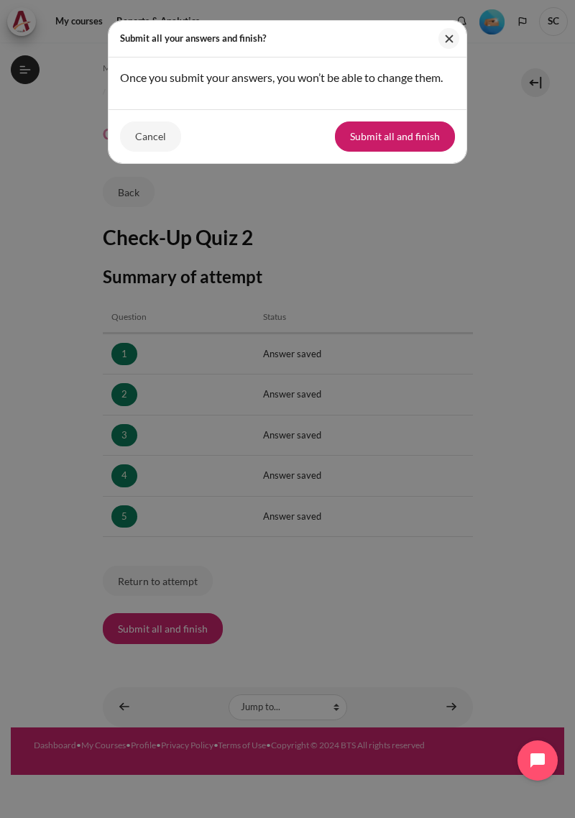
click at [425, 134] on button "Submit all and finish" at bounding box center [395, 136] width 120 height 30
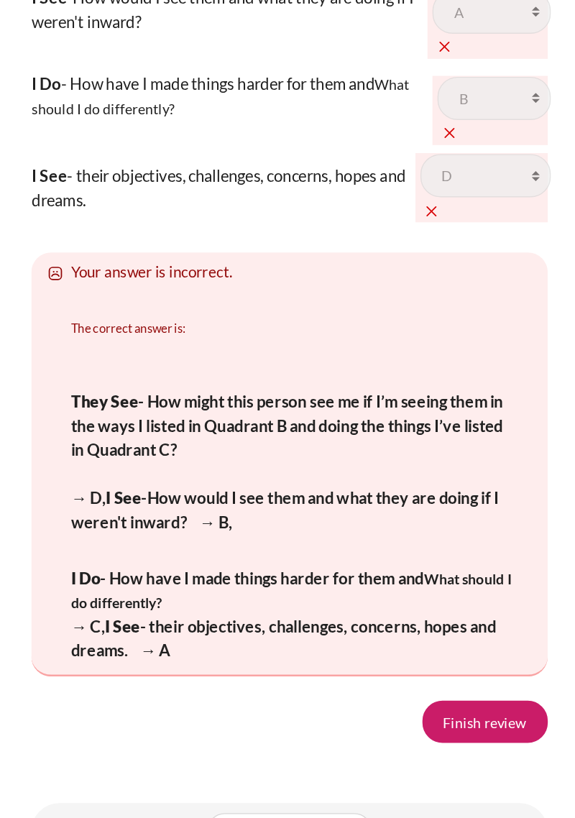
scroll to position [2932, 0]
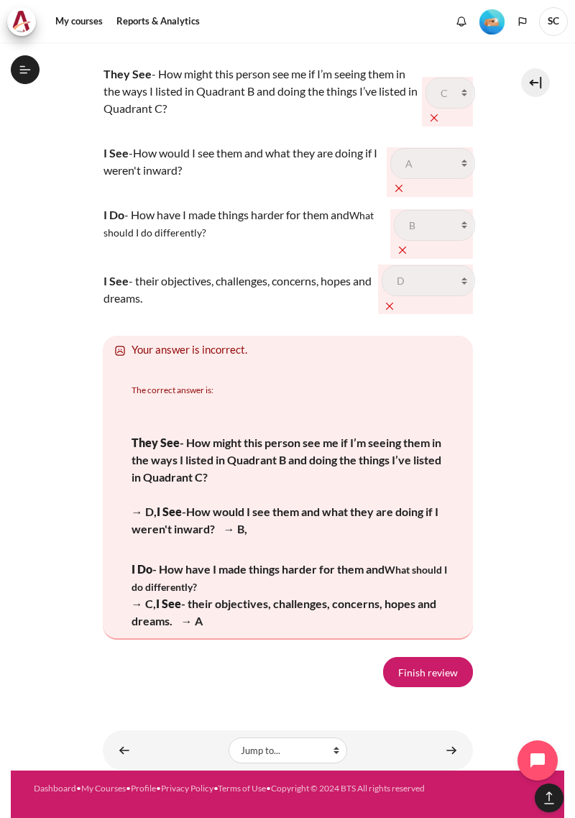
click at [435, 687] on link "Finish review" at bounding box center [428, 672] width 90 height 30
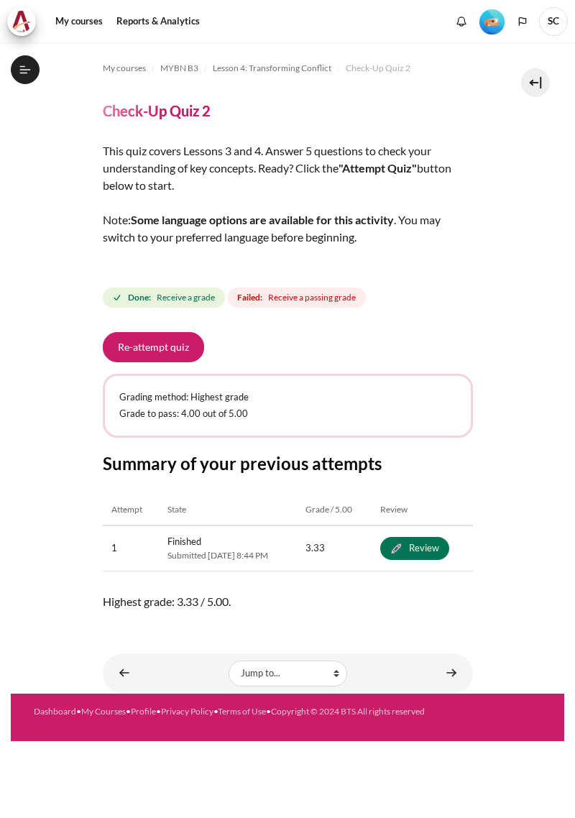
scroll to position [324, 0]
click at [165, 336] on button "Re-attempt quiz" at bounding box center [153, 347] width 101 height 30
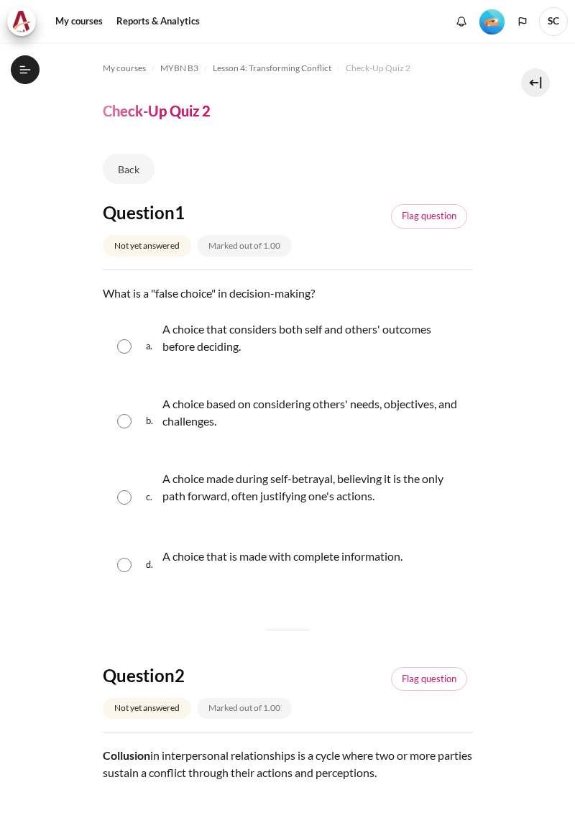
scroll to position [324, 0]
click at [353, 486] on p "A choice made during self-betrayal, believing it is the only path forward, ofte…" at bounding box center [313, 487] width 303 height 34
radio input "true"
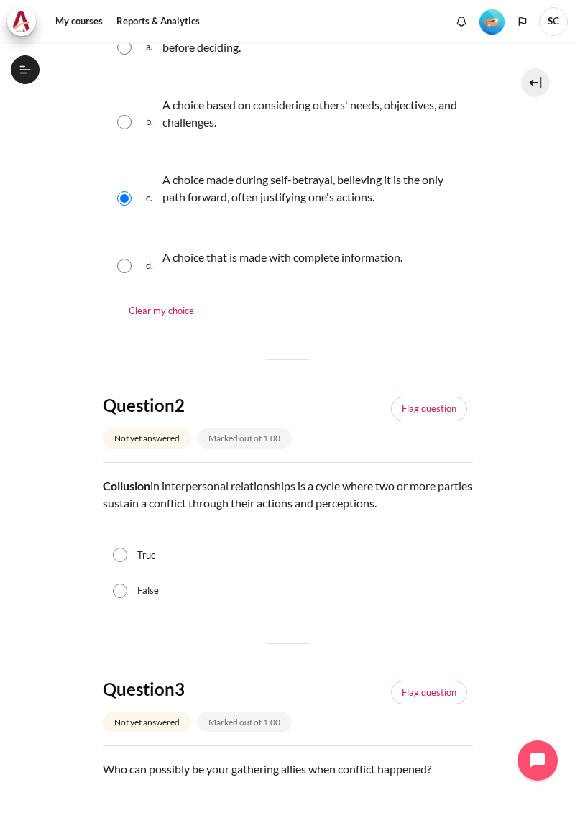
scroll to position [300, 0]
click at [171, 547] on div "True" at bounding box center [288, 555] width 370 height 36
click at [149, 548] on label "True" at bounding box center [146, 555] width 19 height 14
click at [127, 547] on input "True" at bounding box center [120, 554] width 14 height 14
radio input "true"
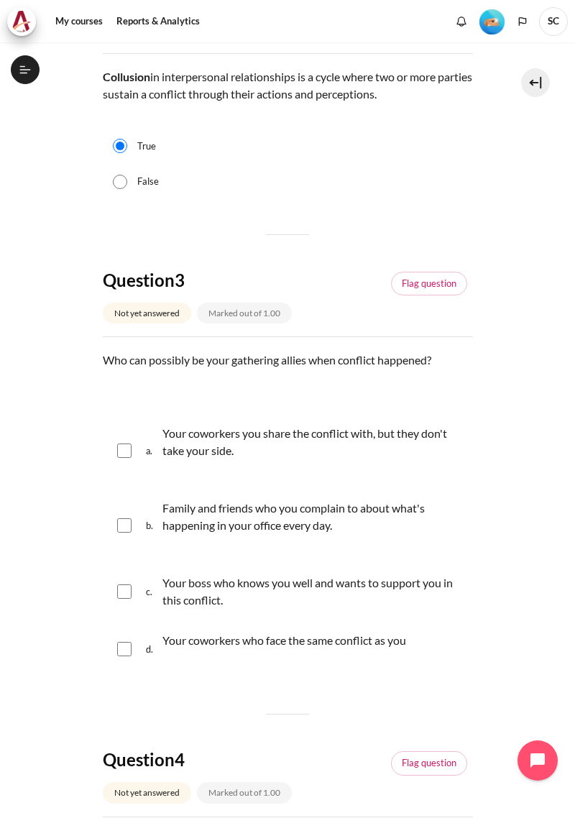
scroll to position [713, 0]
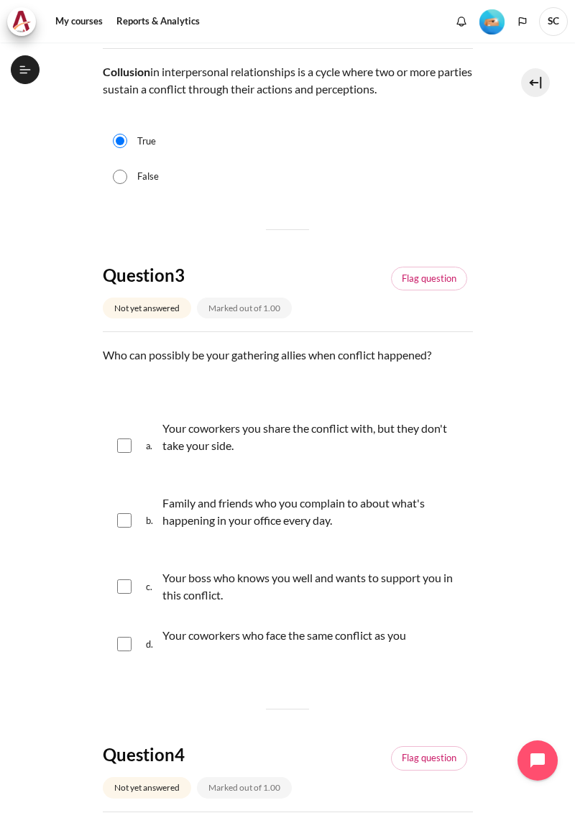
click at [300, 427] on p "Your coworkers you share the conflict with, but they don't take your side." at bounding box center [313, 446] width 303 height 52
checkbox input "true"
click at [307, 494] on p "Family and friends who you complain to about what's happening in your office ev…" at bounding box center [313, 511] width 303 height 34
checkbox input "true"
click at [382, 574] on p "Your boss who knows you well and wants to support you in this conflict." at bounding box center [313, 586] width 303 height 34
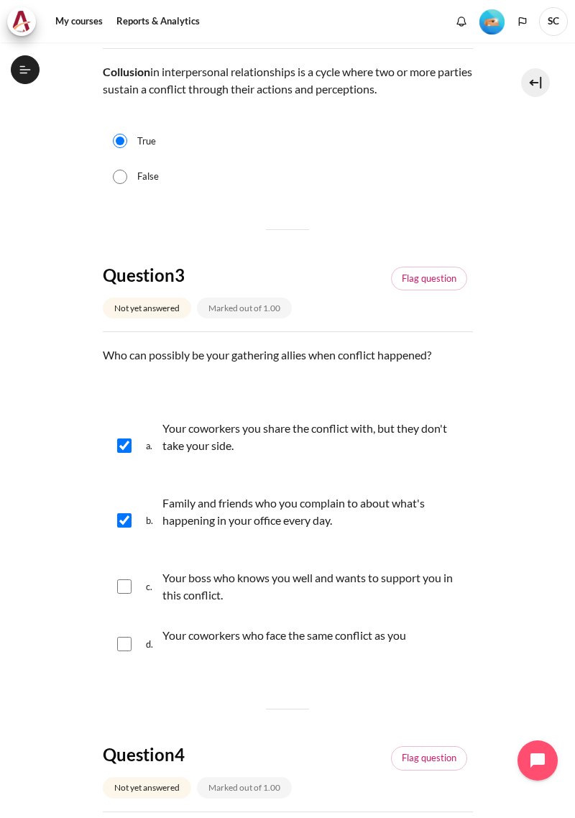
checkbox input "true"
click at [358, 632] on div "Your coworkers who face the same conflict as you" at bounding box center [284, 644] width 244 height 40
checkbox input "true"
click at [146, 439] on span "a." at bounding box center [153, 445] width 14 height 57
checkbox input "false"
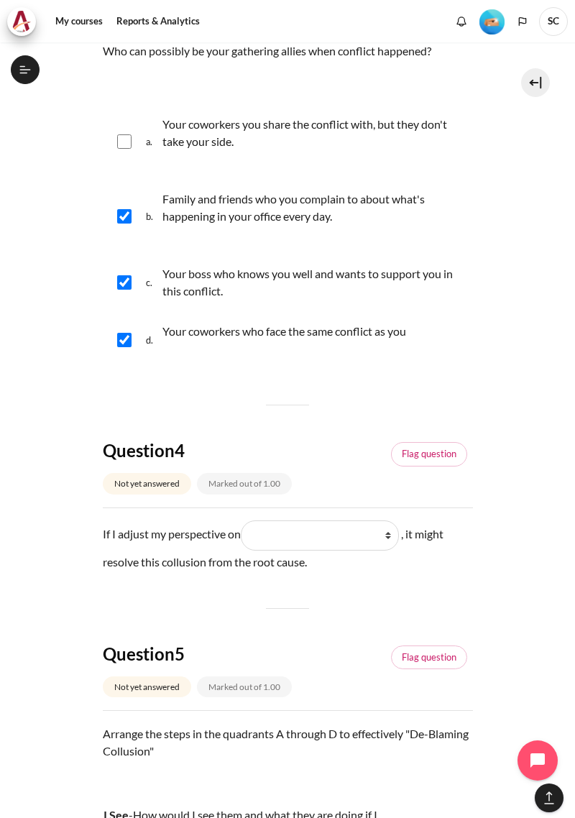
scroll to position [1017, 0]
click at [383, 528] on select "What I do (我做了什么) What I see and feel about what they do (我看到什么) What they see …" at bounding box center [320, 535] width 158 height 30
select select "2"
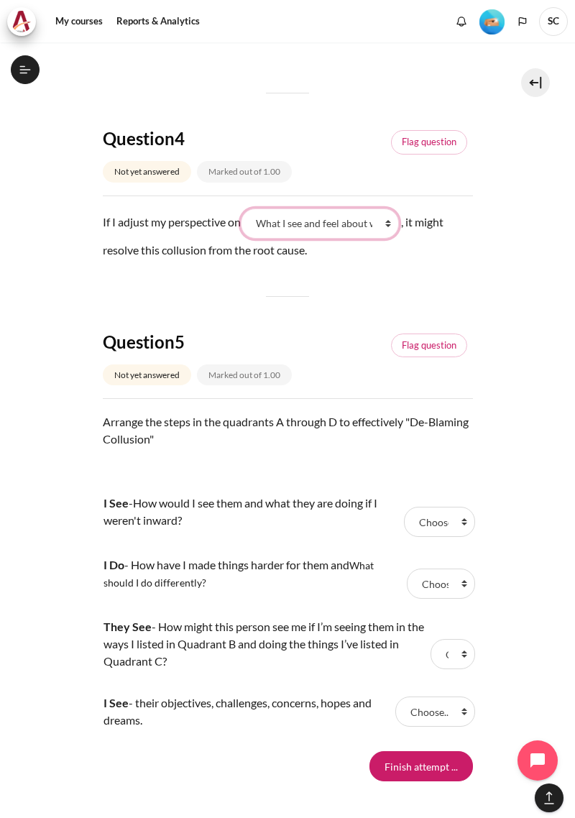
scroll to position [1355, 0]
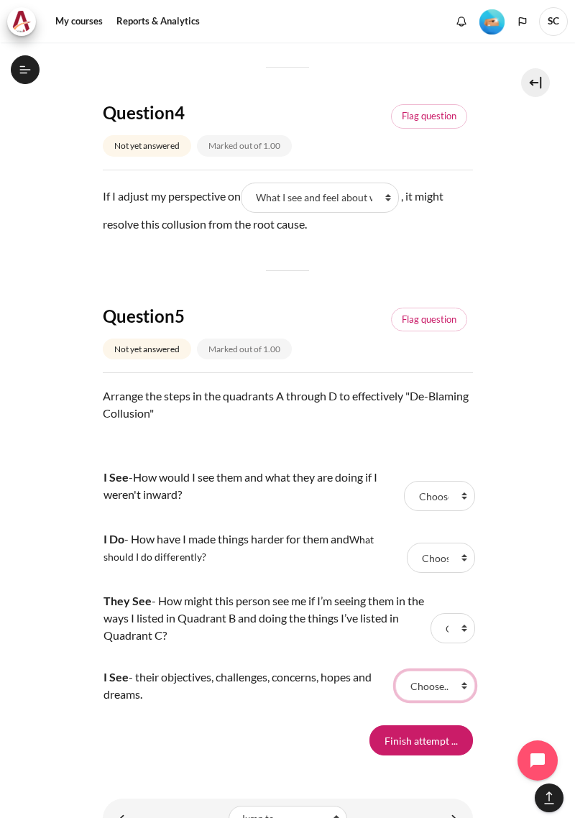
click at [447, 678] on select "Choose... C B A D" at bounding box center [434, 685] width 79 height 30
select select "3"
click at [463, 617] on select "Choose... C B A D" at bounding box center [452, 628] width 45 height 30
select select "4"
click at [446, 486] on select "Choose... C B A D" at bounding box center [439, 496] width 71 height 30
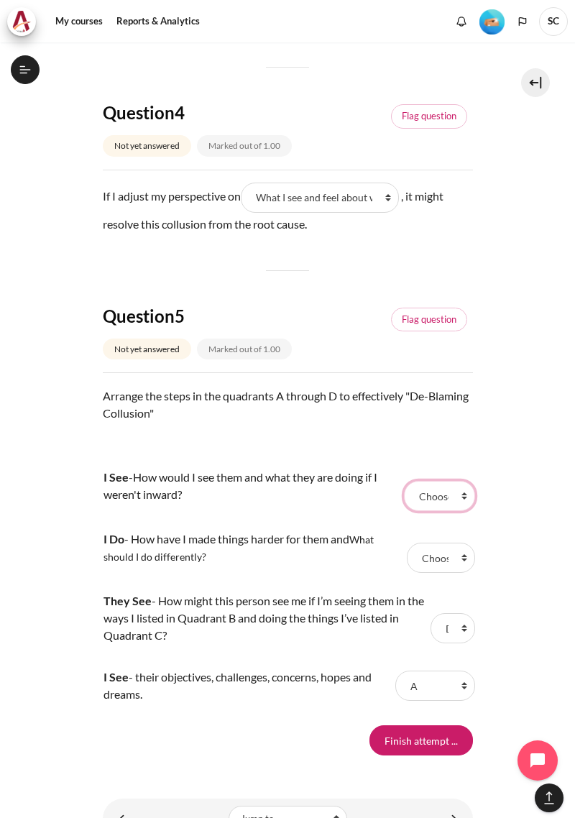
select select "2"
click at [457, 553] on select "Choose... C B A D" at bounding box center [441, 558] width 68 height 30
select select "1"
click at [437, 725] on input "Finish attempt ..." at bounding box center [420, 740] width 103 height 30
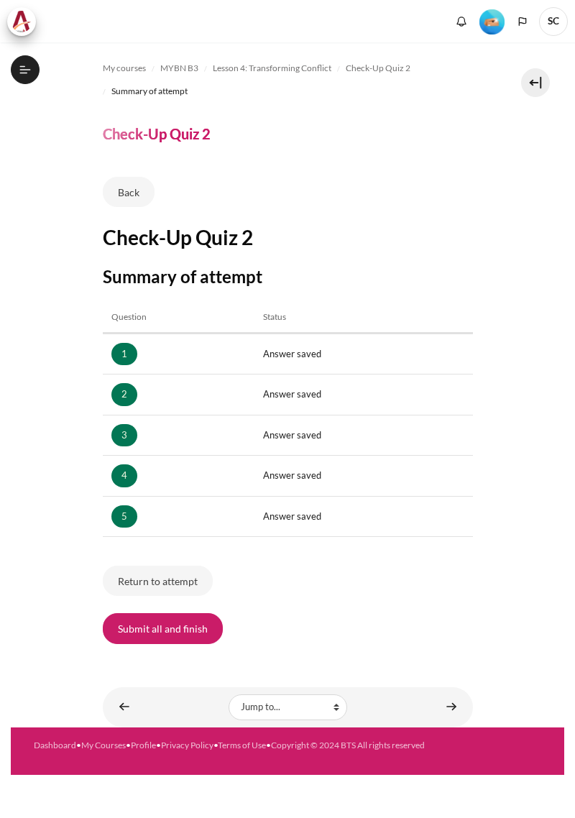
click at [180, 614] on button "Submit all and finish" at bounding box center [163, 628] width 120 height 30
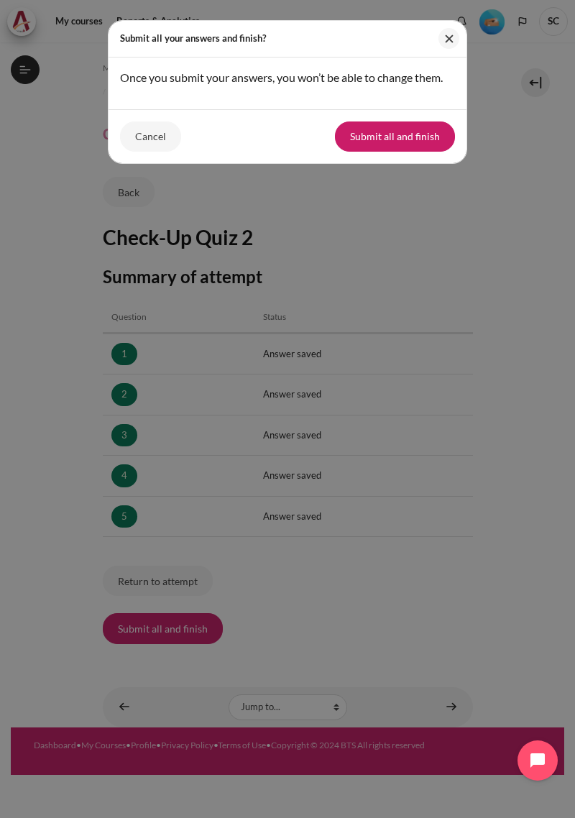
click at [417, 135] on button "Submit all and finish" at bounding box center [395, 136] width 120 height 30
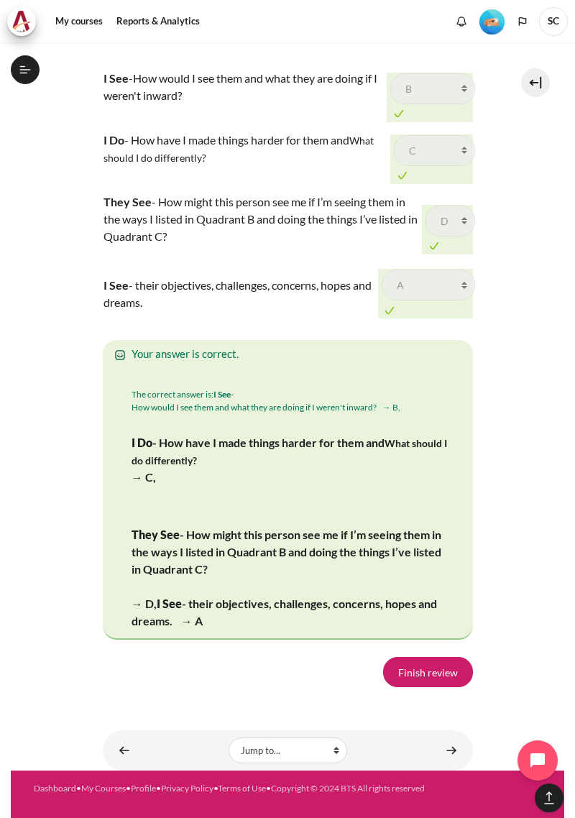
scroll to position [2915, 0]
click at [440, 687] on link "Finish review" at bounding box center [428, 672] width 90 height 30
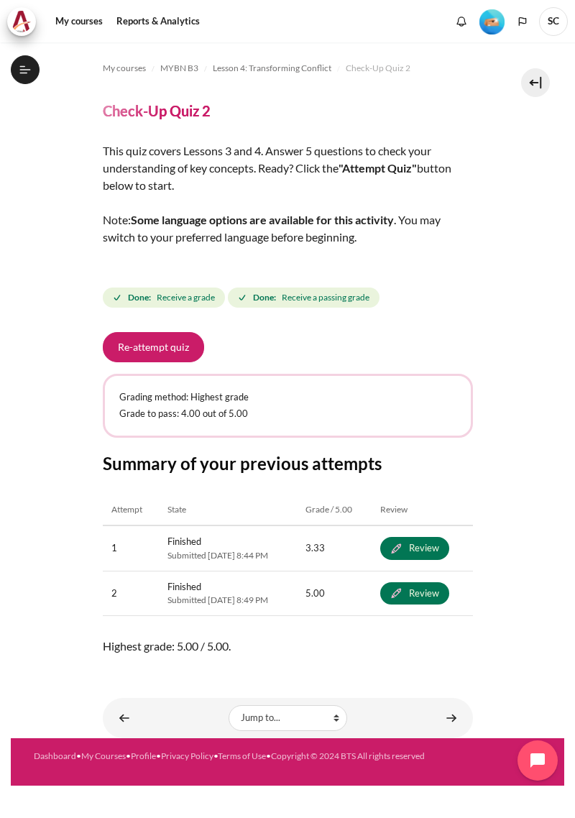
scroll to position [324, 0]
click at [453, 709] on link "Content" at bounding box center [451, 717] width 29 height 28
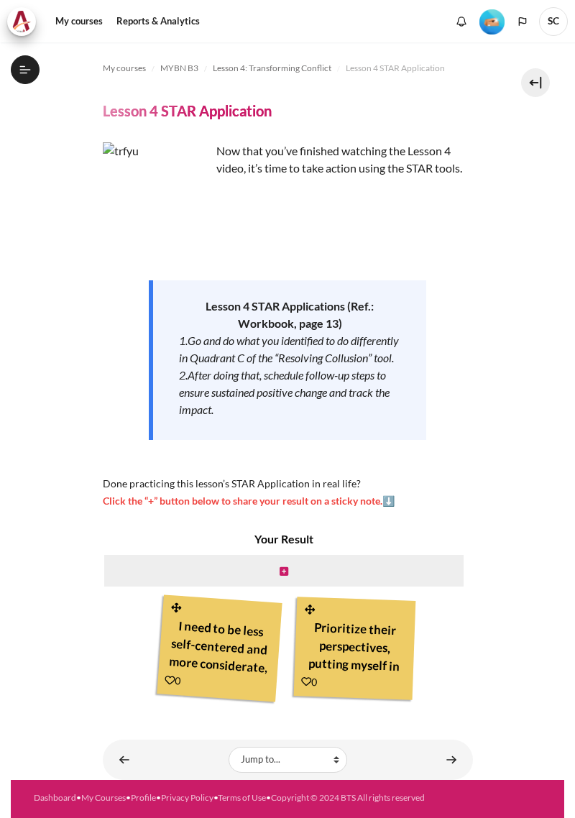
scroll to position [343, 0]
click at [462, 768] on link "Content" at bounding box center [451, 759] width 29 height 28
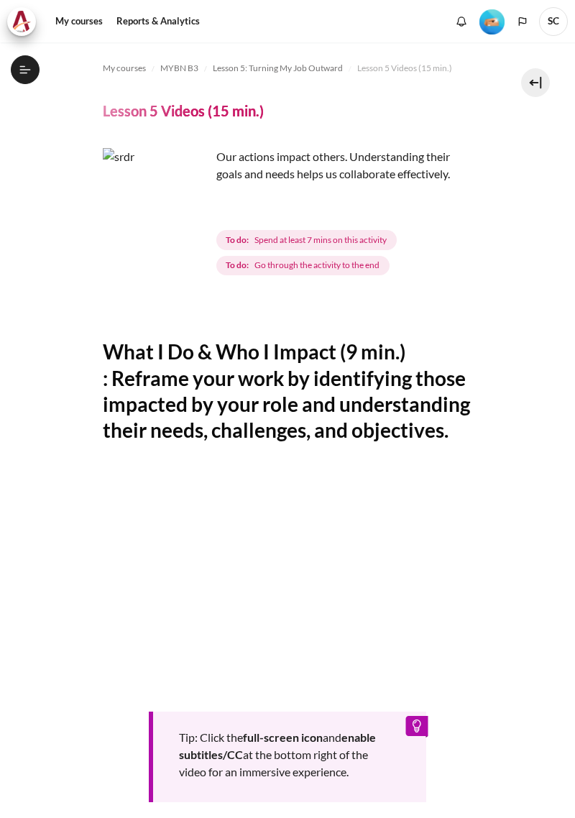
scroll to position [397, 0]
click at [24, 65] on icon at bounding box center [25, 69] width 13 height 13
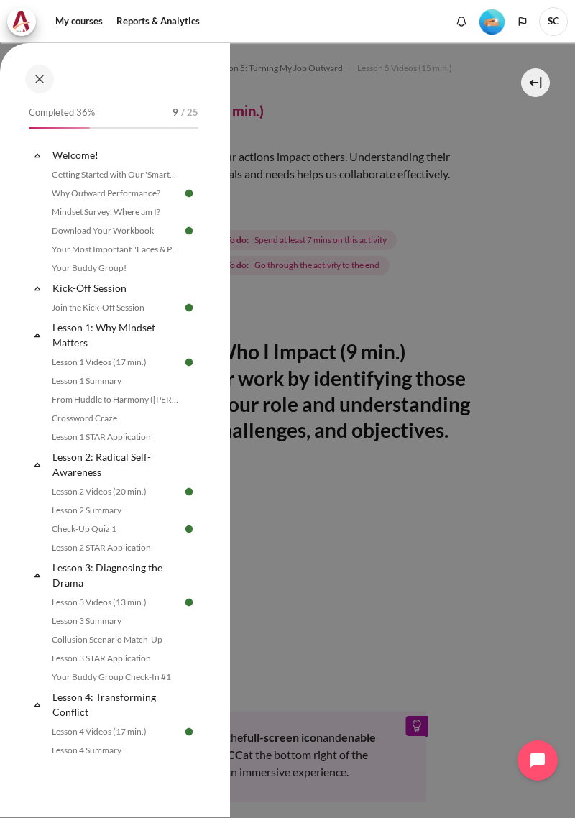
scroll to position [0, 0]
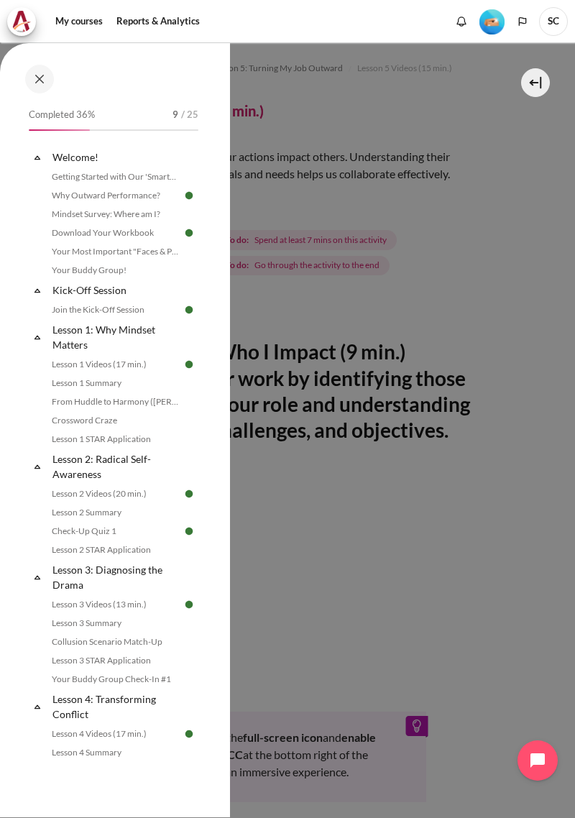
click at [522, 329] on div at bounding box center [287, 409] width 575 height 818
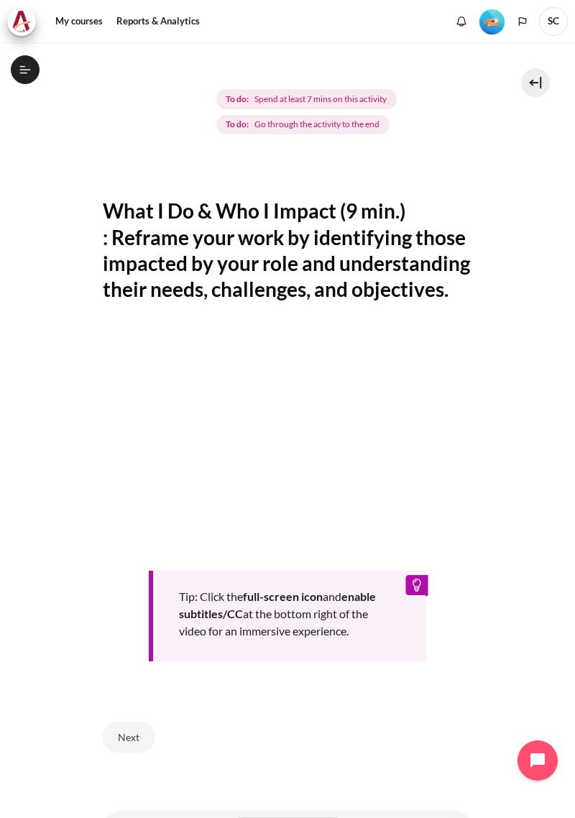
scroll to position [152, 0]
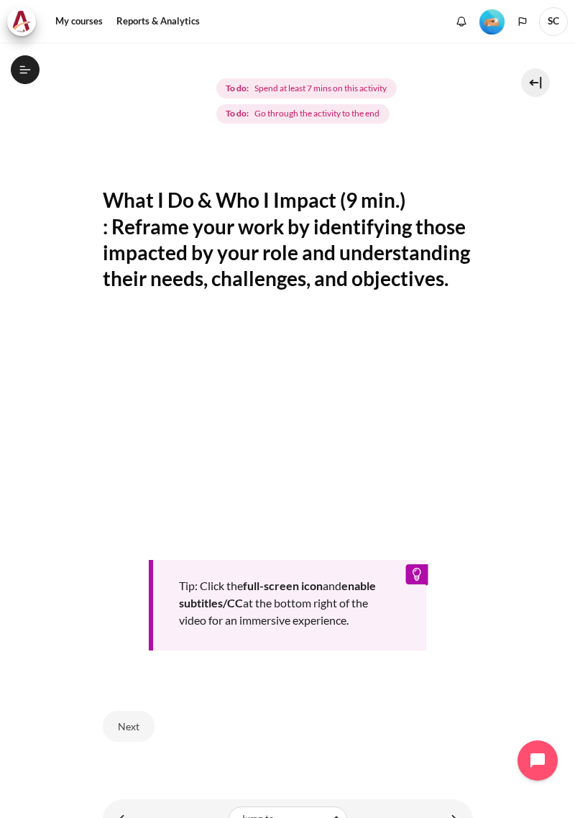
click at [22, 76] on button "Open course index" at bounding box center [25, 69] width 29 height 29
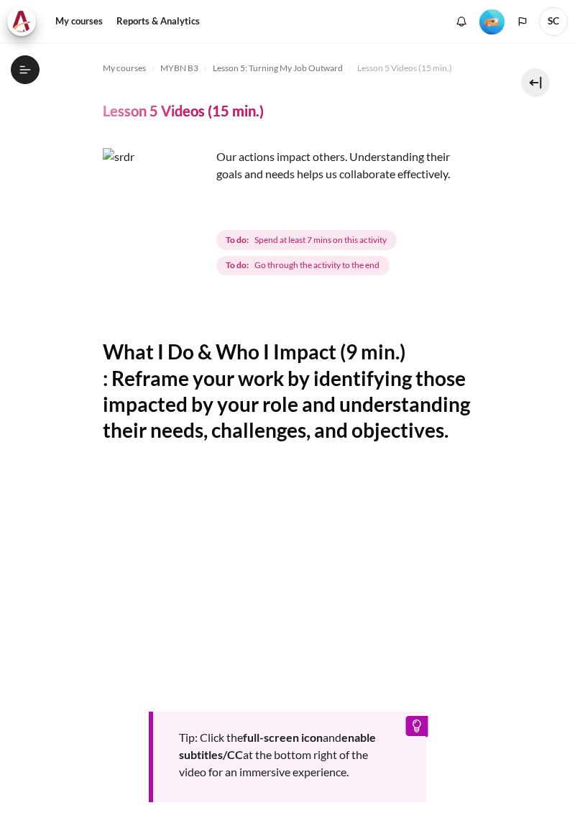
scroll to position [55, 0]
click at [21, 73] on icon at bounding box center [24, 73] width 8 height 1
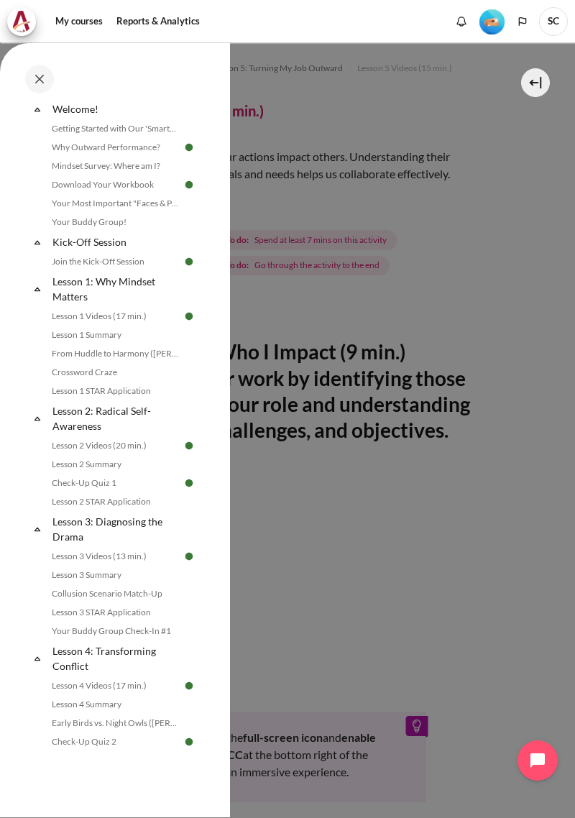
scroll to position [0, 0]
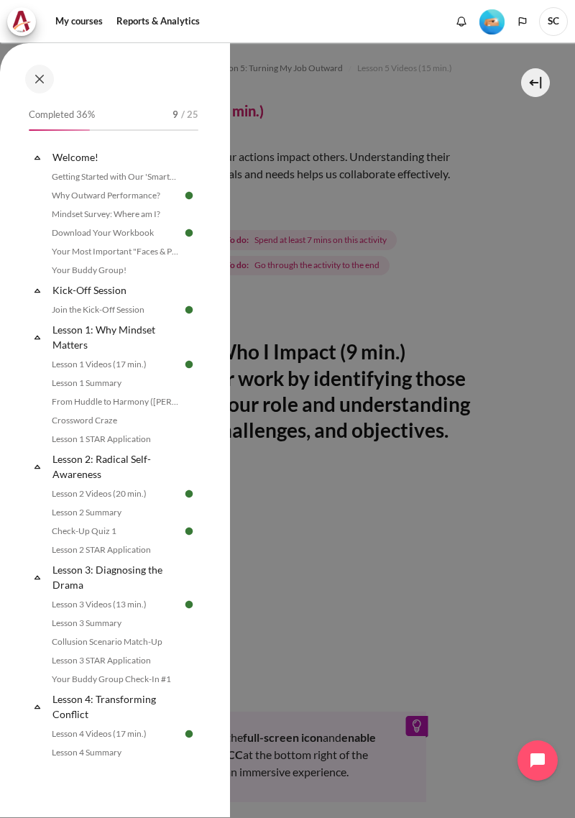
click at [165, 20] on link "Reports & Analytics" at bounding box center [157, 21] width 93 height 29
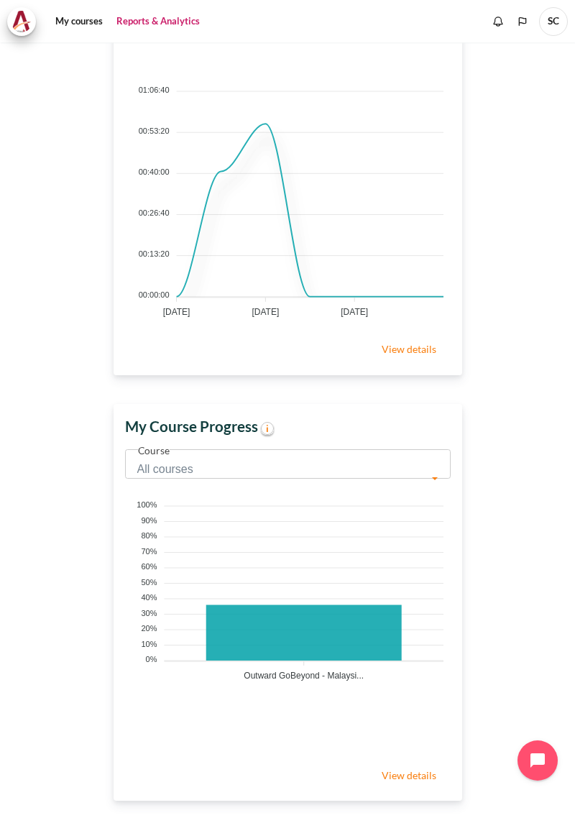
scroll to position [634, 0]
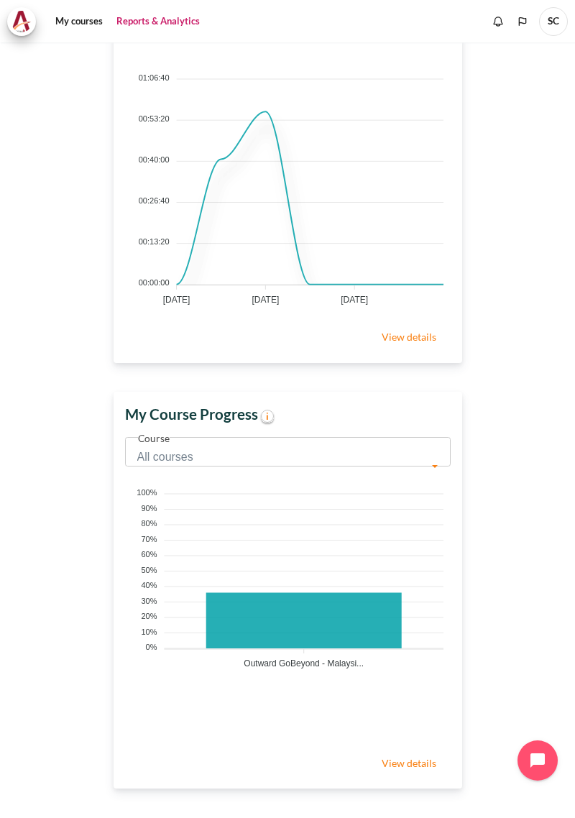
click at [414, 757] on link "View details" at bounding box center [408, 762] width 83 height 29
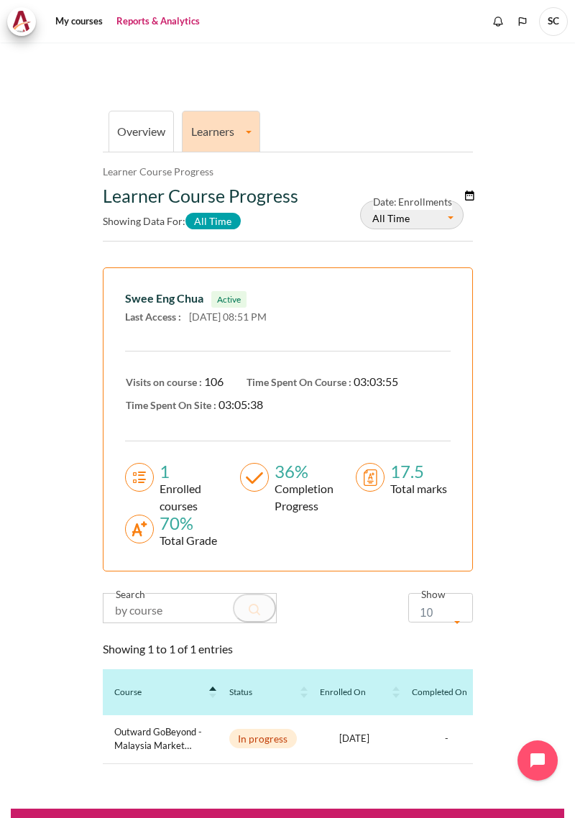
click at [133, 124] on link "Overview" at bounding box center [141, 131] width 48 height 14
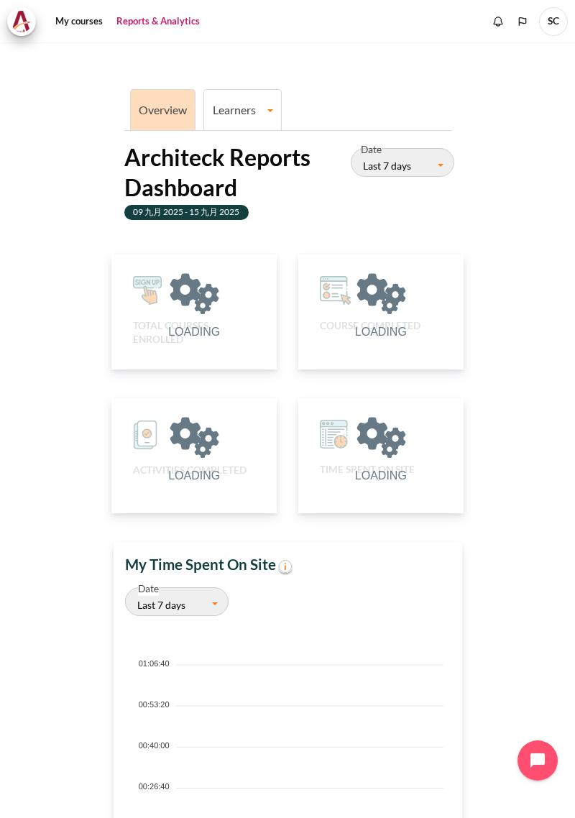
scroll to position [297, 349]
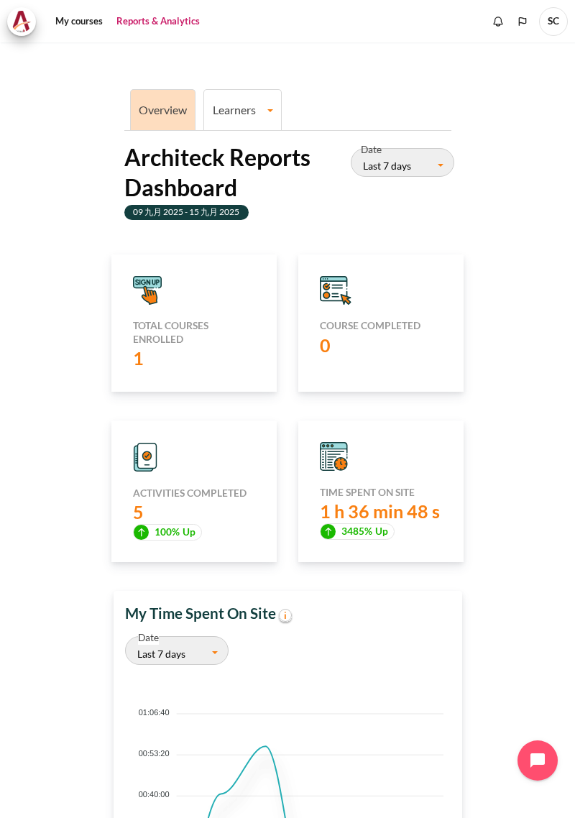
click at [394, 333] on div "0" at bounding box center [381, 345] width 122 height 24
click at [175, 282] on div "Content" at bounding box center [194, 290] width 122 height 29
click at [192, 346] on div "1" at bounding box center [194, 358] width 122 height 24
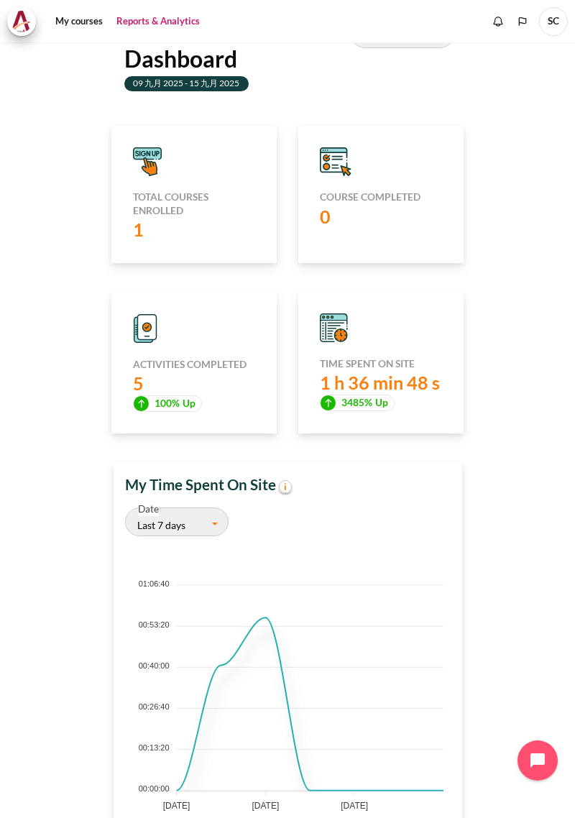
scroll to position [0, 0]
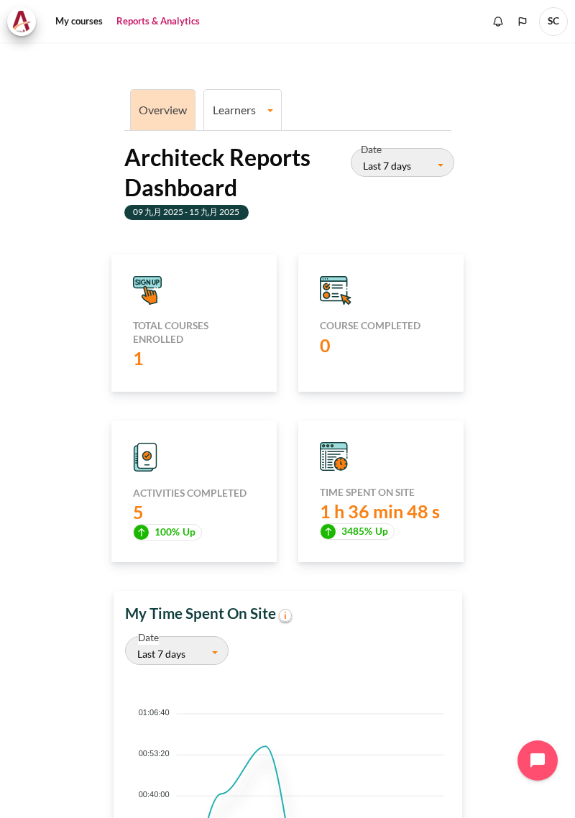
click at [76, 19] on link "My courses" at bounding box center [78, 21] width 57 height 29
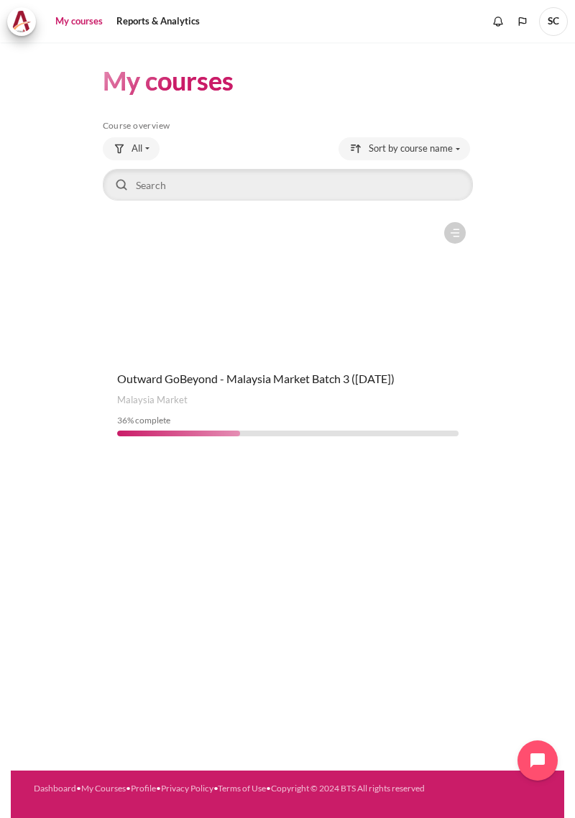
click at [355, 372] on span "Outward GoBeyond - Malaysia Market Batch 3 ([DATE])" at bounding box center [255, 379] width 277 height 14
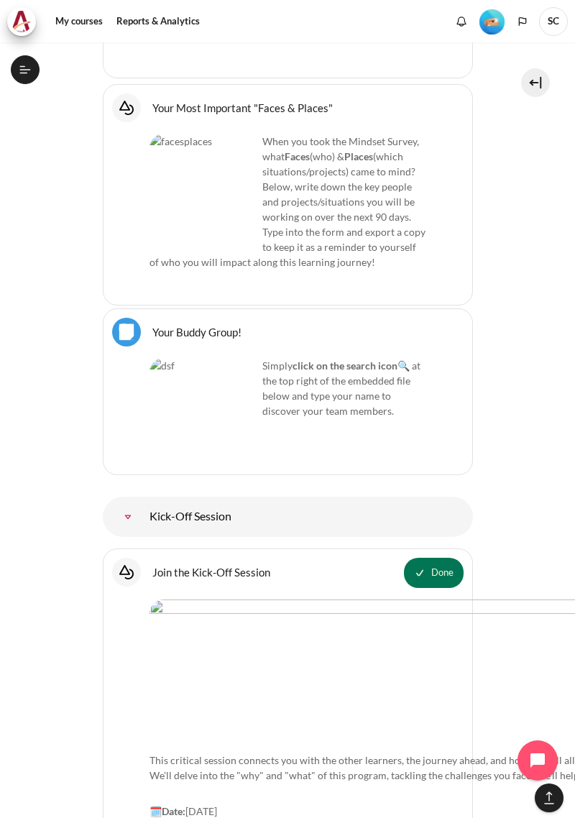
scroll to position [1244, 0]
click at [12, 70] on button "Open course index" at bounding box center [25, 69] width 29 height 29
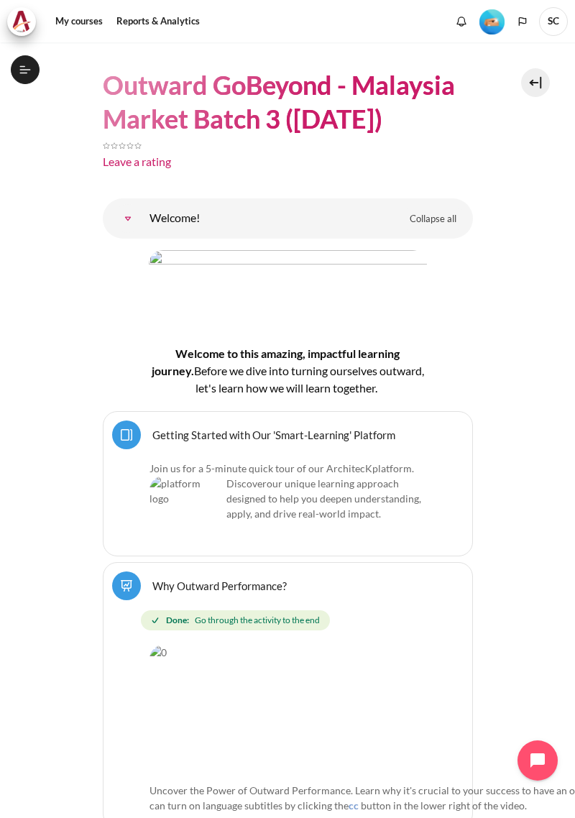
scroll to position [0, 0]
